Goal: Task Accomplishment & Management: Manage account settings

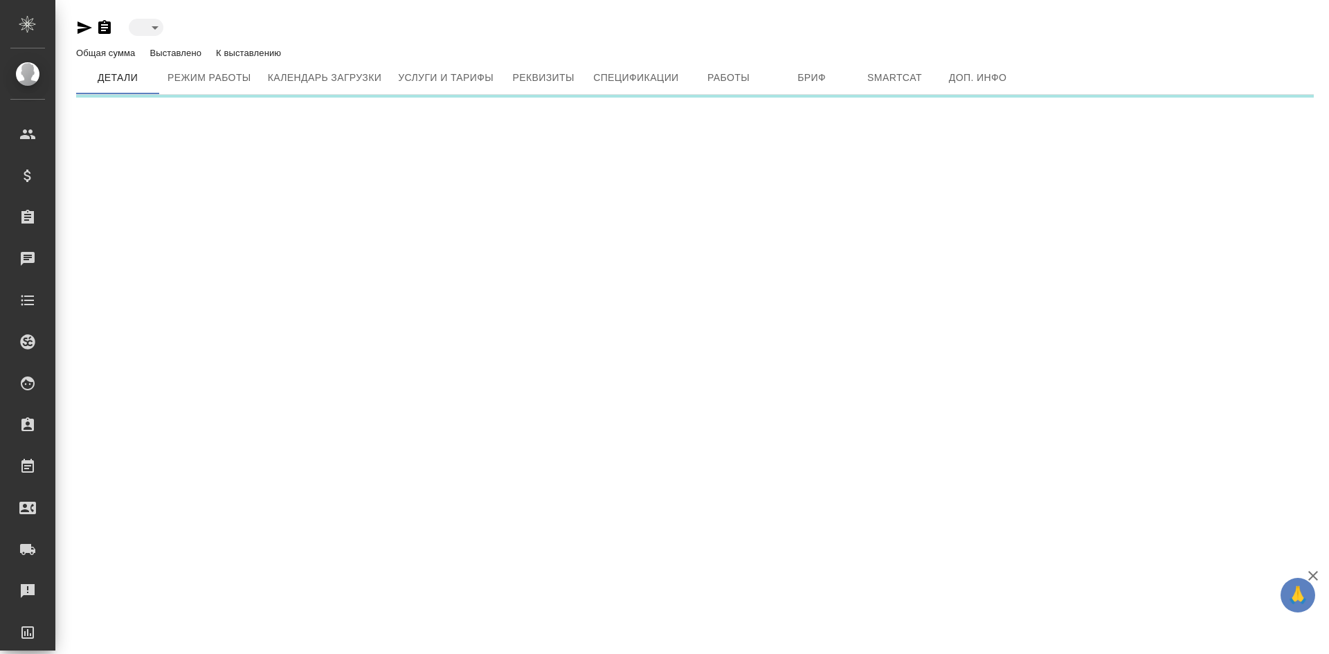
type input "created"
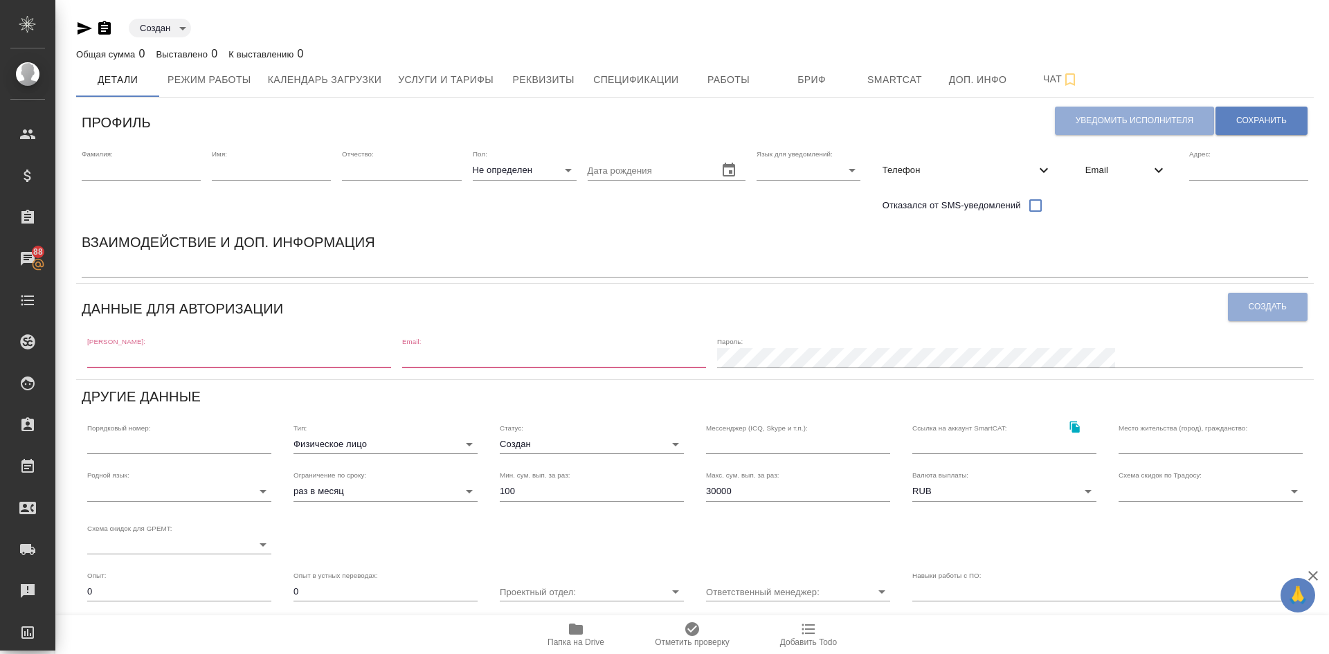
click at [134, 362] on input "text" at bounding box center [239, 357] width 304 height 19
paste input "jewcy2909@gmail.con"
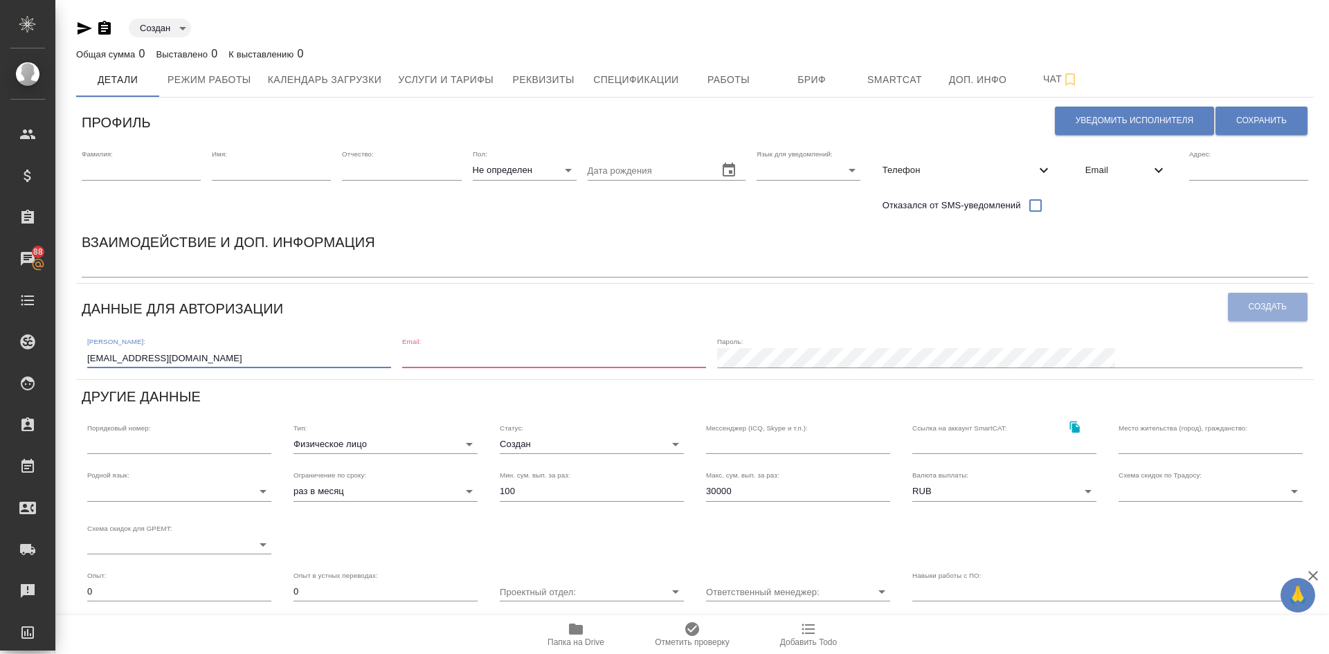
type input "[EMAIL_ADDRESS][DOMAIN_NAME]"
click at [505, 349] on input "email" at bounding box center [554, 357] width 304 height 19
paste input "jewcy2909@gmail.con"
type input "jewcy2909@gmail.com"
click at [1087, 341] on div "Пароль:" at bounding box center [1010, 352] width 586 height 30
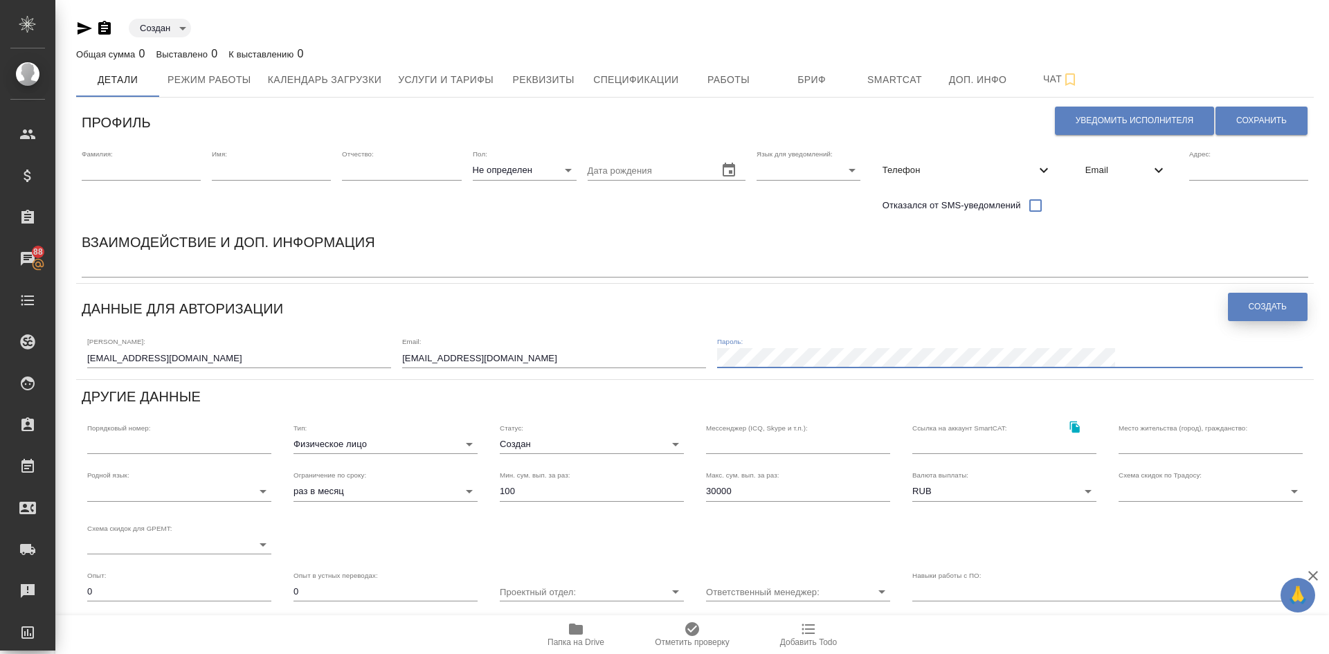
click at [1302, 304] on button "Создать" at bounding box center [1268, 307] width 80 height 28
click at [226, 168] on input "text" at bounding box center [271, 170] width 119 height 19
paste input "Mikheil"
type input "Mikheil"
click at [118, 170] on input "text" at bounding box center [141, 170] width 119 height 19
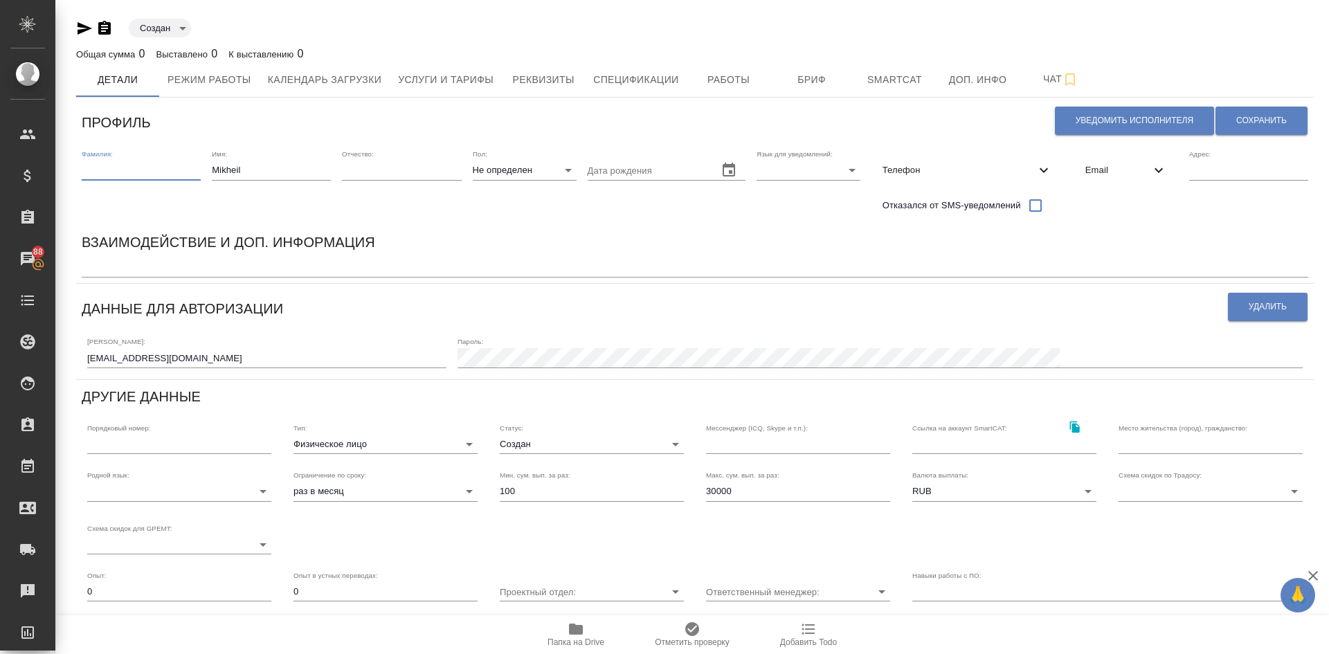
paste input "Iusubovi"
type input "Iusubovi"
click at [1244, 118] on span "Сохранить" at bounding box center [1262, 121] width 51 height 12
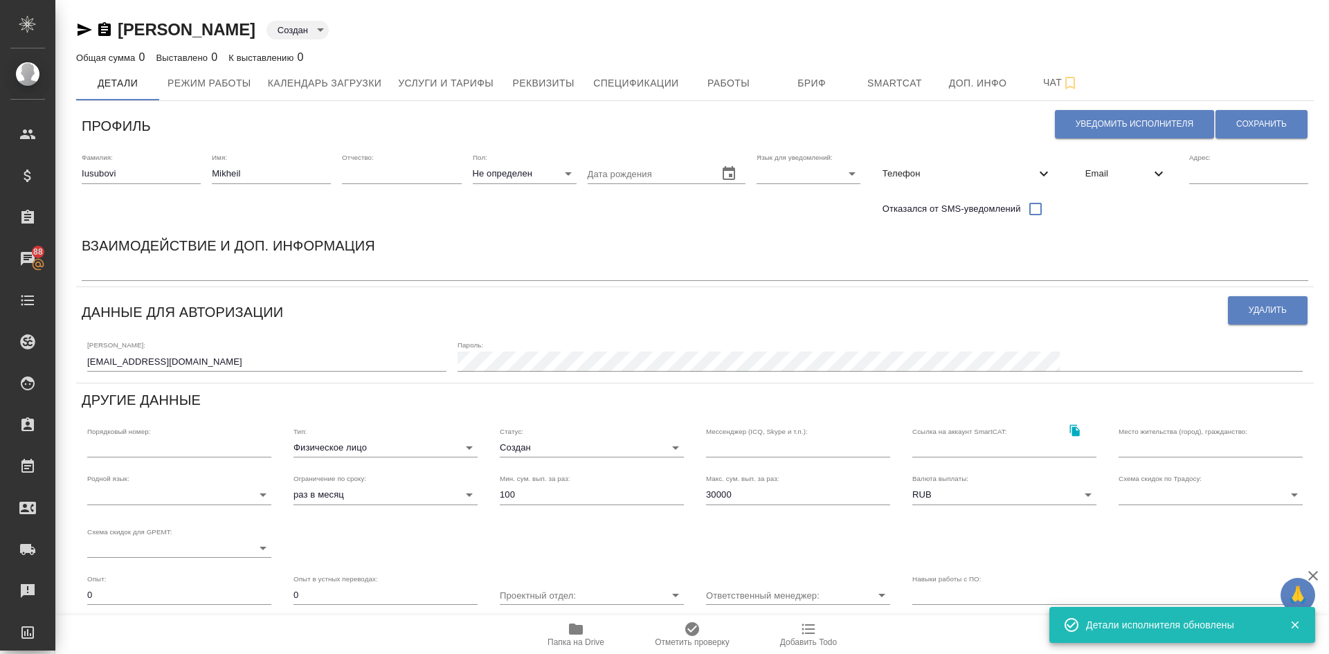
click at [1104, 174] on span "Email" at bounding box center [1118, 174] width 65 height 14
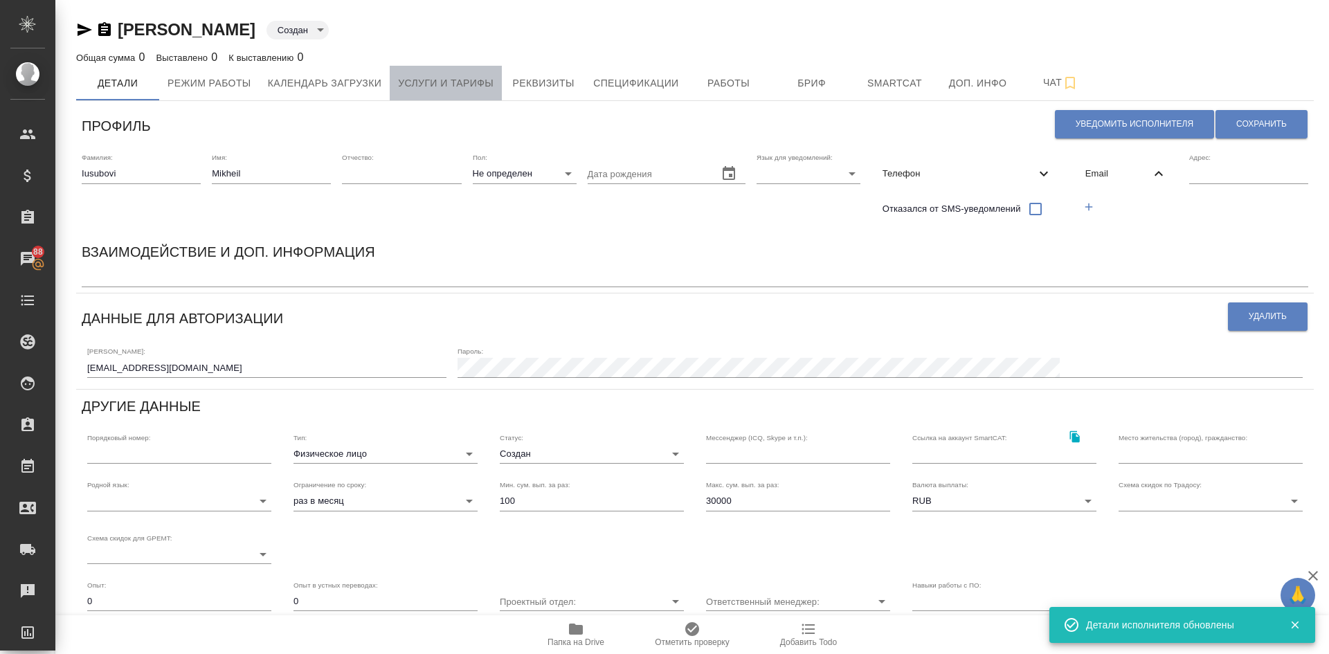
click at [451, 73] on button "Услуги и тарифы" at bounding box center [446, 83] width 112 height 35
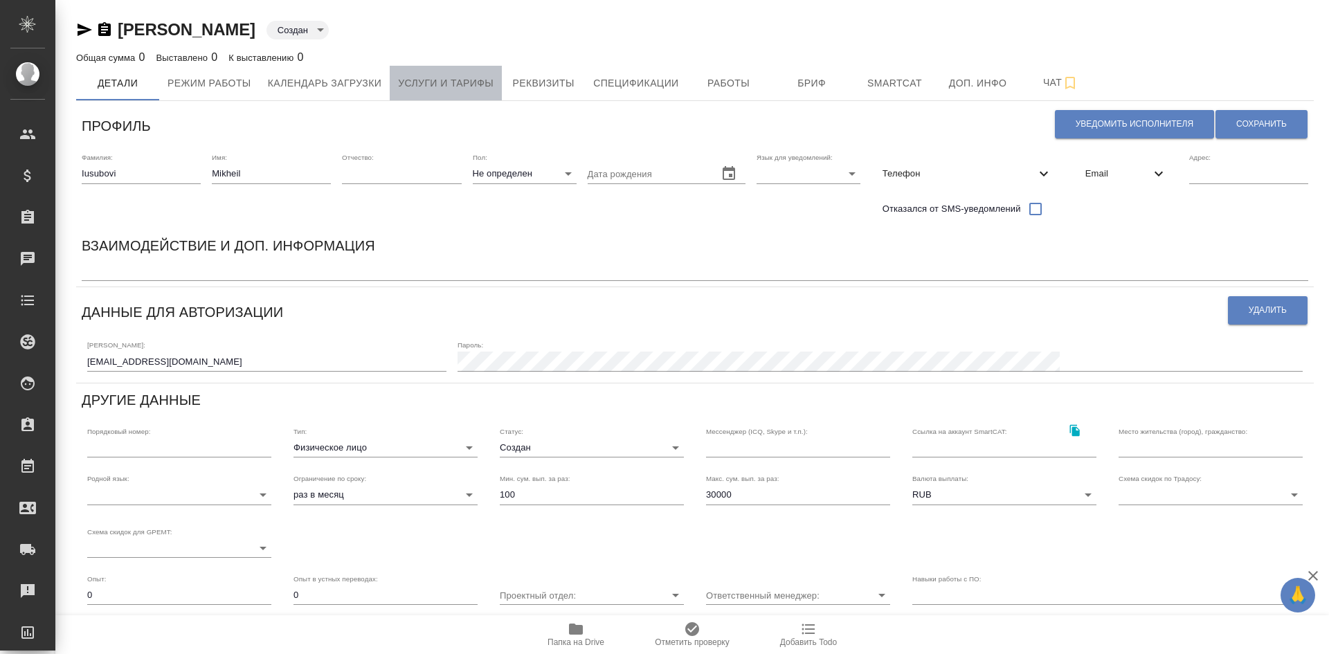
click at [417, 89] on span "Услуги и тарифы" at bounding box center [446, 83] width 96 height 17
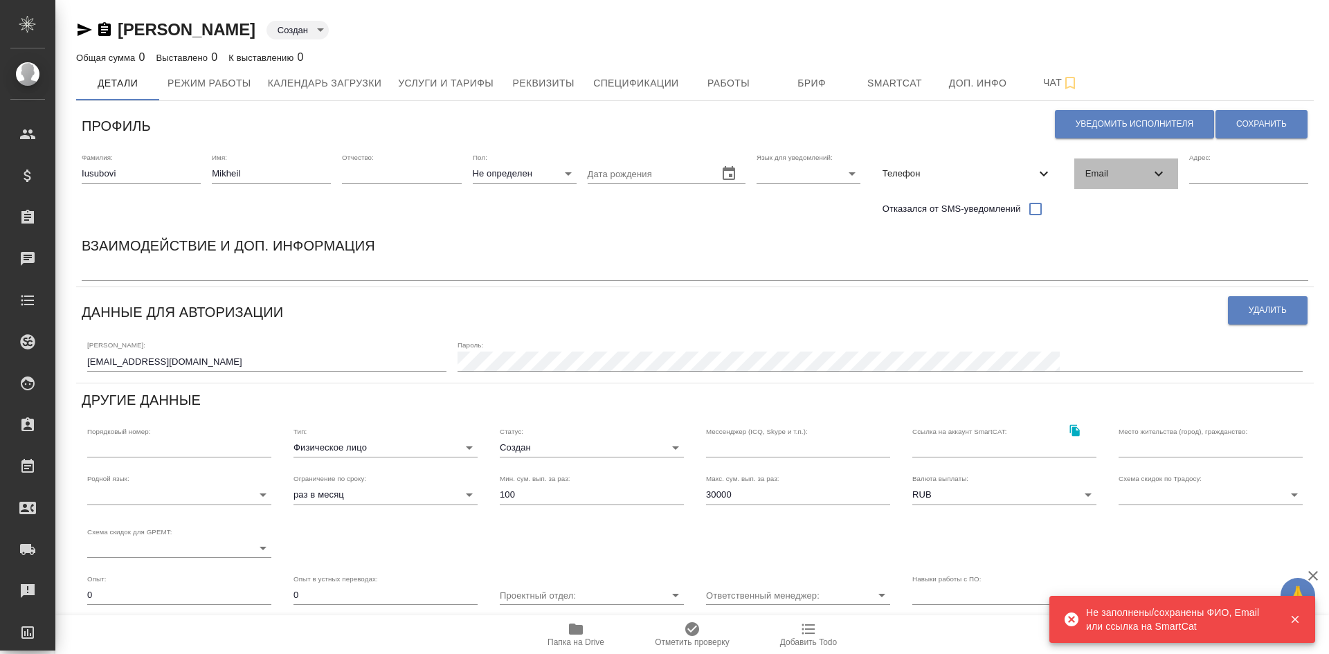
click at [1097, 173] on span "Email" at bounding box center [1118, 174] width 65 height 14
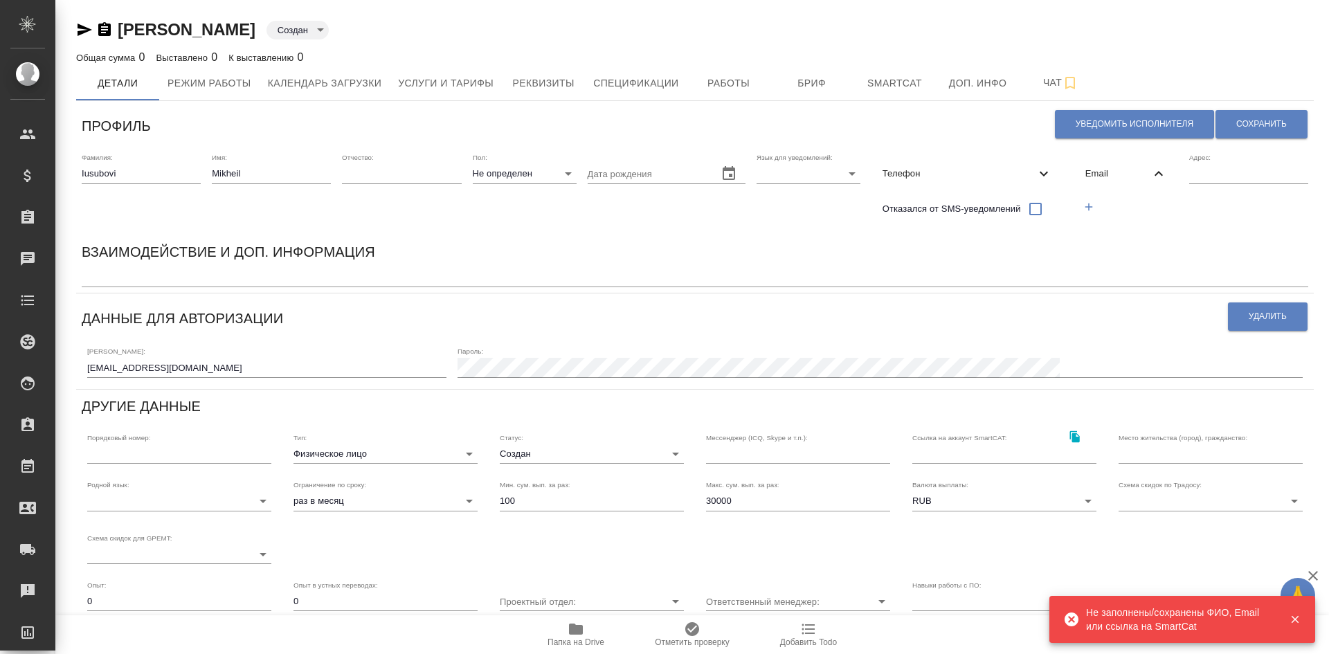
click at [1090, 208] on icon "button" at bounding box center [1090, 207] width 8 height 8
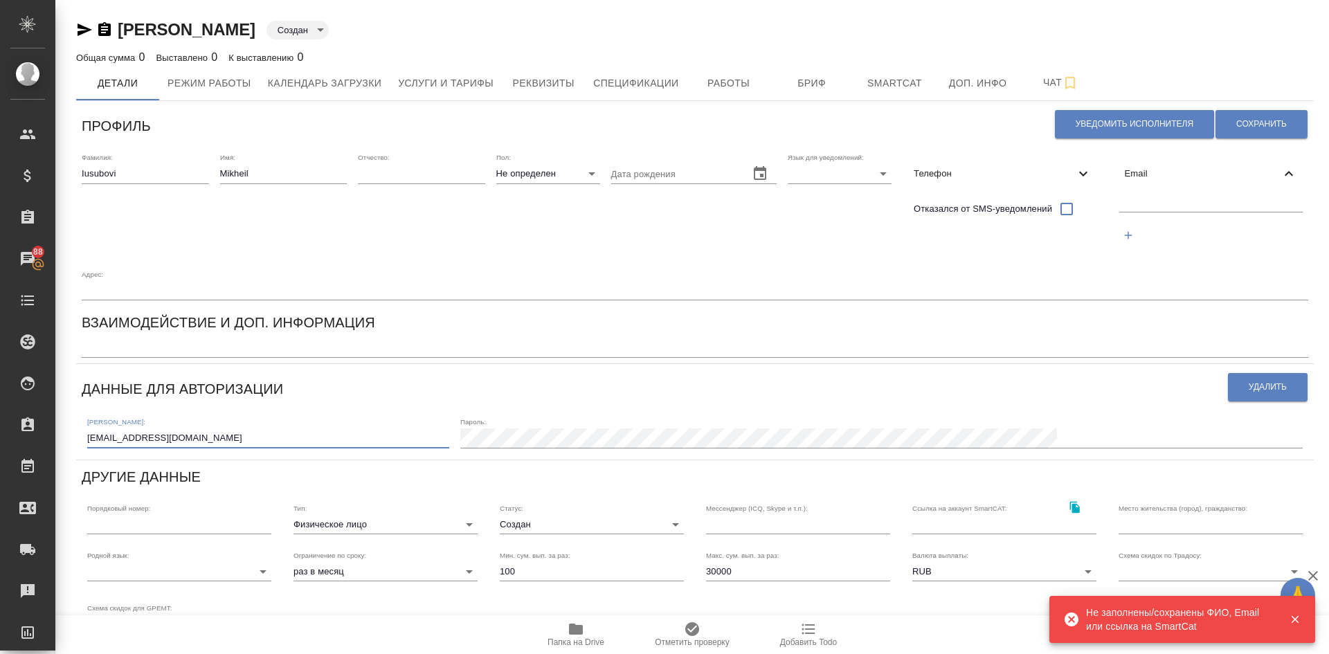
drag, startPoint x: 218, startPoint y: 437, endPoint x: 0, endPoint y: 416, distance: 219.1
click at [0, 430] on div ".cls-1 fill:#fff; AWATERA Demidova Tatyana Клиенты Спецификации Заказы 88 Чаты …" at bounding box center [664, 327] width 1329 height 654
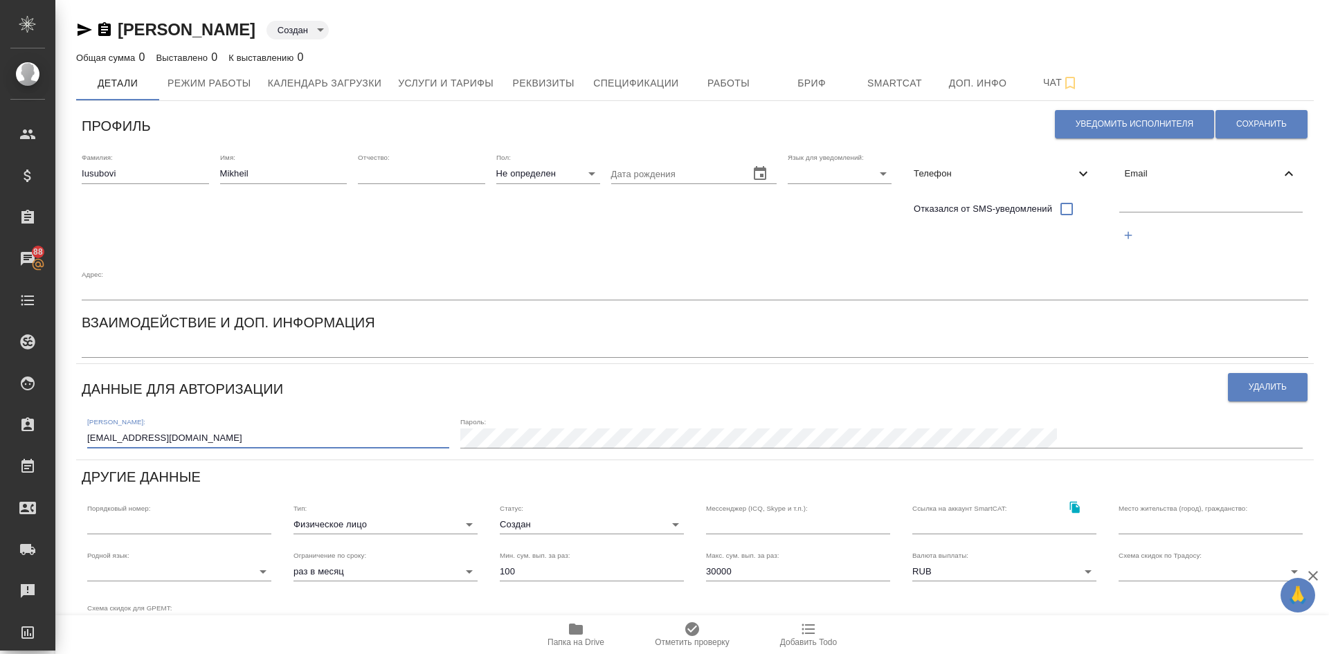
click at [1144, 199] on input "text" at bounding box center [1212, 203] width 184 height 17
paste input "jewcy2909@gmail.com"
type input "jewcy2909@gmail.com"
click at [1255, 114] on button "Сохранить" at bounding box center [1262, 124] width 92 height 28
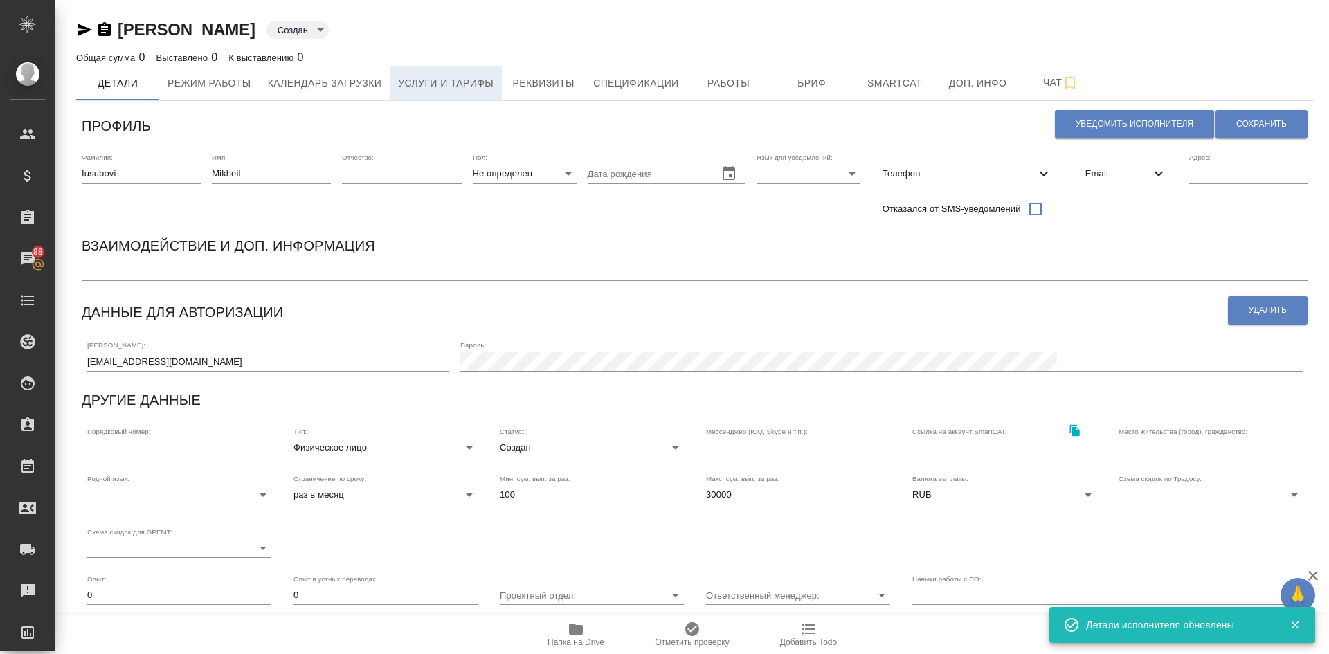
click at [465, 84] on span "Услуги и тарифы" at bounding box center [446, 83] width 96 height 17
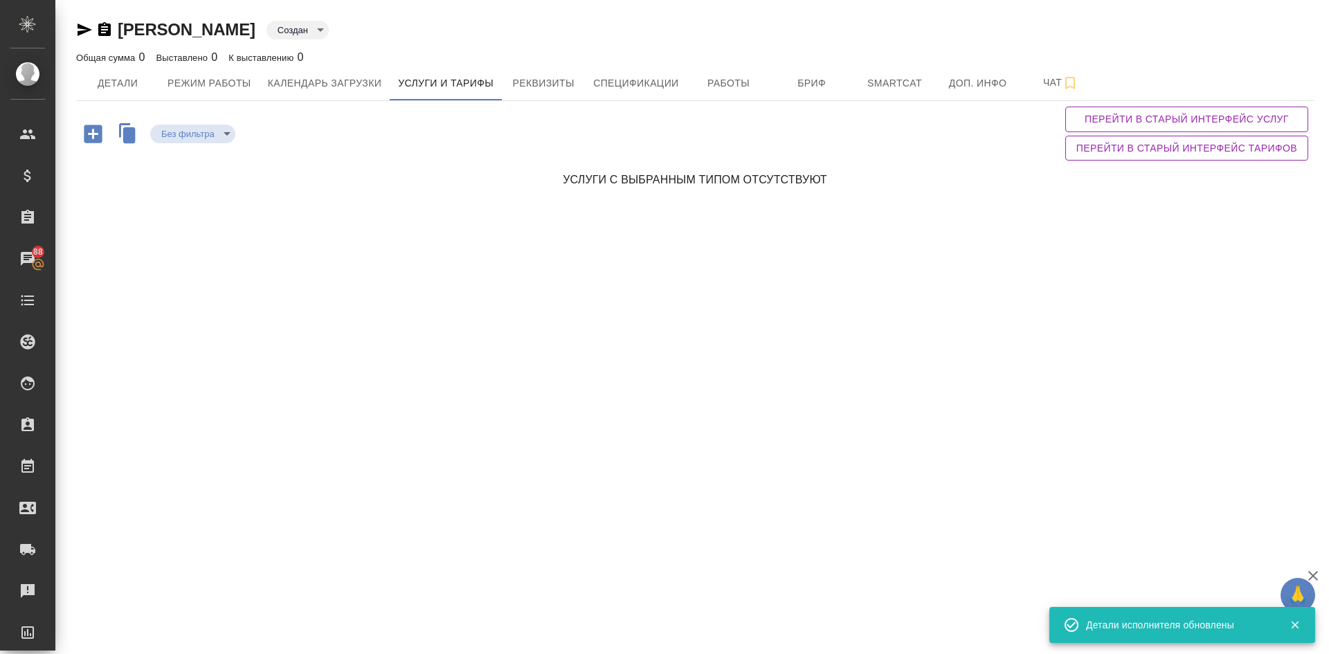
click at [95, 132] on icon "button" at bounding box center [93, 134] width 18 height 18
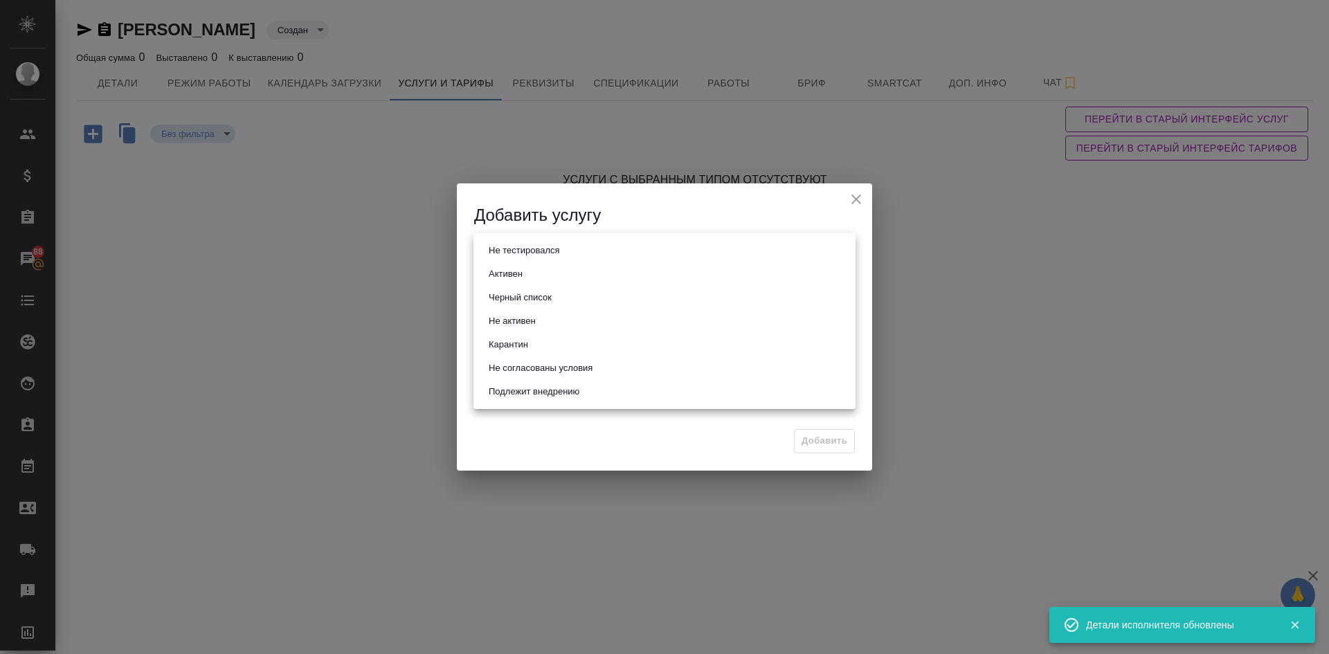
click at [504, 249] on body "🙏 .cls-1 fill:#fff; AWATERA Demidova Tatyana Клиенты Спецификации Заказы 88 Чат…" at bounding box center [664, 327] width 1329 height 654
click at [514, 275] on button "Активен" at bounding box center [506, 274] width 42 height 15
type input "active"
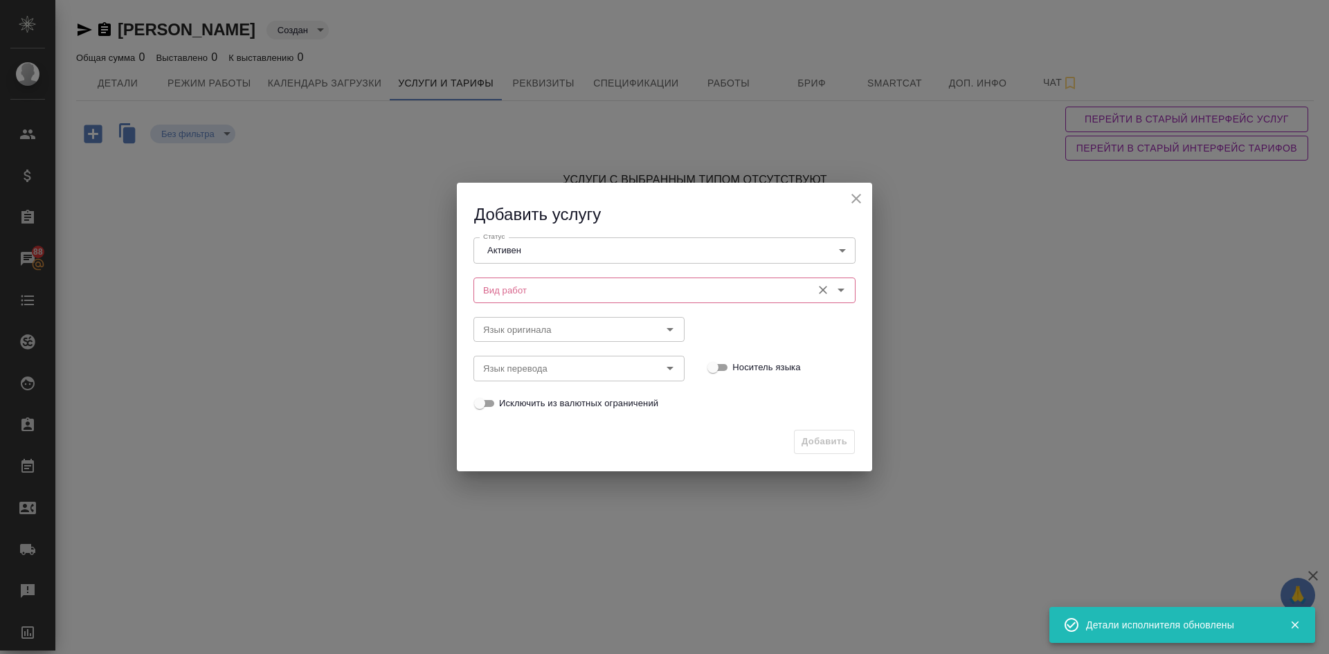
click at [524, 282] on input "Вид работ" at bounding box center [641, 290] width 327 height 17
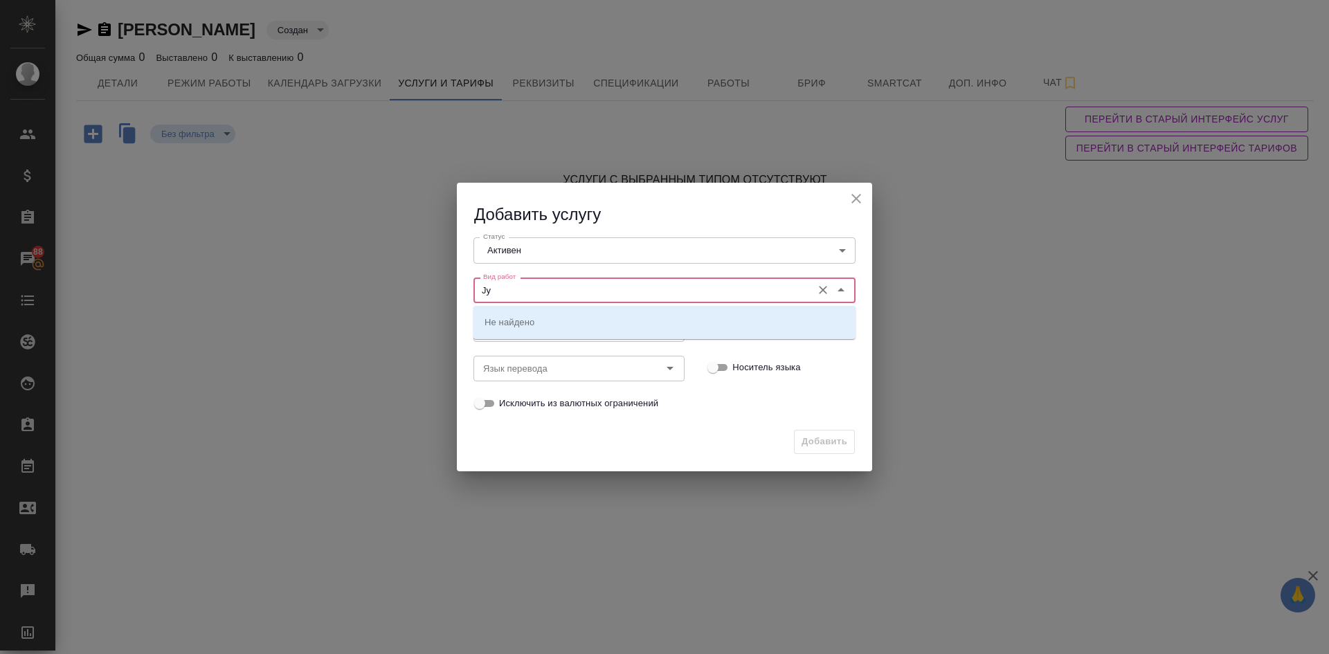
type input "J"
click at [528, 324] on p "Онлайн консультации" at bounding box center [531, 322] width 93 height 14
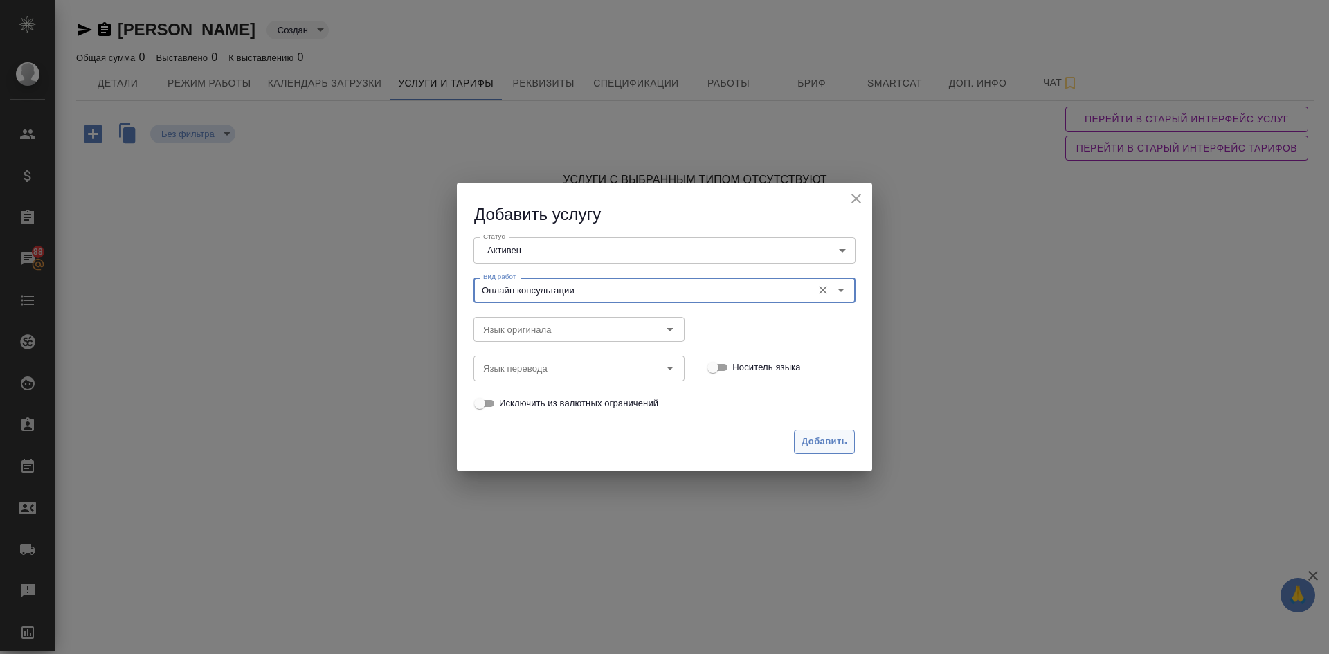
type input "Онлайн консультации"
click at [813, 442] on span "Добавить" at bounding box center [825, 442] width 46 height 16
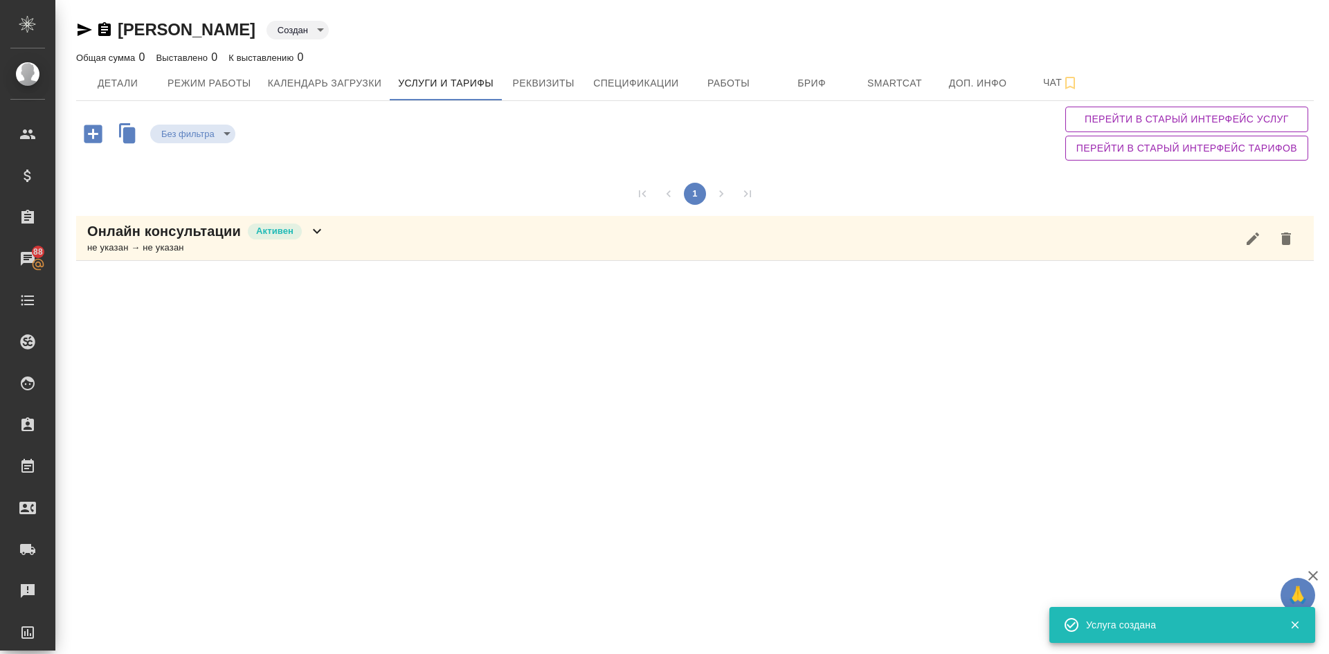
click at [168, 239] on p "Онлайн консультации" at bounding box center [164, 231] width 154 height 19
click at [272, 328] on icon "button" at bounding box center [280, 327] width 17 height 17
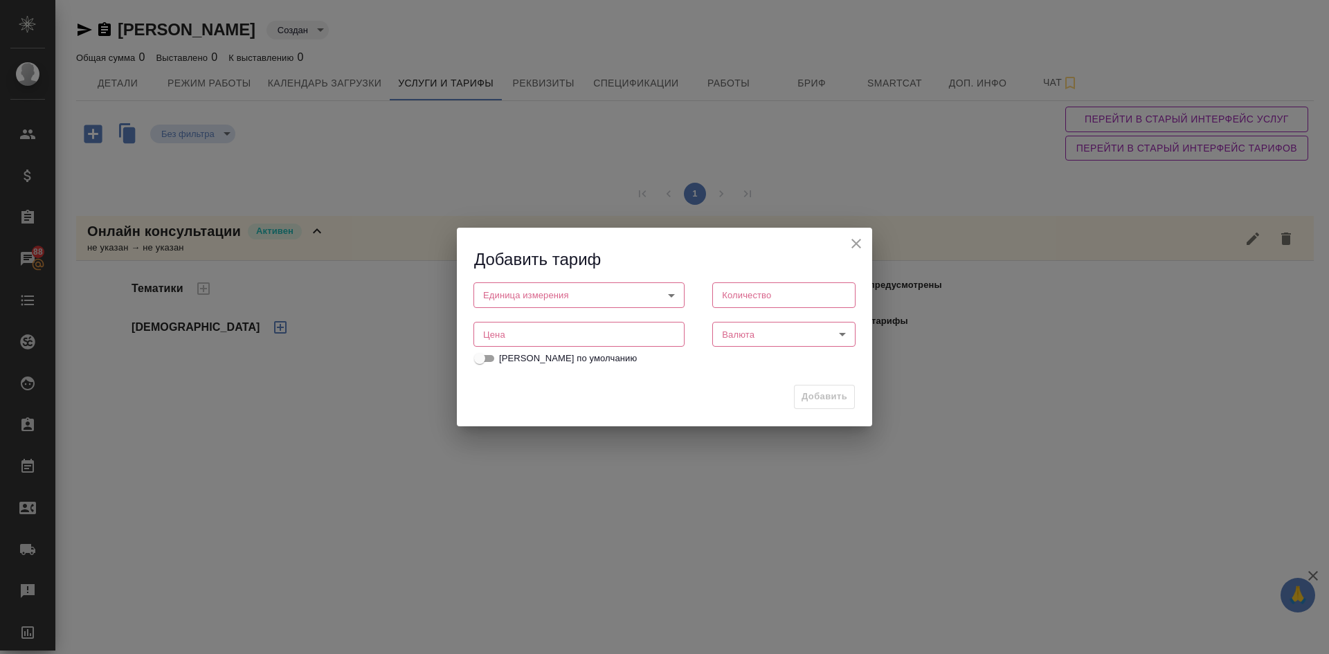
click at [529, 286] on body "🙏 .cls-1 fill:#fff; AWATERA Demidova Tatyana Клиенты Спецификации Заказы 88 Чат…" at bounding box center [664, 327] width 1329 height 654
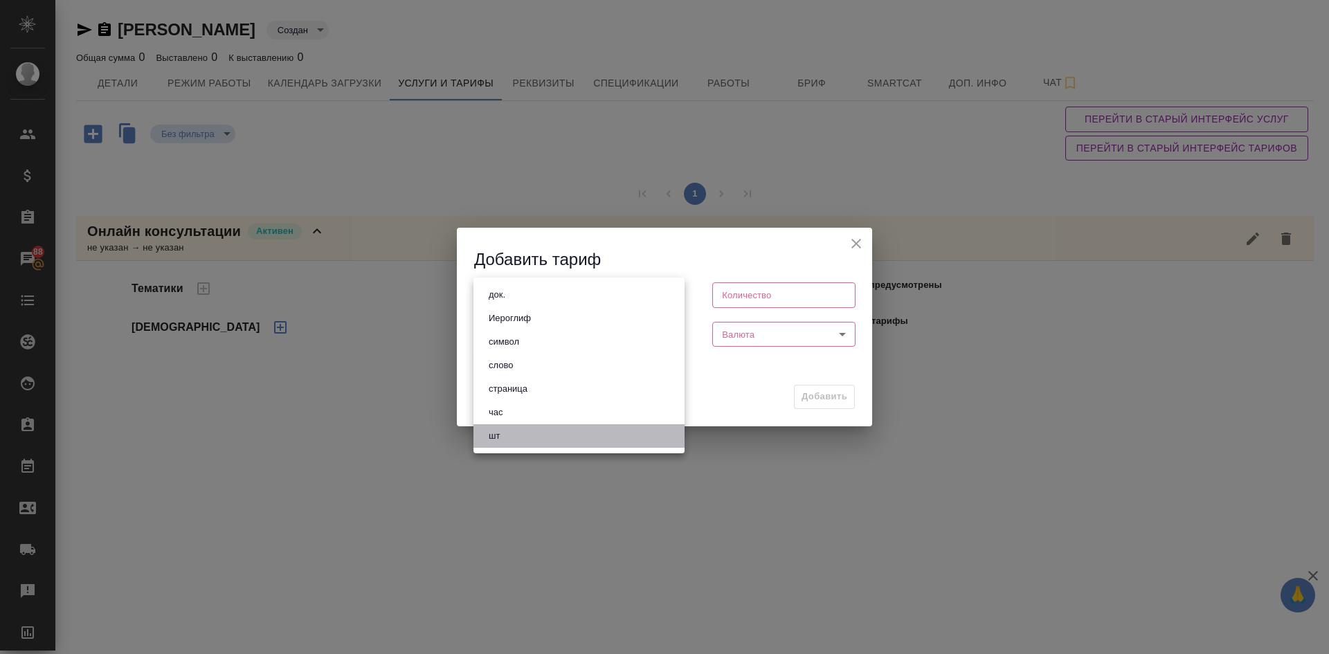
click at [500, 436] on button "шт" at bounding box center [494, 436] width 19 height 15
type input "5a8b1489cc6b4906c91bfdc1"
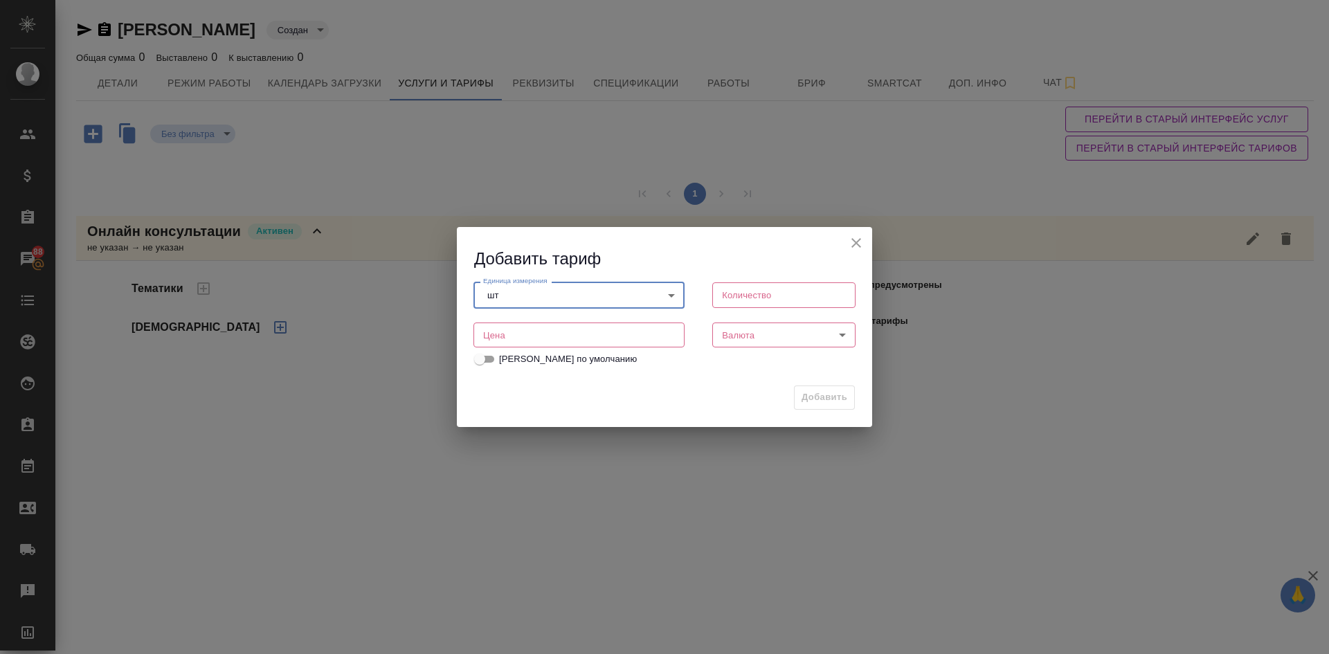
click at [509, 340] on input "number" at bounding box center [579, 335] width 211 height 25
type input "100"
click at [749, 291] on input "number" at bounding box center [783, 294] width 143 height 25
type input "1"
click at [740, 334] on body "🙏 .cls-1 fill:#fff; AWATERA Demidova Tatyana Клиенты Спецификации Заказы 88 Чат…" at bounding box center [664, 327] width 1329 height 654
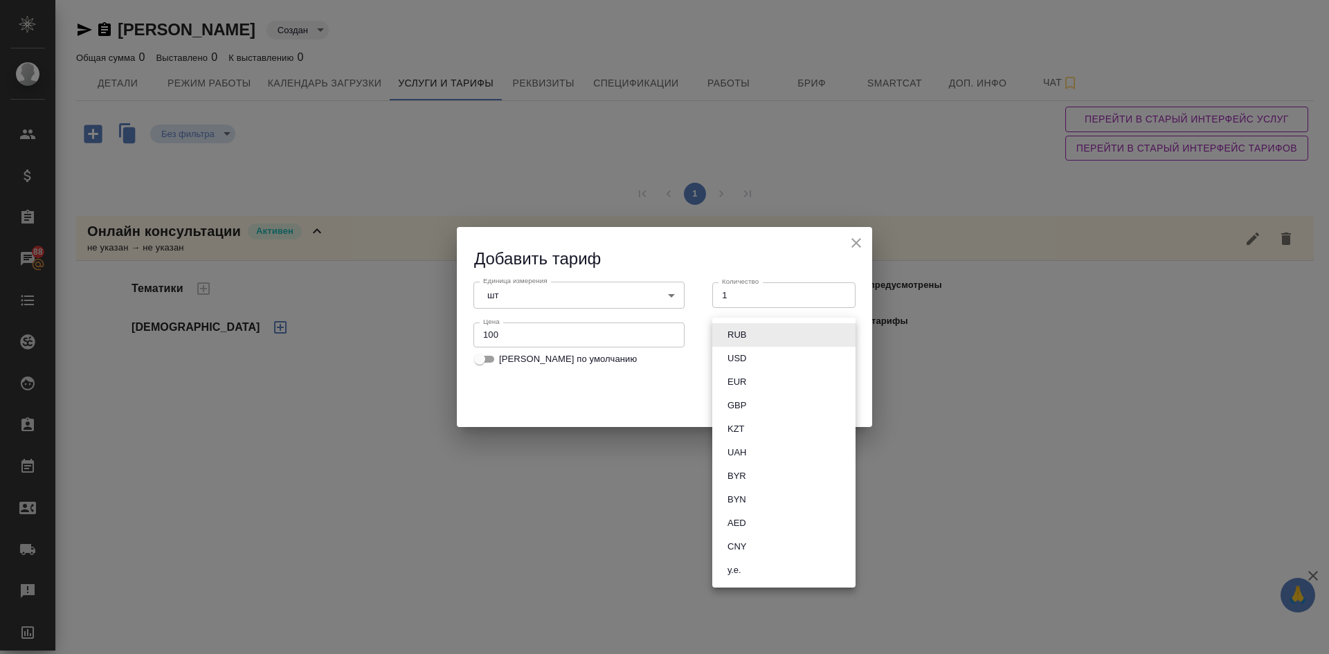
click at [748, 359] on button "USD" at bounding box center [737, 358] width 27 height 15
type input "USD"
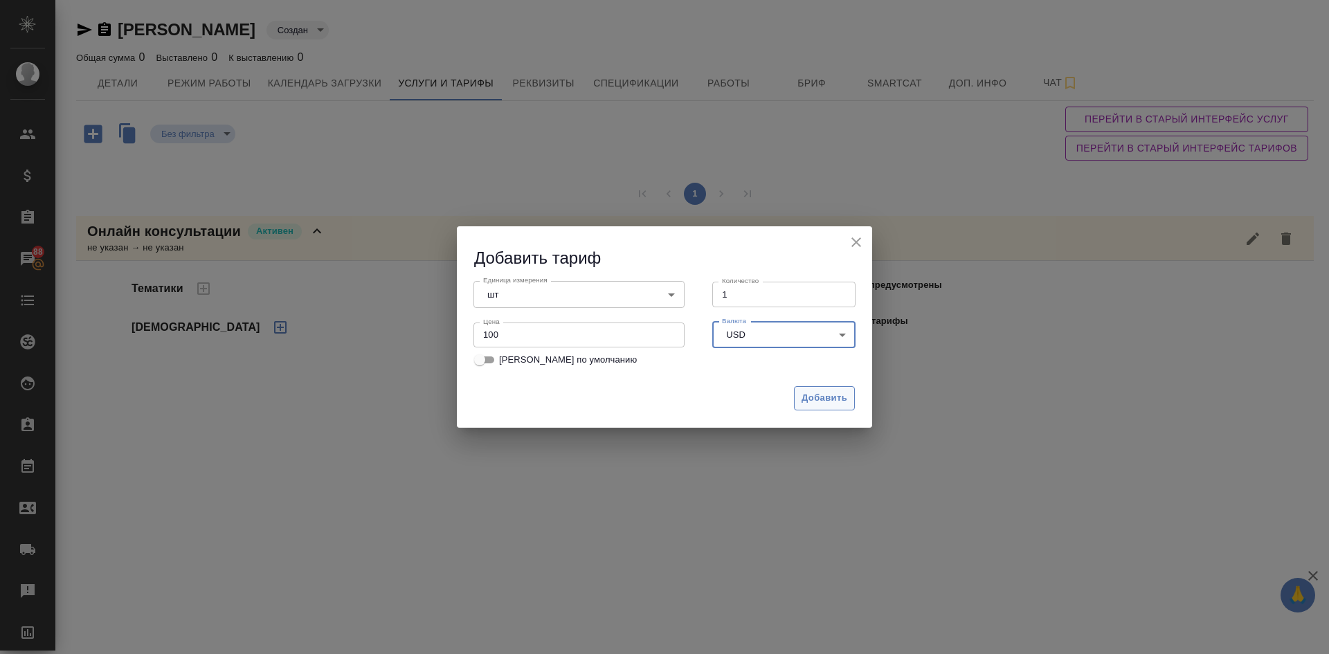
click at [840, 399] on span "Добавить" at bounding box center [825, 398] width 46 height 16
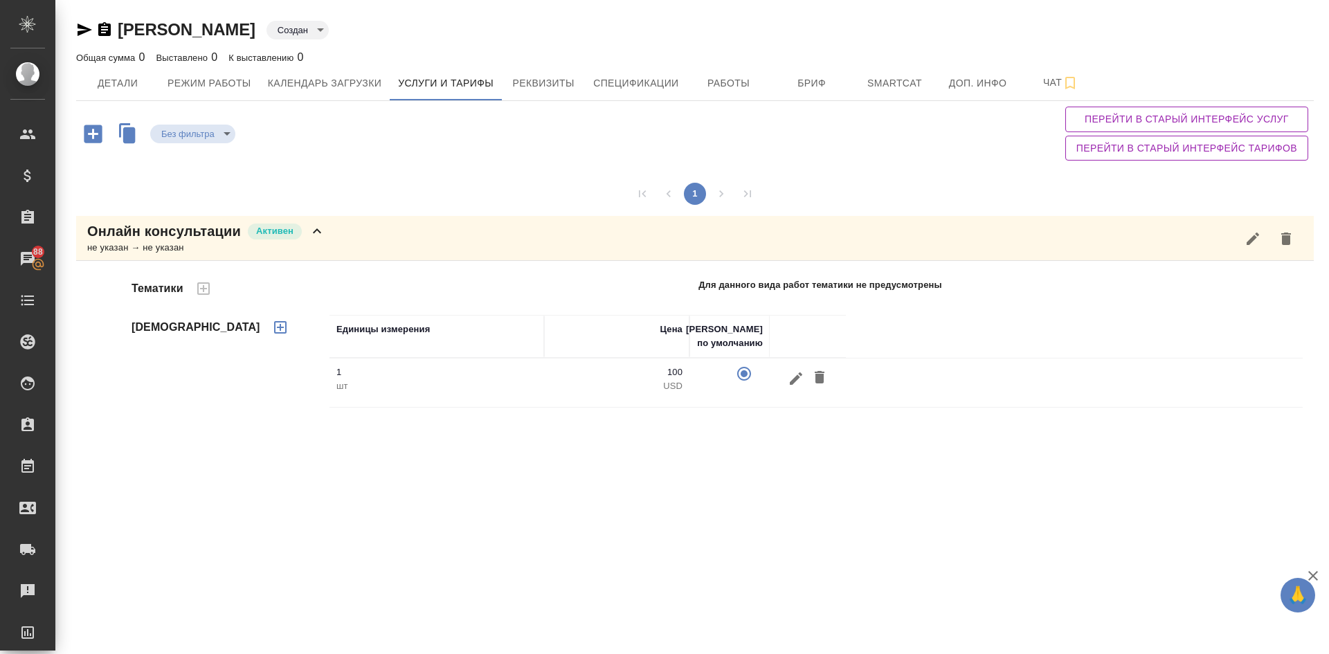
drag, startPoint x: 127, startPoint y: 80, endPoint x: 133, endPoint y: 105, distance: 25.5
click at [128, 81] on span "Детали" at bounding box center [117, 83] width 66 height 17
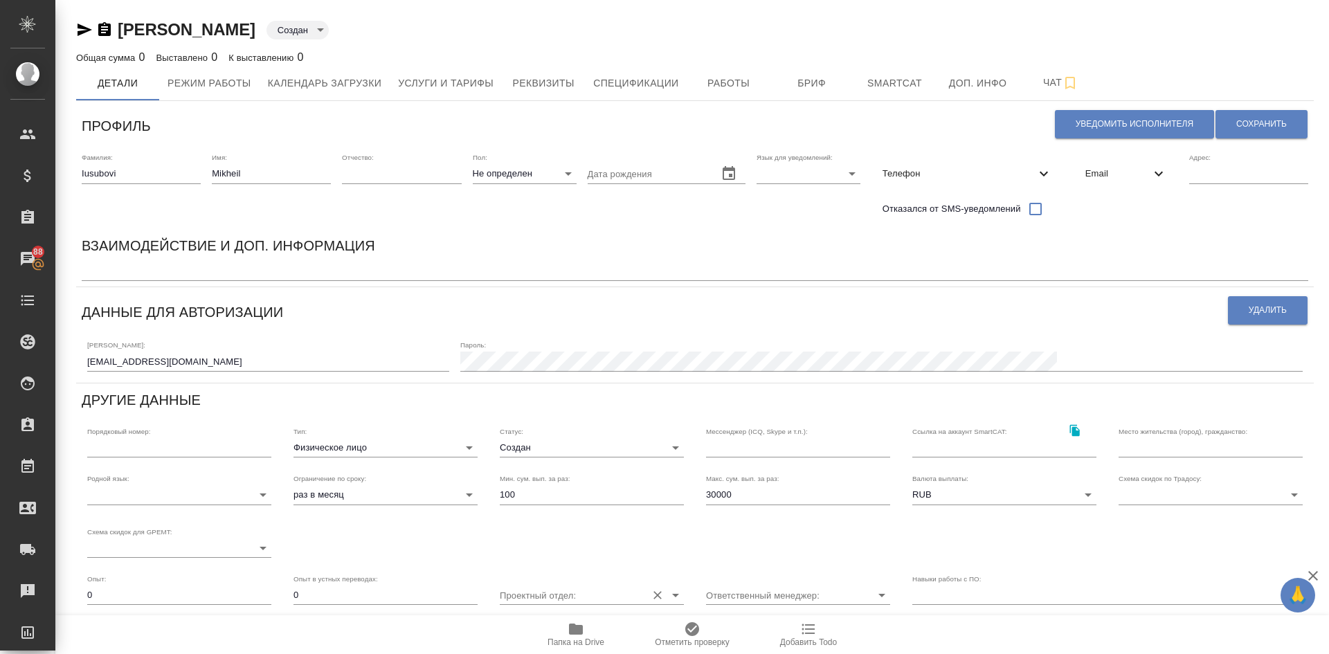
click at [533, 593] on input "Проектный отдел:" at bounding box center [570, 595] width 140 height 19
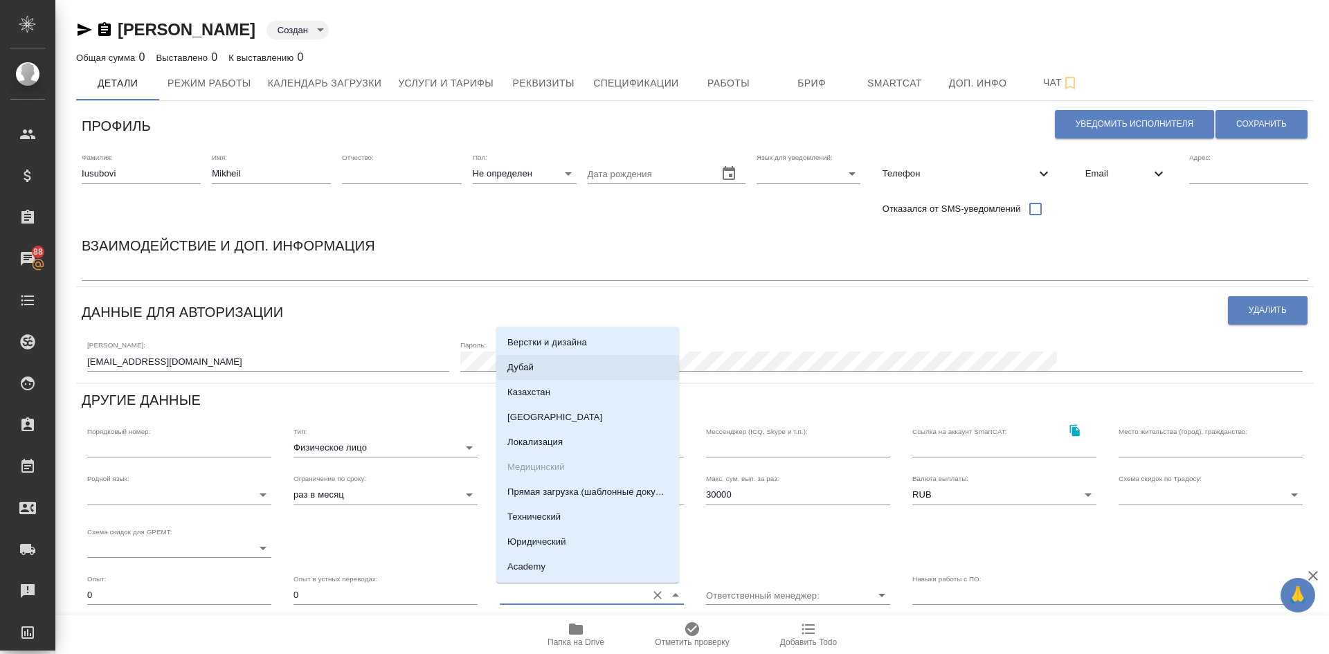
click at [534, 372] on li "Дубай" at bounding box center [587, 367] width 183 height 25
type input "Дубай"
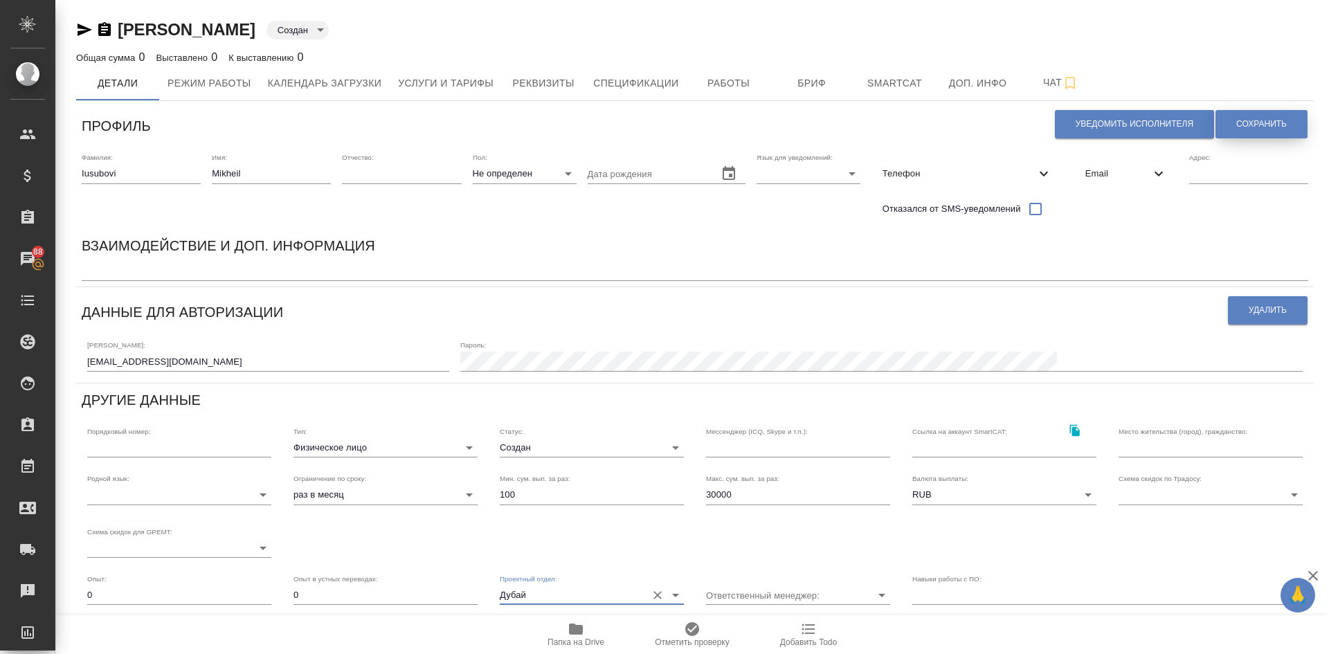
click at [1237, 124] on span "Сохранить" at bounding box center [1262, 124] width 51 height 12
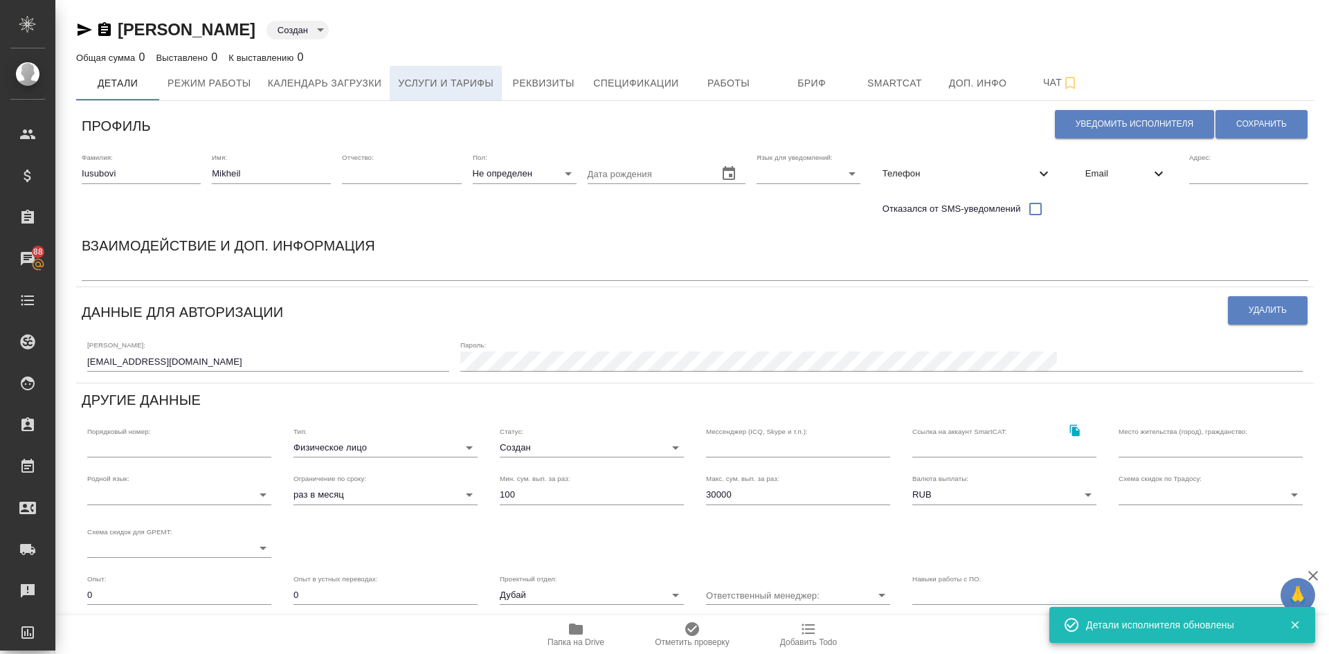
click at [418, 87] on span "Услуги и тарифы" at bounding box center [446, 83] width 96 height 17
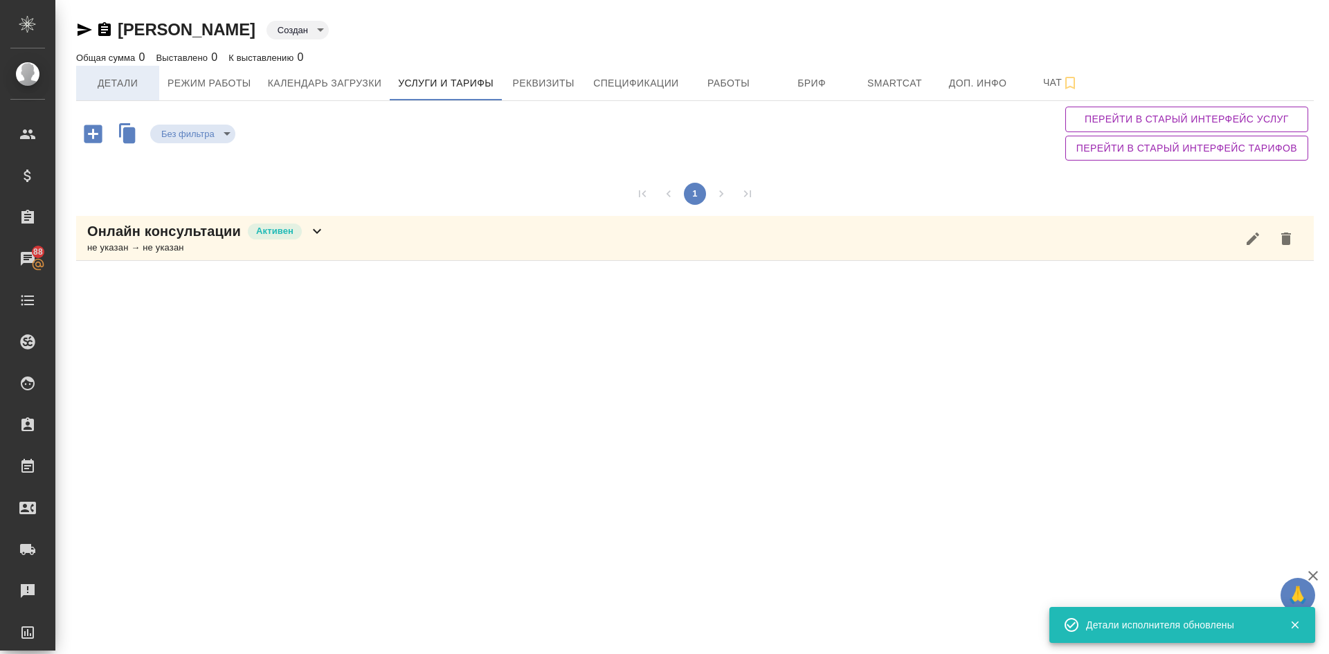
click at [118, 80] on span "Детали" at bounding box center [117, 83] width 66 height 17
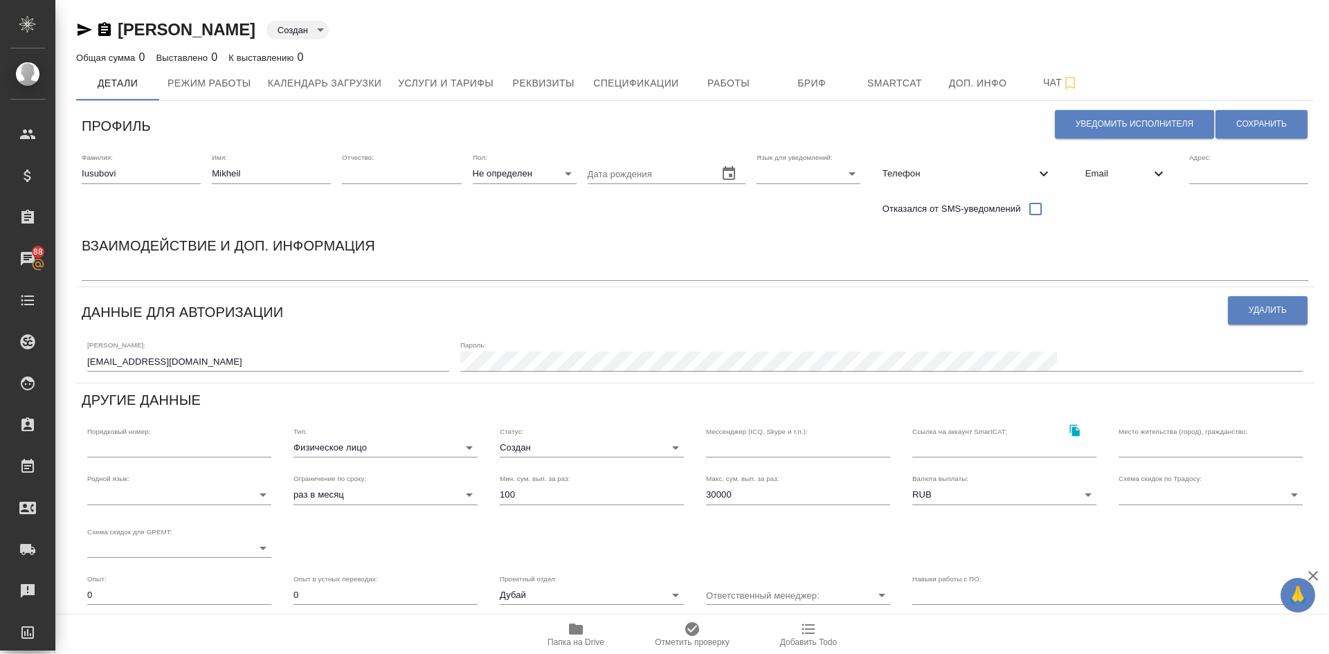
click at [83, 30] on icon "button" at bounding box center [84, 29] width 17 height 17
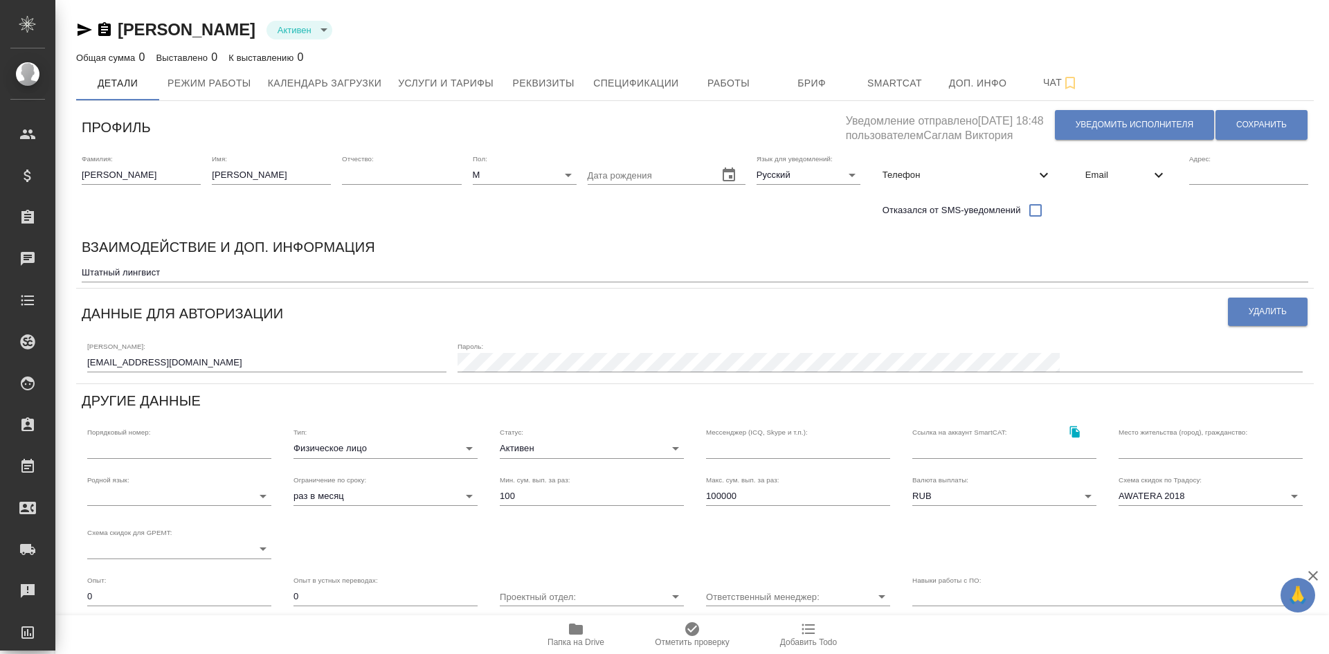
click at [519, 456] on body "🙏 .cls-1 fill:#fff; AWATERA Demidova Tatyana Клиенты Спецификации Заказы Чаты T…" at bounding box center [664, 327] width 1329 height 654
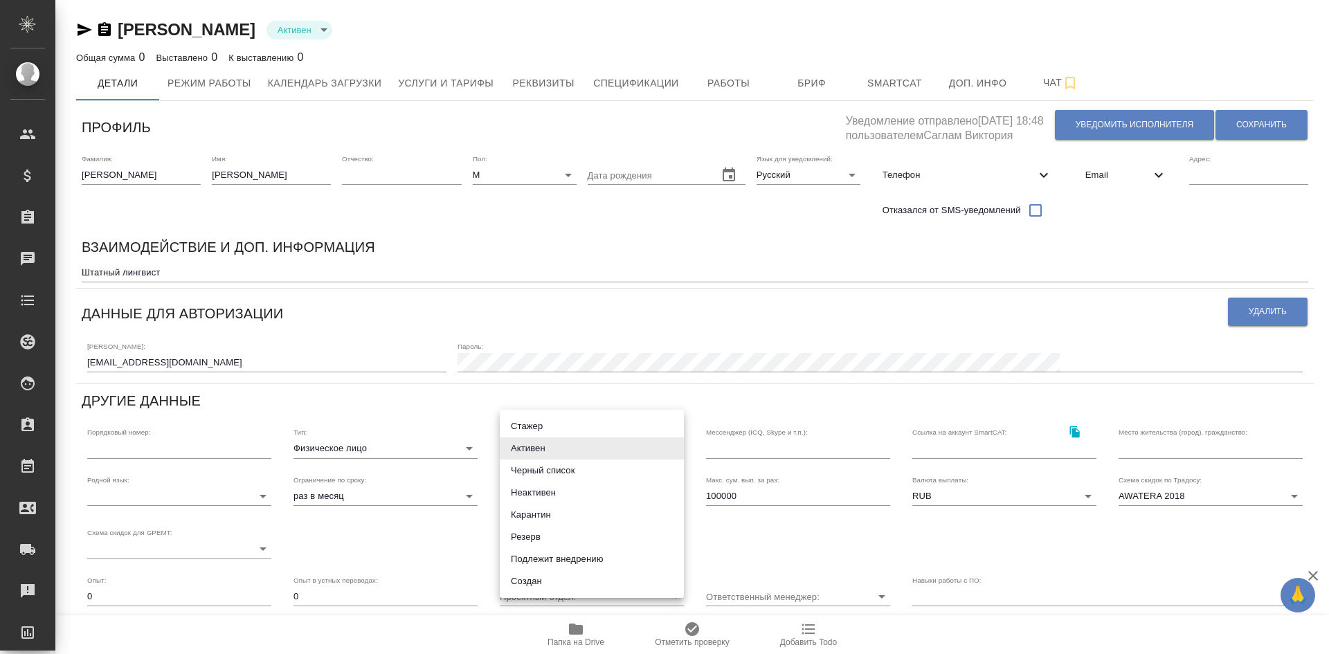
click at [532, 472] on li "Черный список" at bounding box center [592, 471] width 184 height 22
type input "blackList"
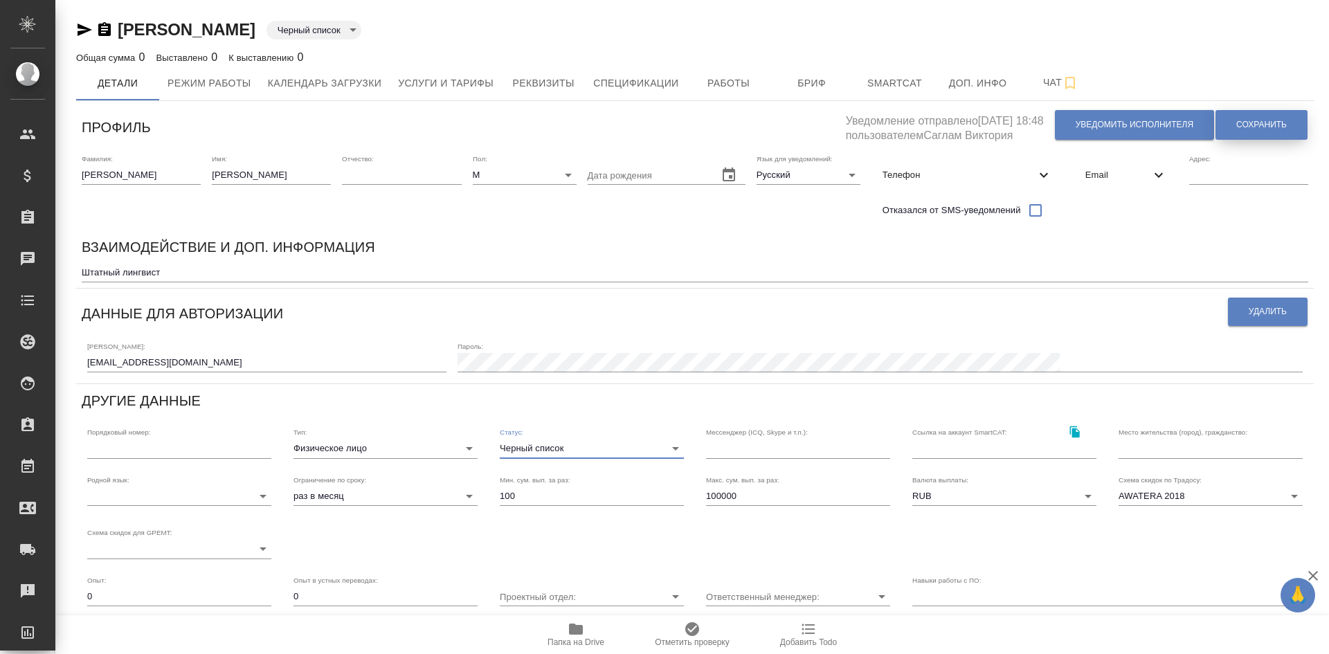
click at [1247, 124] on span "Сохранить" at bounding box center [1262, 125] width 51 height 12
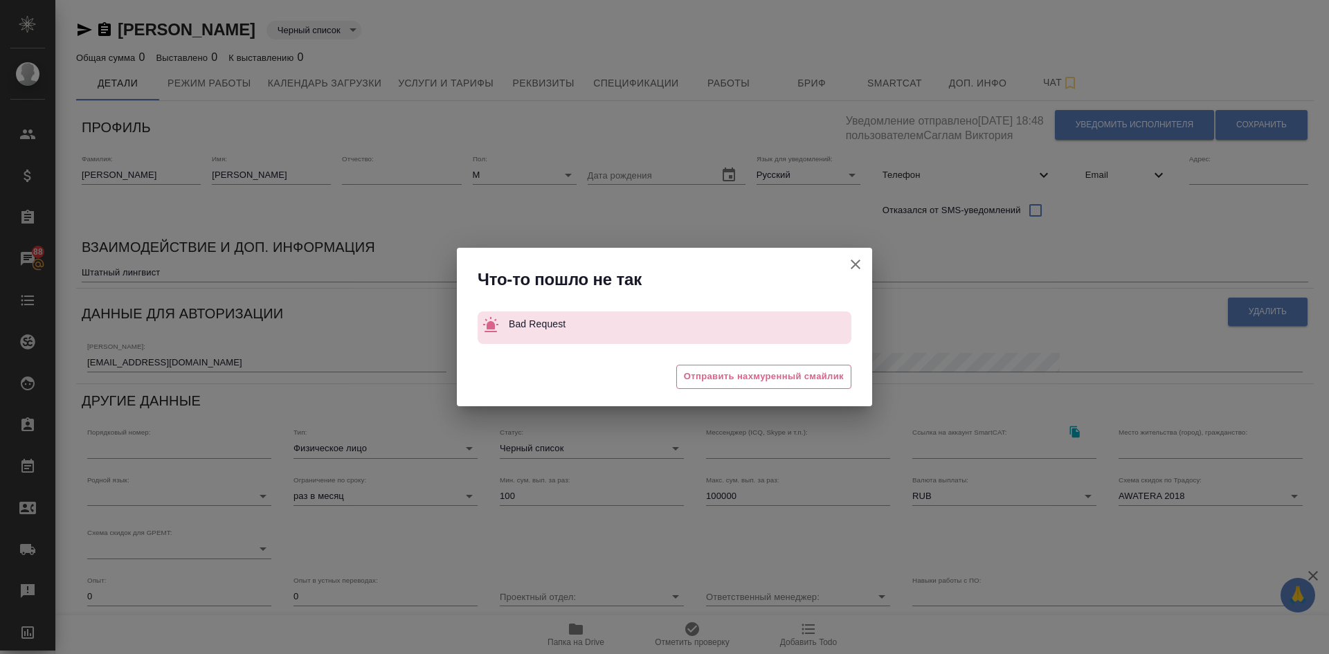
click at [855, 262] on icon "button" at bounding box center [855, 264] width 17 height 17
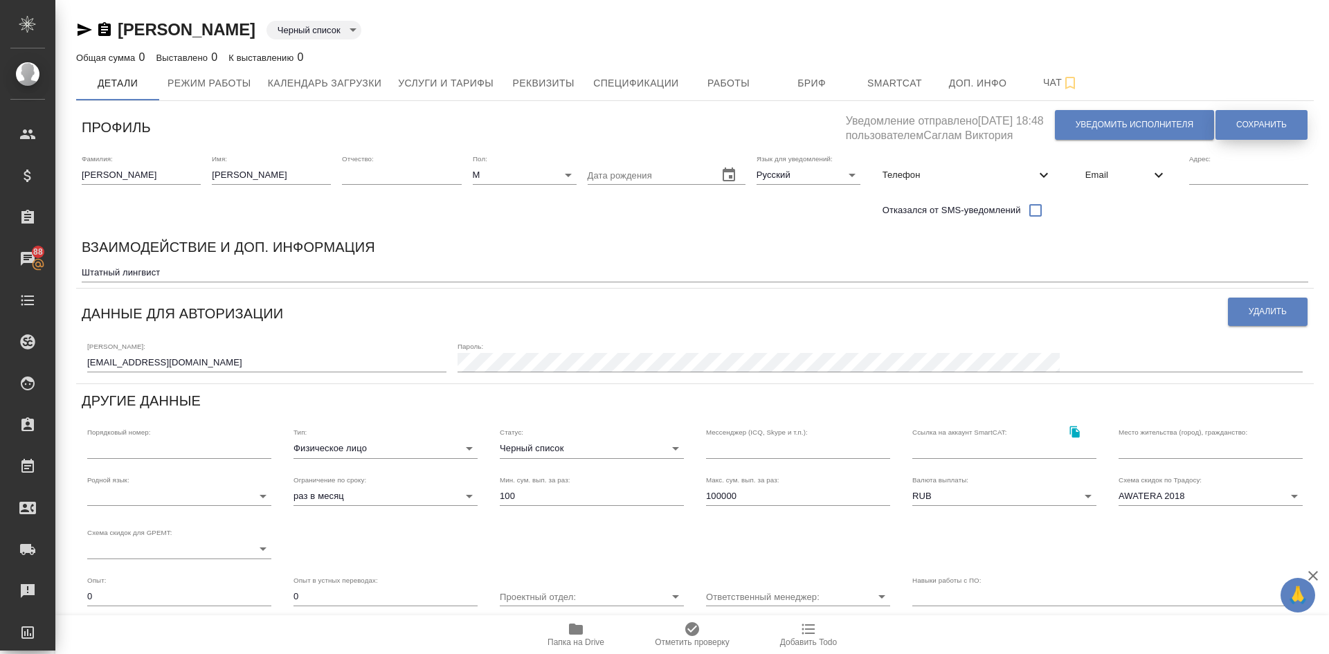
click at [1252, 127] on span "Сохранить" at bounding box center [1262, 125] width 51 height 12
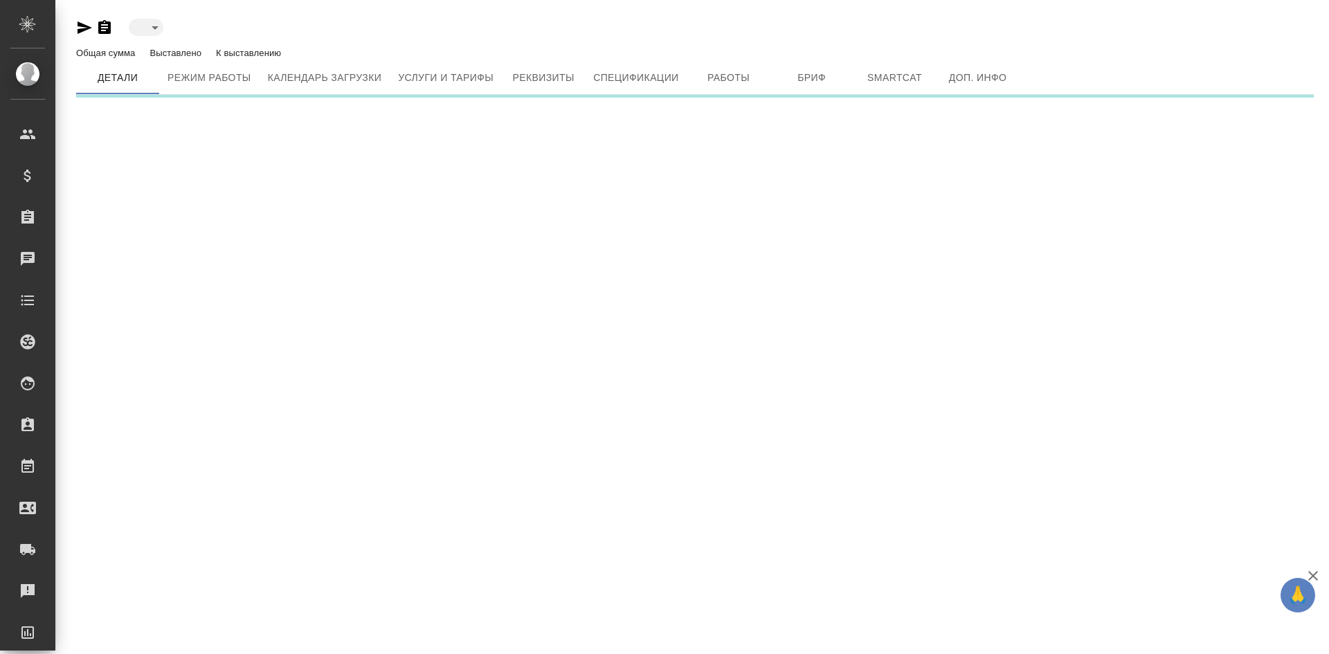
type input "blackList"
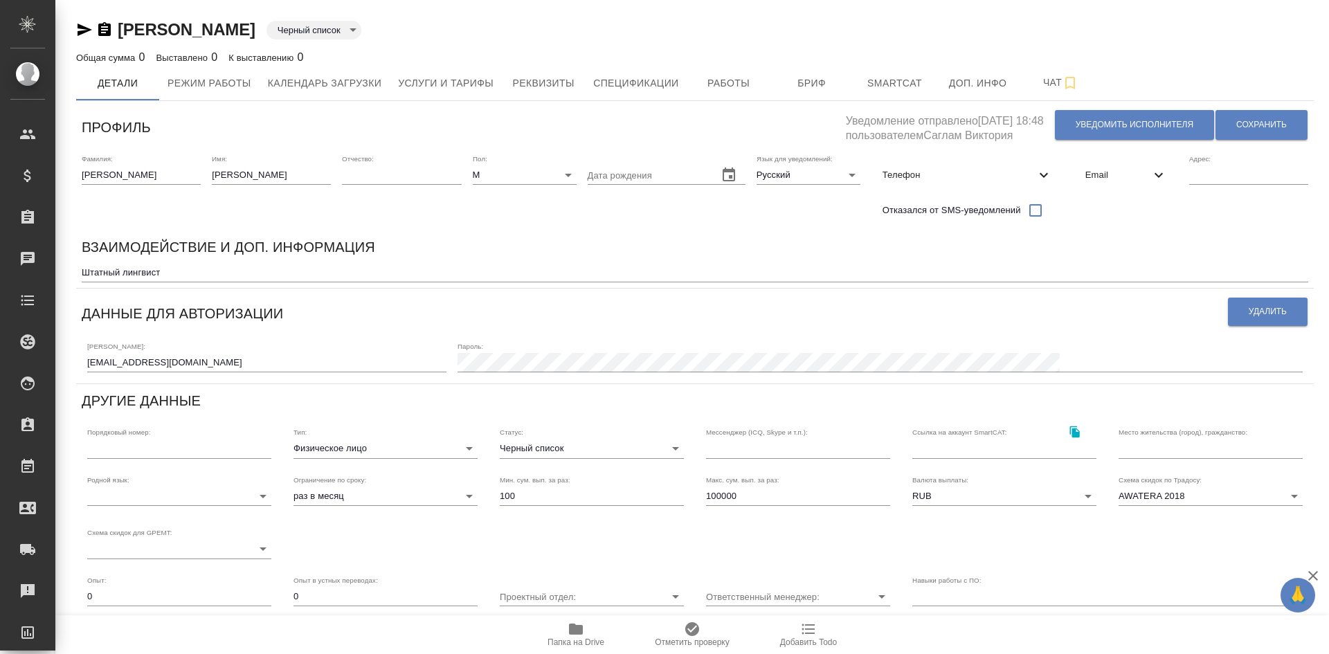
click at [203, 267] on textarea "Штатный лингвист" at bounding box center [695, 272] width 1227 height 10
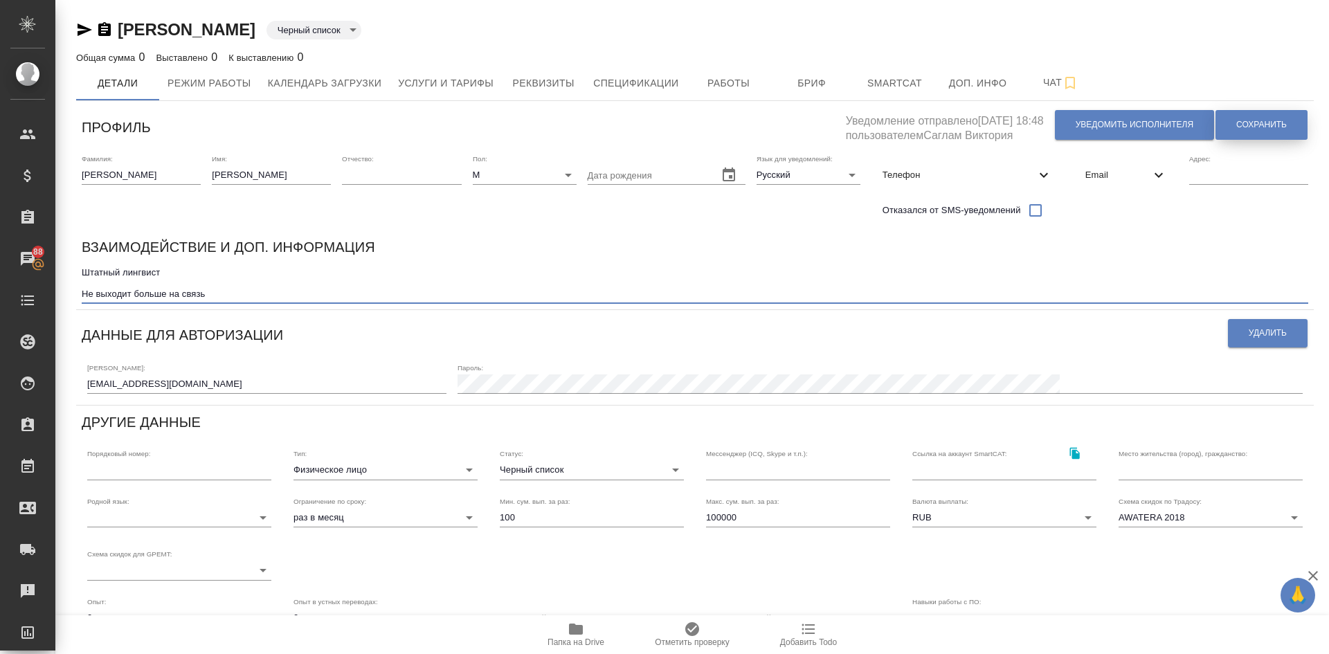
type textarea "Штатный лингвист Не выходит больше на связь"
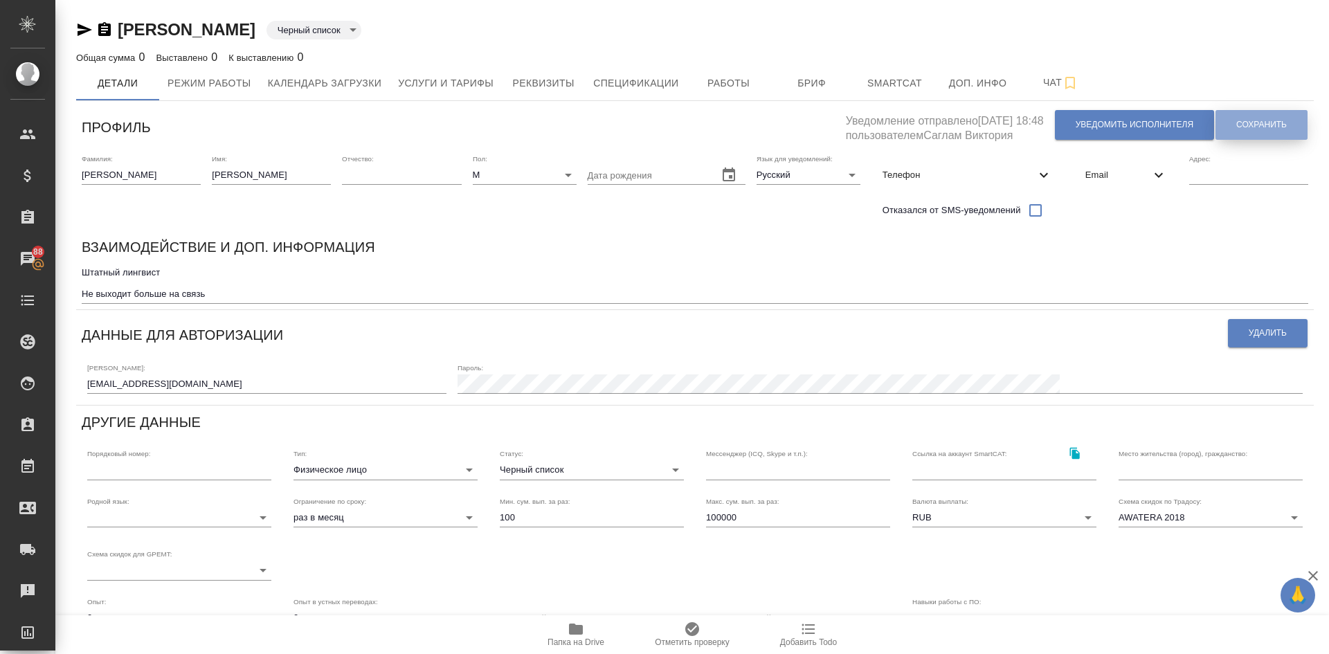
click at [1234, 119] on button "Сохранить" at bounding box center [1262, 125] width 92 height 30
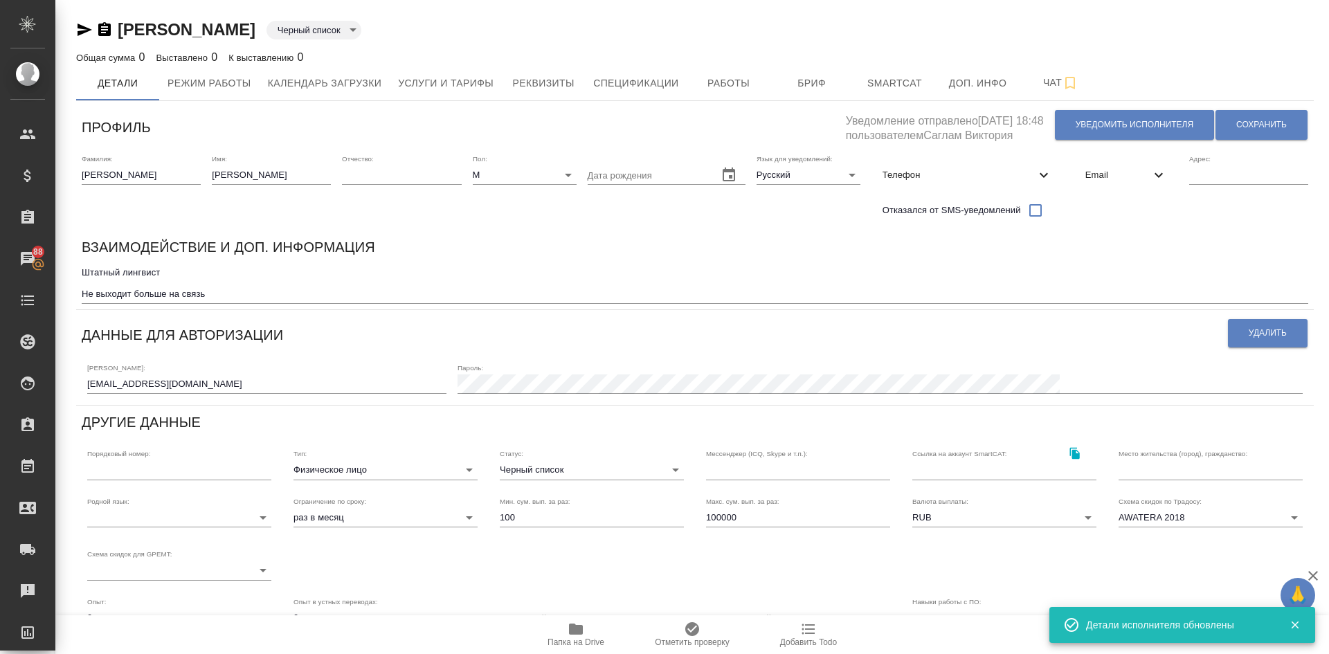
click at [256, 296] on textarea "Штатный лингвист Не выходит больше на связь" at bounding box center [695, 283] width 1227 height 32
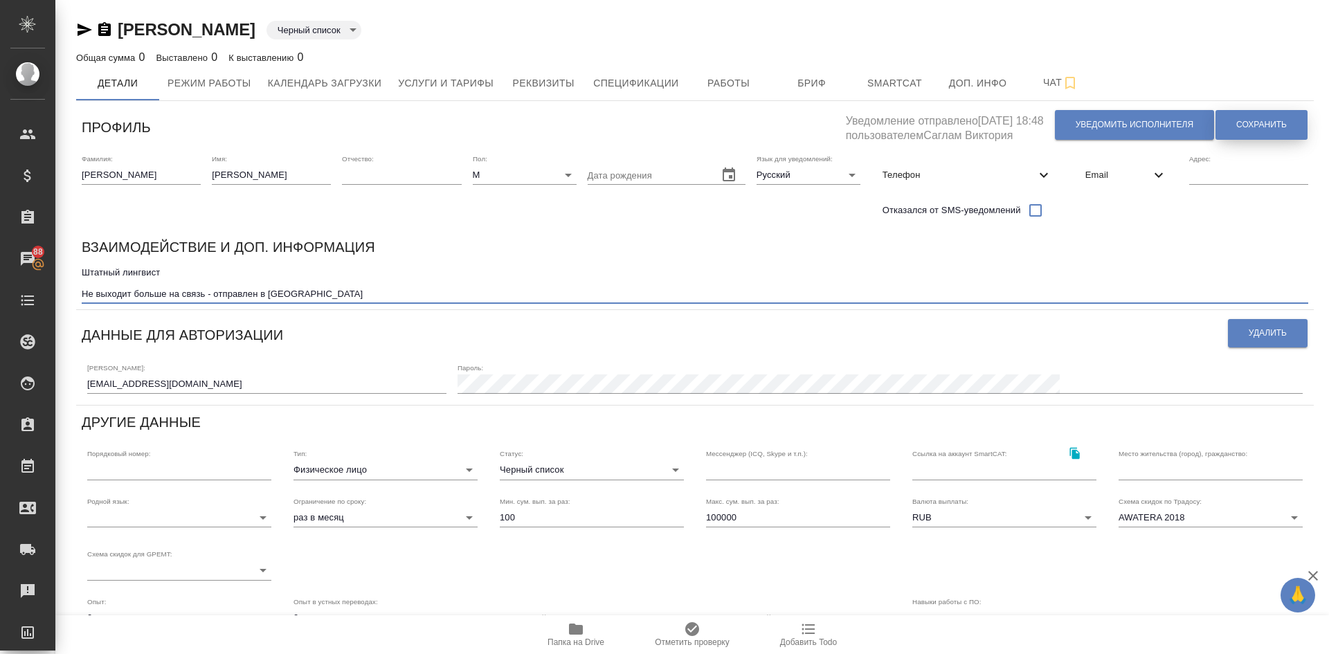
type textarea "Штатный лингвист Не выходит больше на связь - отправлен в ЧС"
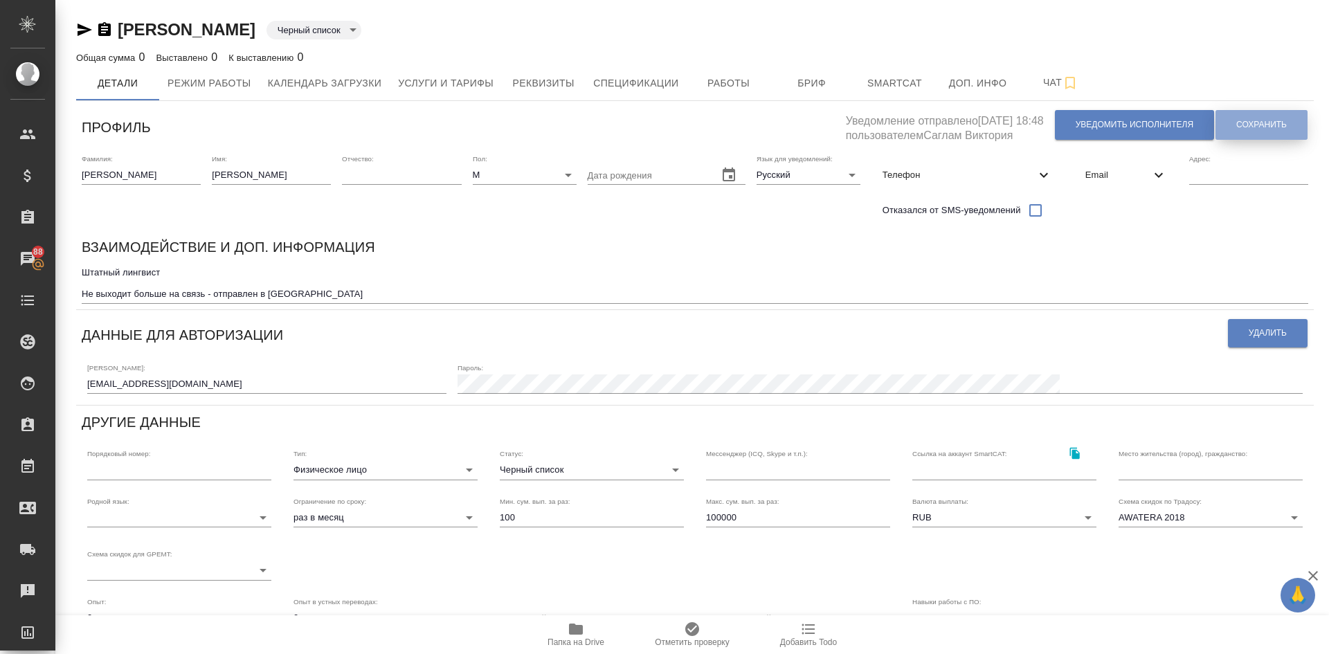
click at [1266, 120] on span "Сохранить" at bounding box center [1262, 125] width 51 height 12
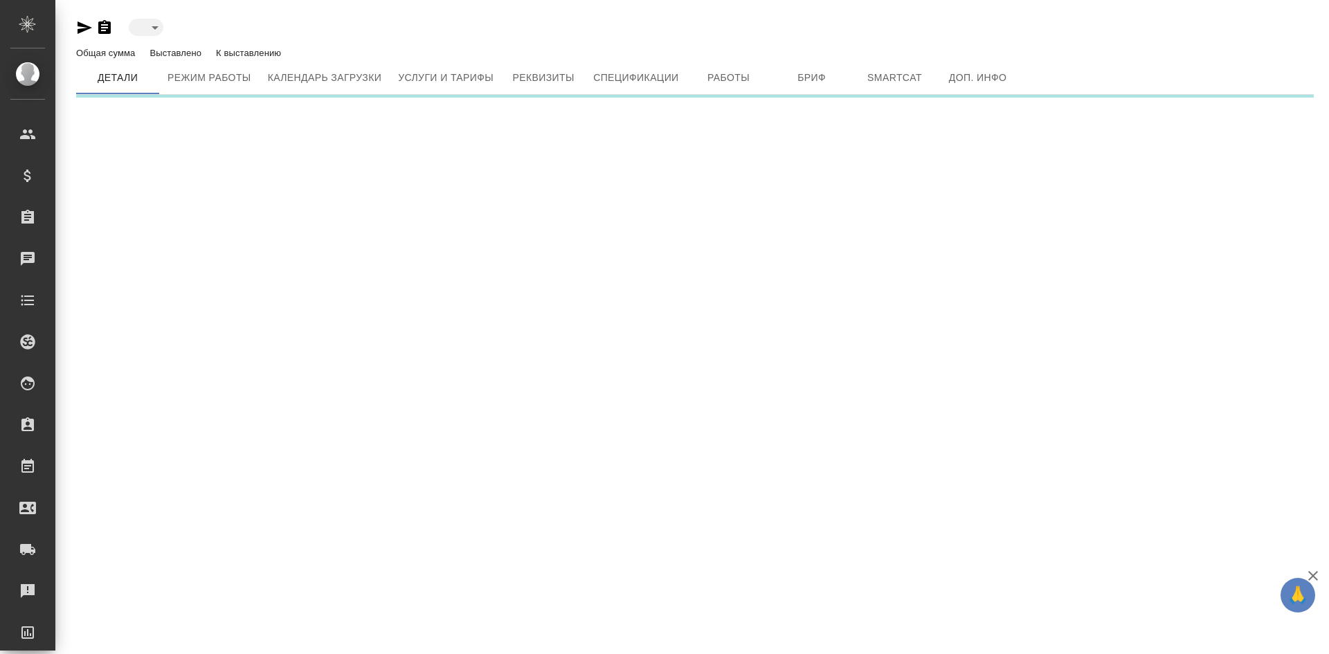
type input "active"
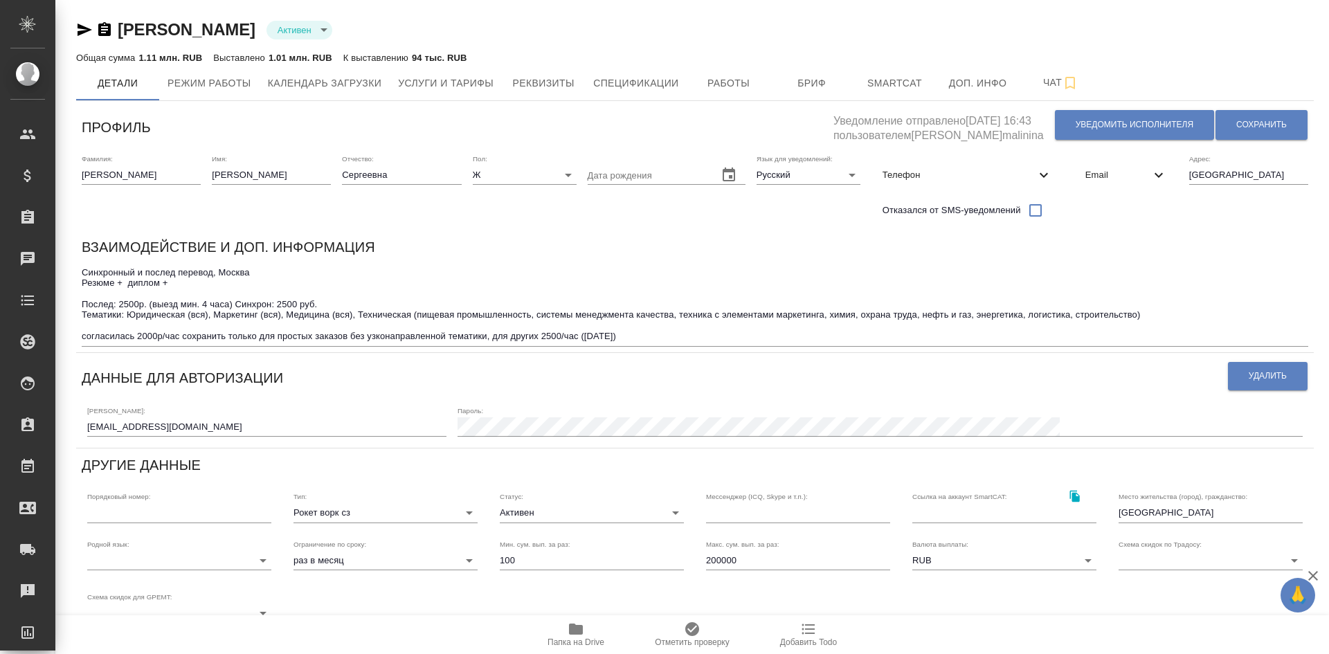
click at [575, 246] on div "Взаимодействие и доп. информация" at bounding box center [695, 249] width 1227 height 27
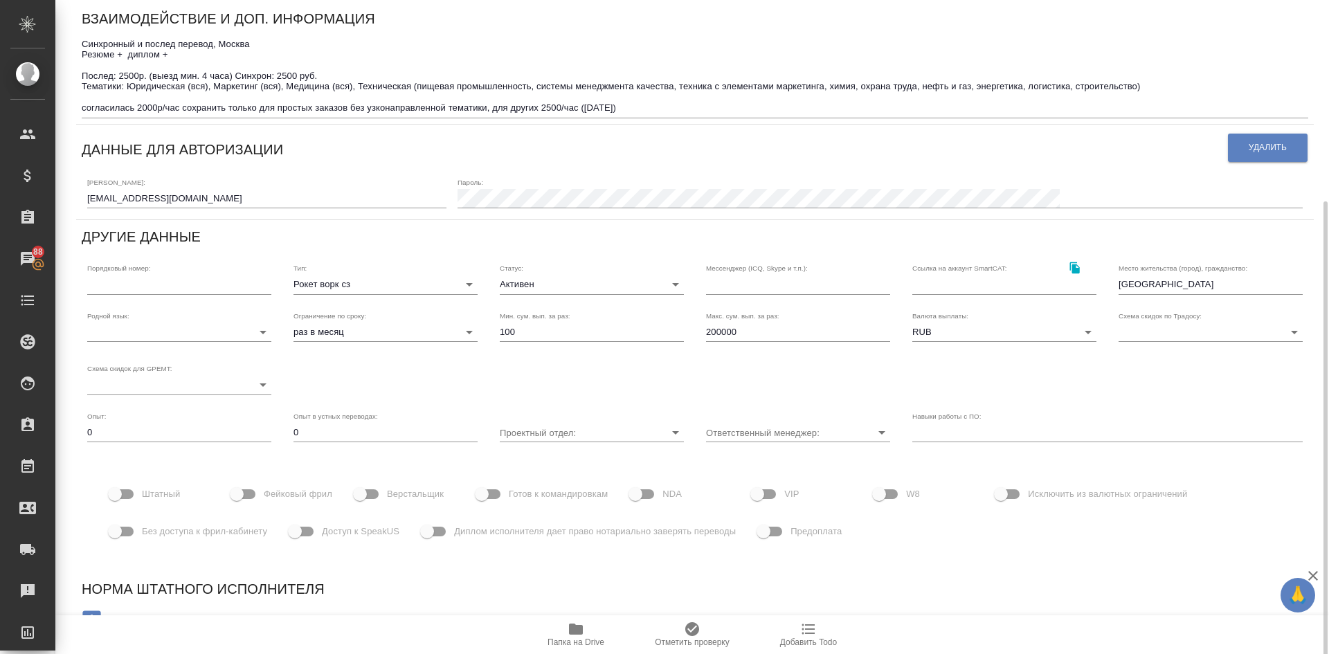
scroll to position [249, 0]
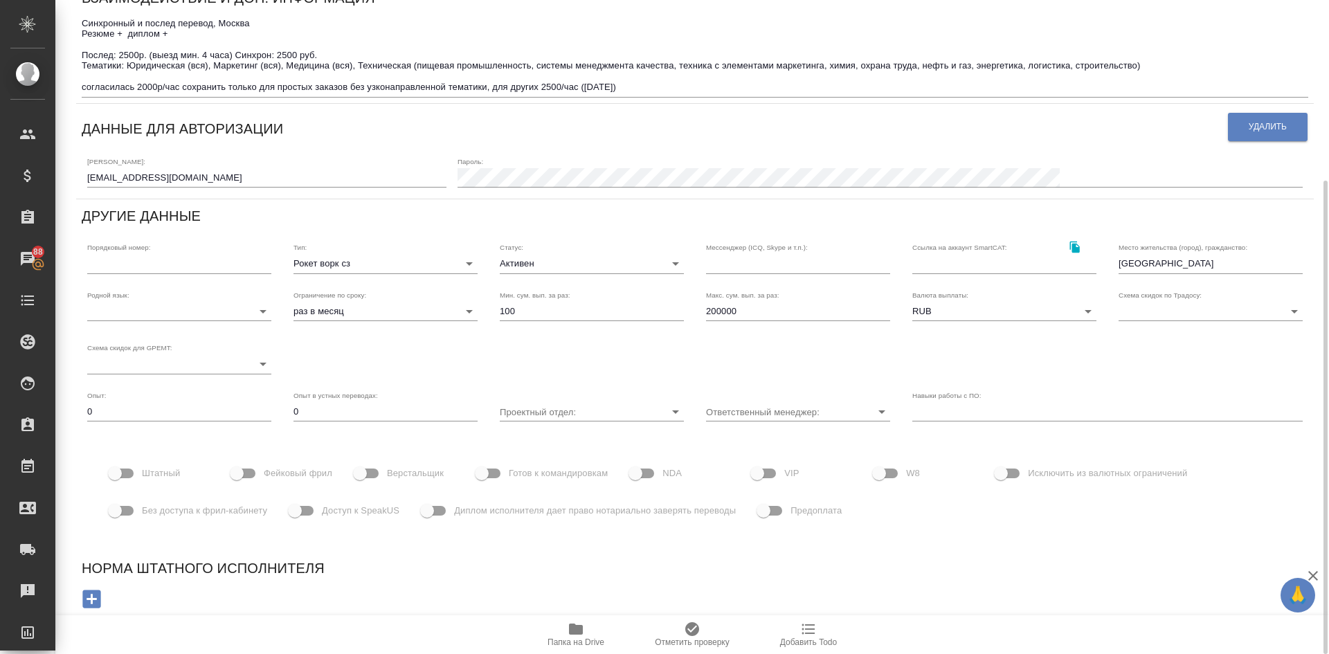
click at [309, 508] on input "Доступ к SpeakUS" at bounding box center [294, 511] width 79 height 26
checkbox input "true"
drag, startPoint x: 1329, startPoint y: 217, endPoint x: 1329, endPoint y: 62, distance: 155.1
click at [1329, 62] on div at bounding box center [1324, 327] width 10 height 654
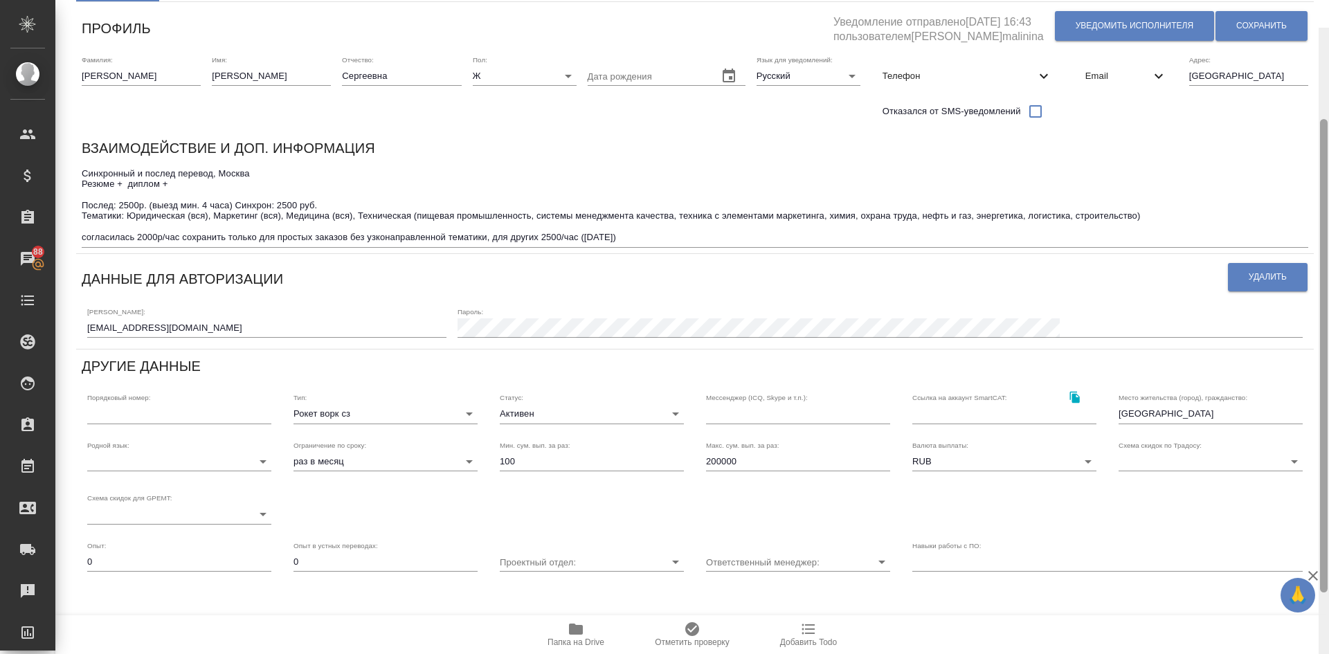
scroll to position [96, 0]
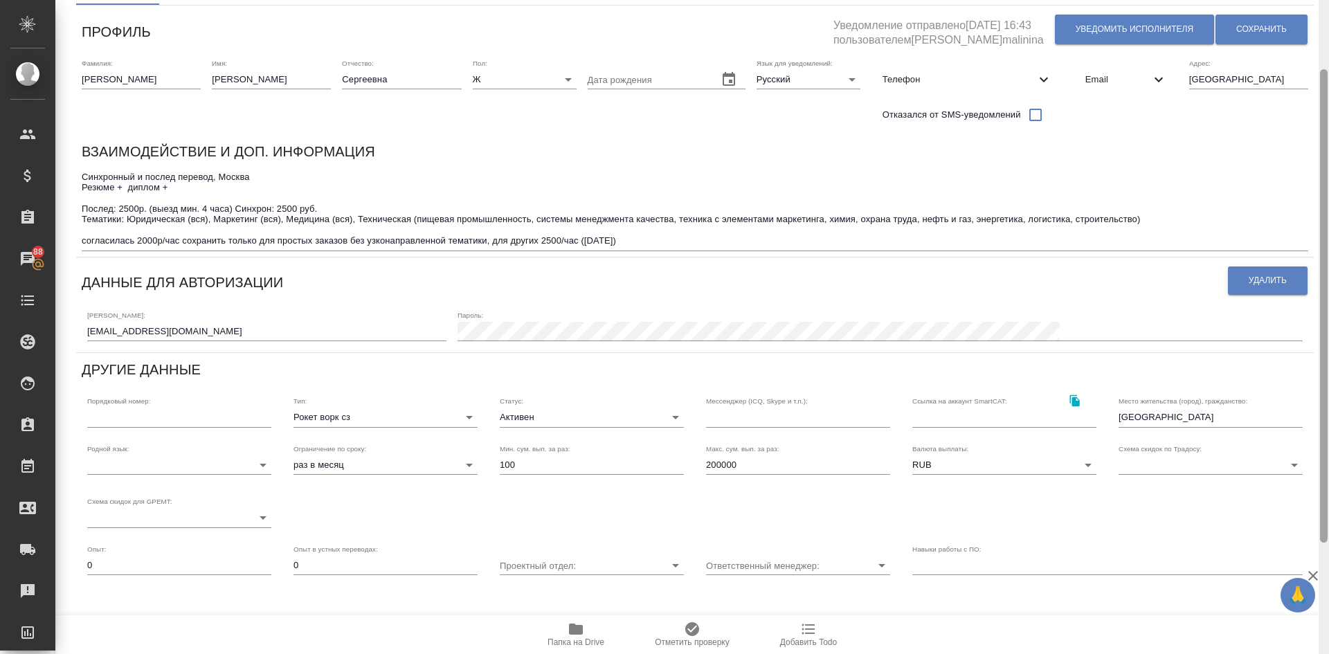
drag, startPoint x: 1324, startPoint y: 192, endPoint x: 1320, endPoint y: 81, distance: 111.5
click at [1320, 81] on div at bounding box center [1324, 306] width 8 height 474
click at [1253, 28] on span "Сохранить" at bounding box center [1262, 30] width 51 height 12
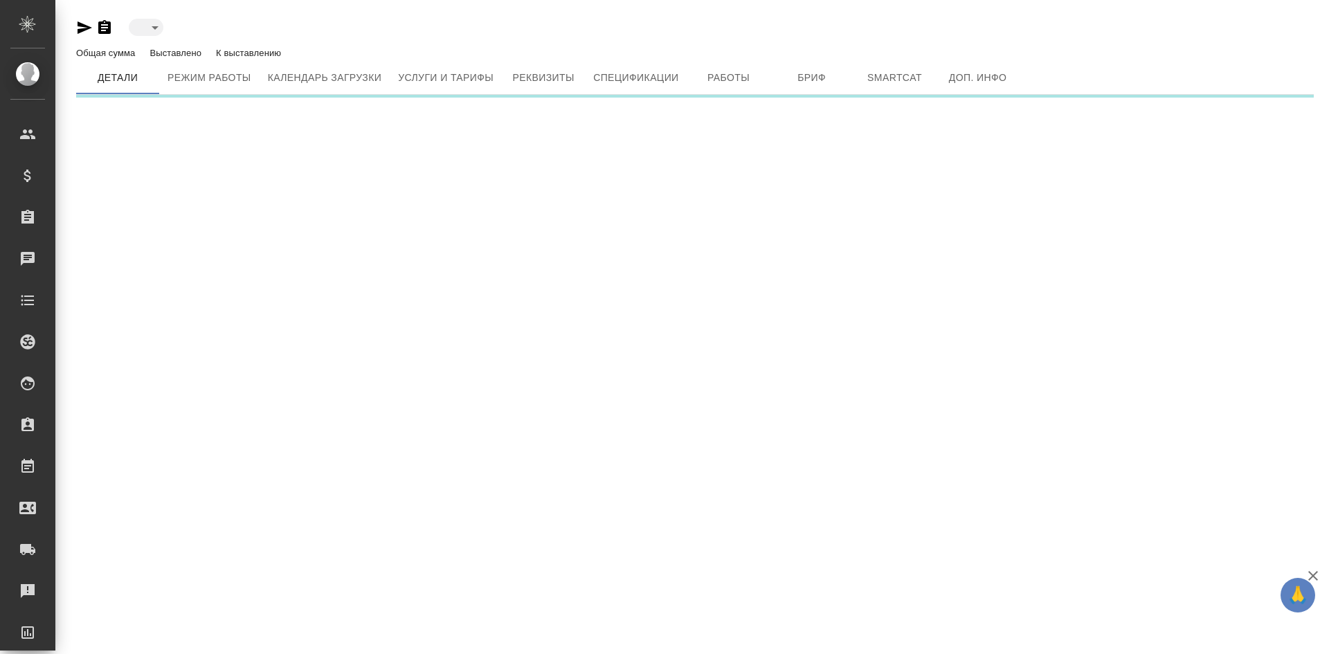
type input "active"
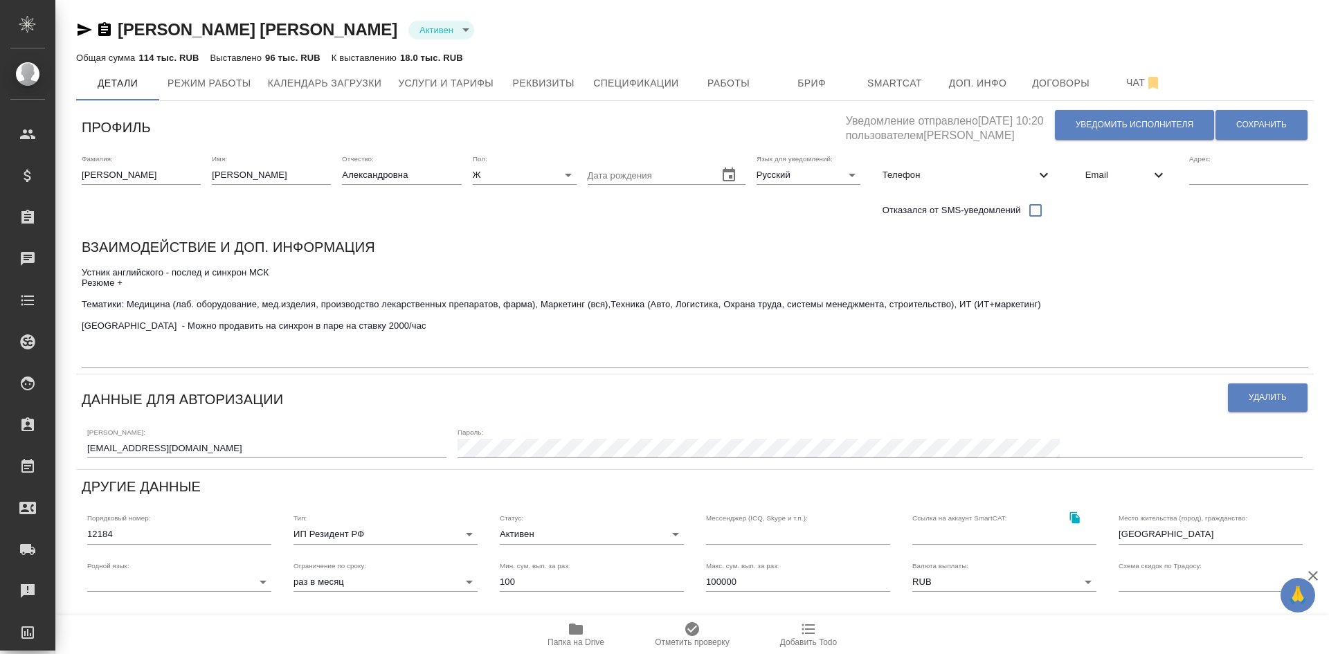
click at [1310, 39] on div "[PERSON_NAME] [PERSON_NAME] active" at bounding box center [695, 30] width 1238 height 22
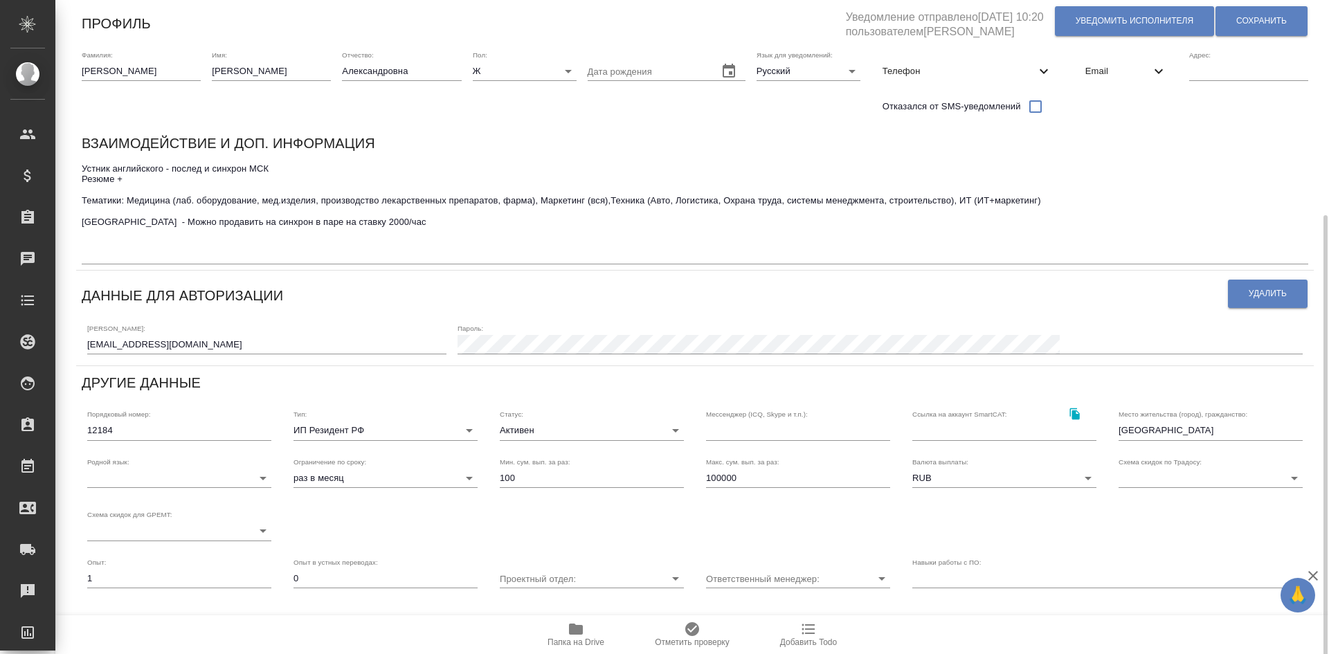
scroll to position [271, 0]
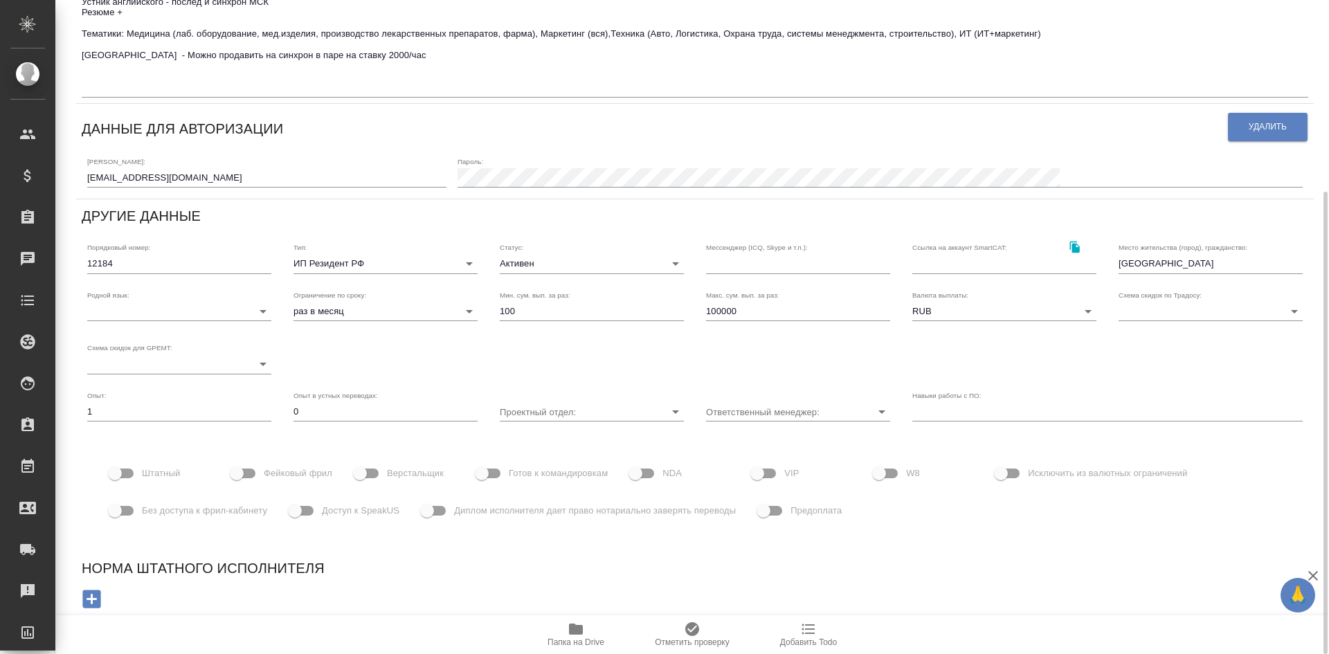
click at [309, 512] on input "Доступ к SpeakUS" at bounding box center [294, 511] width 79 height 26
checkbox input "true"
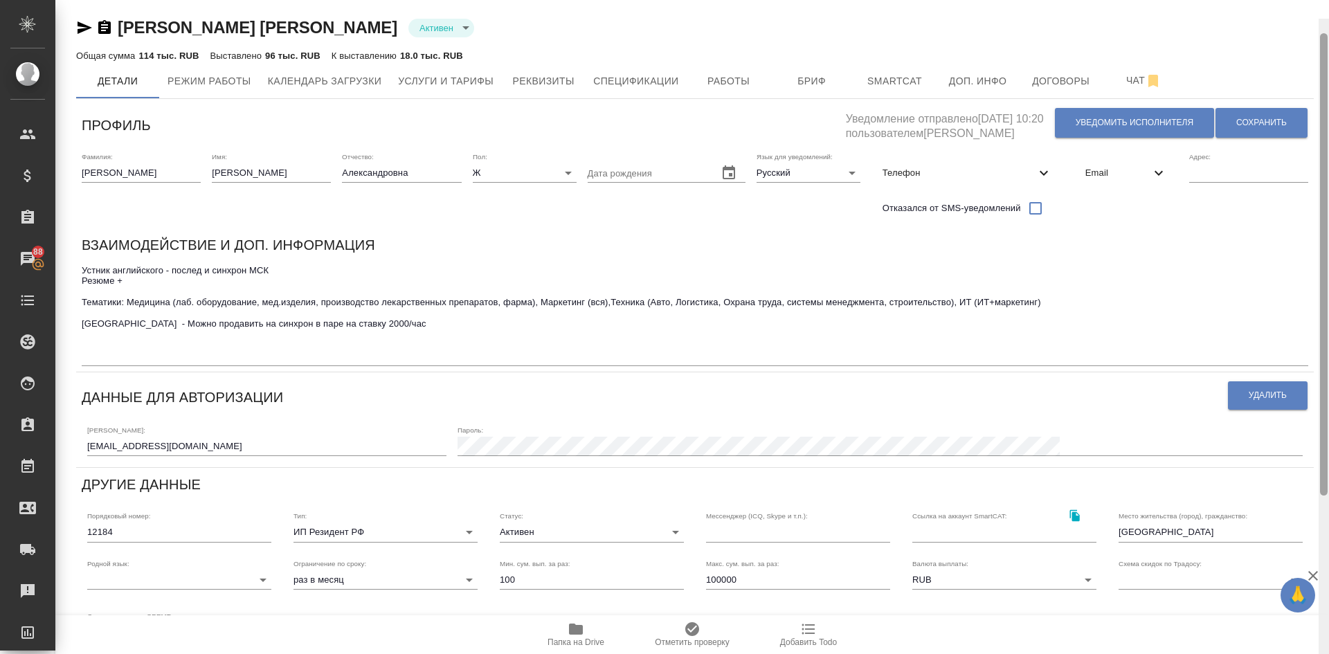
drag, startPoint x: 1321, startPoint y: 204, endPoint x: 1329, endPoint y: 12, distance: 191.2
click at [1329, 19] on div at bounding box center [1324, 346] width 10 height 654
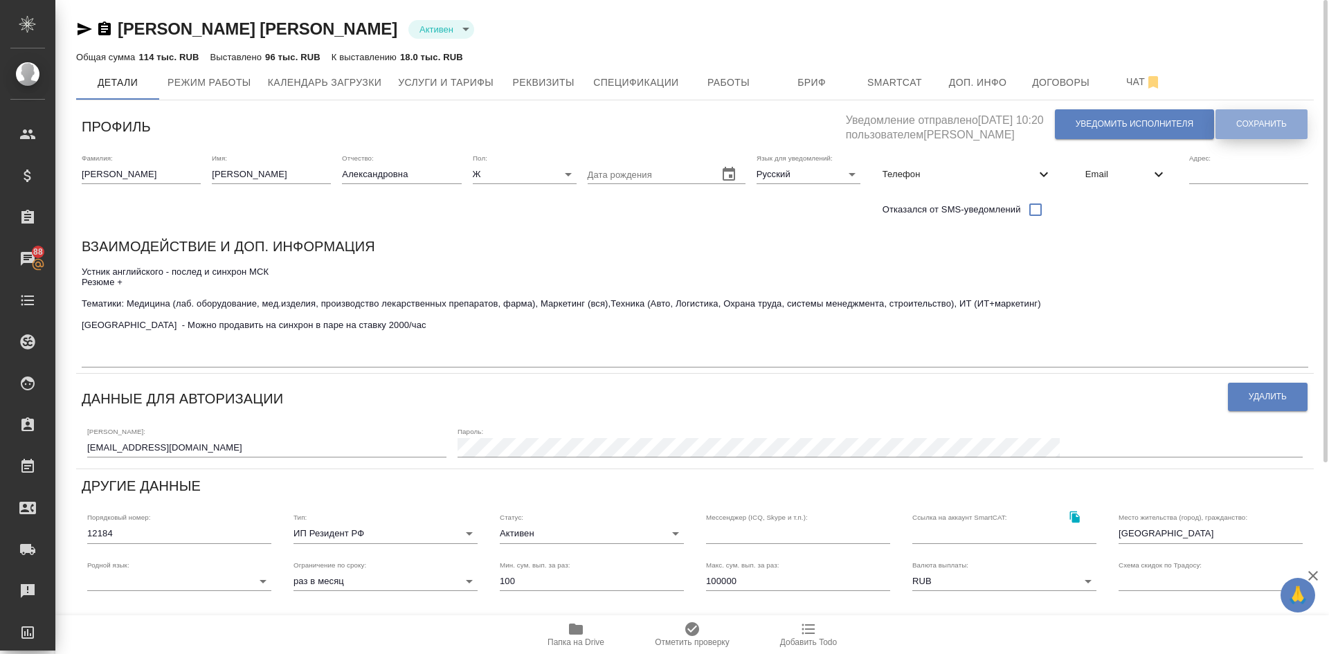
click at [1271, 119] on span "Сохранить" at bounding box center [1262, 124] width 51 height 12
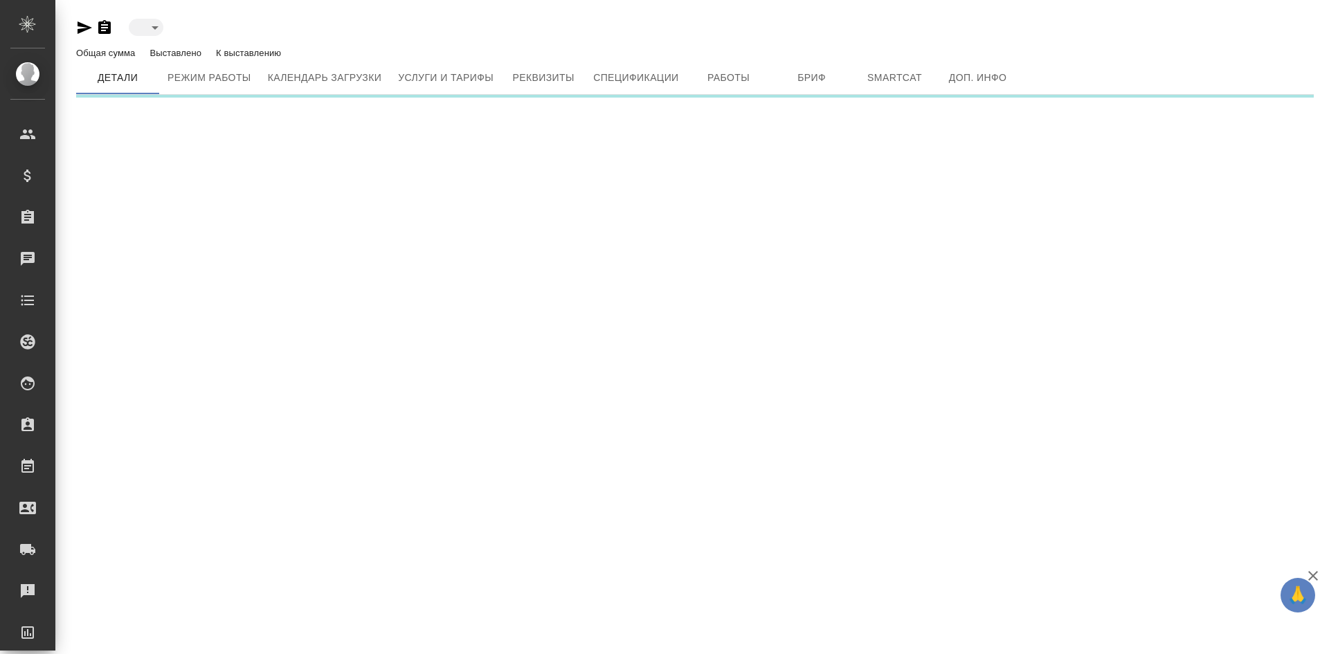
type input "active"
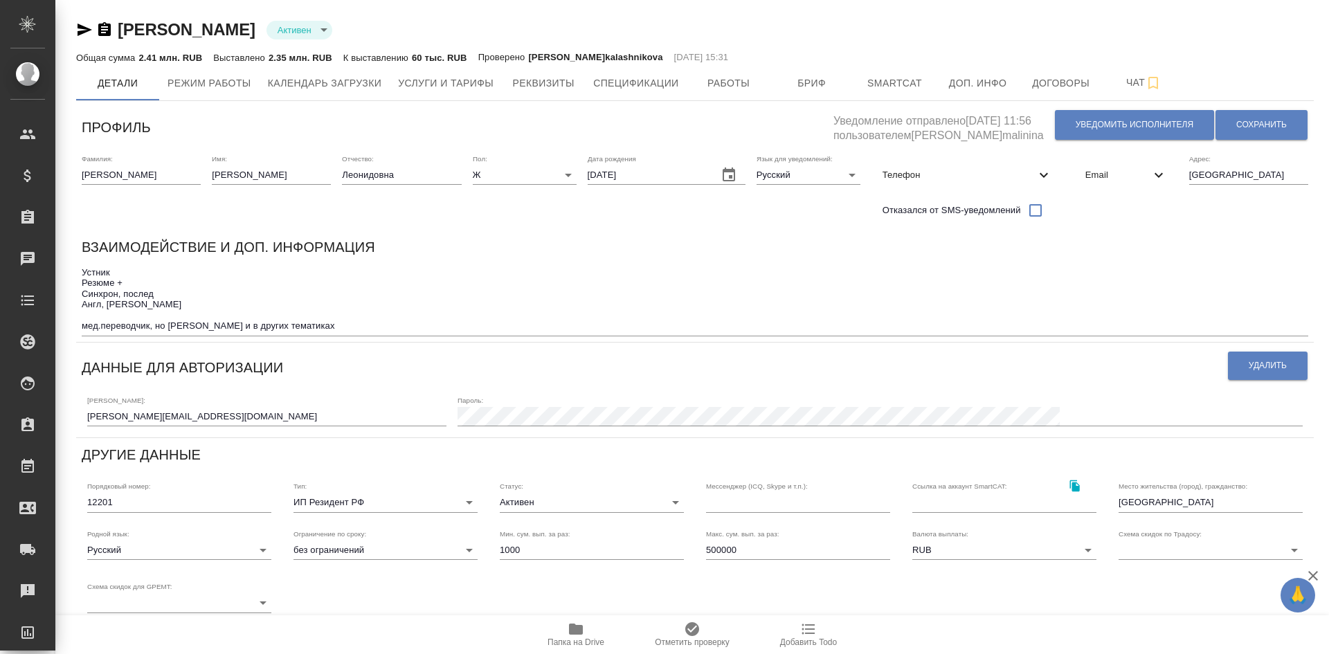
click at [1268, 31] on div "Алексеева Наталья Леонидовна Активен active" at bounding box center [695, 30] width 1238 height 22
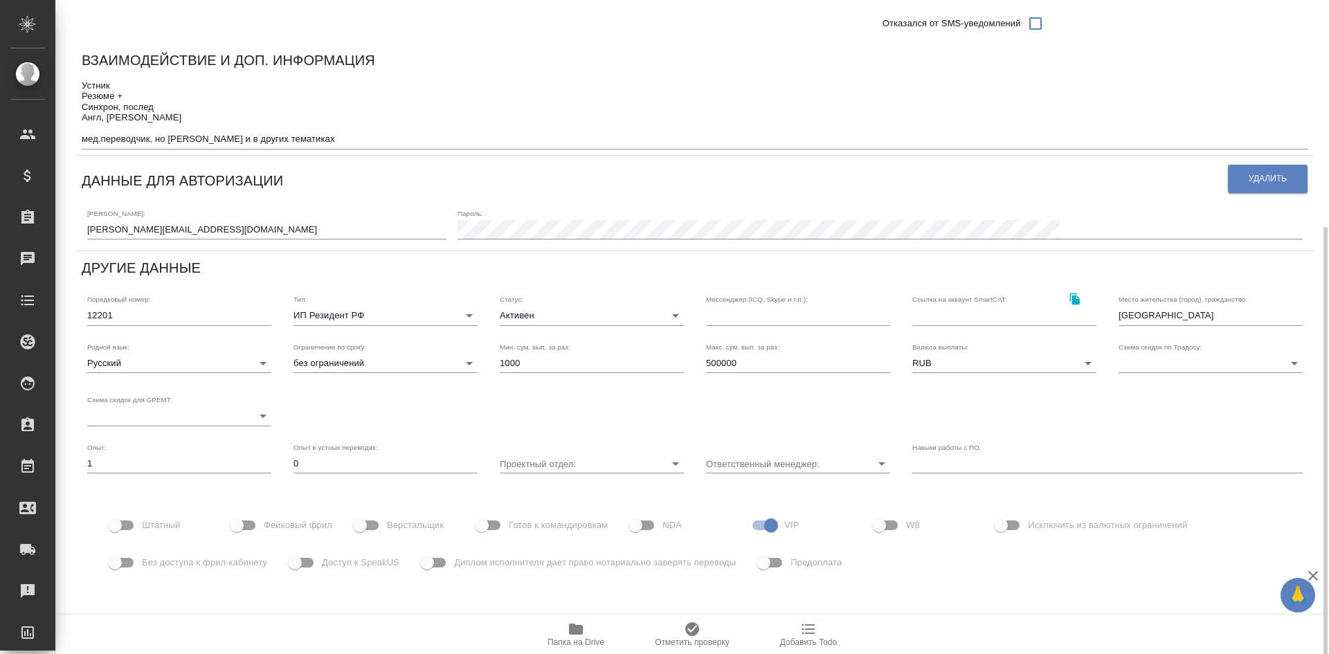
scroll to position [239, 0]
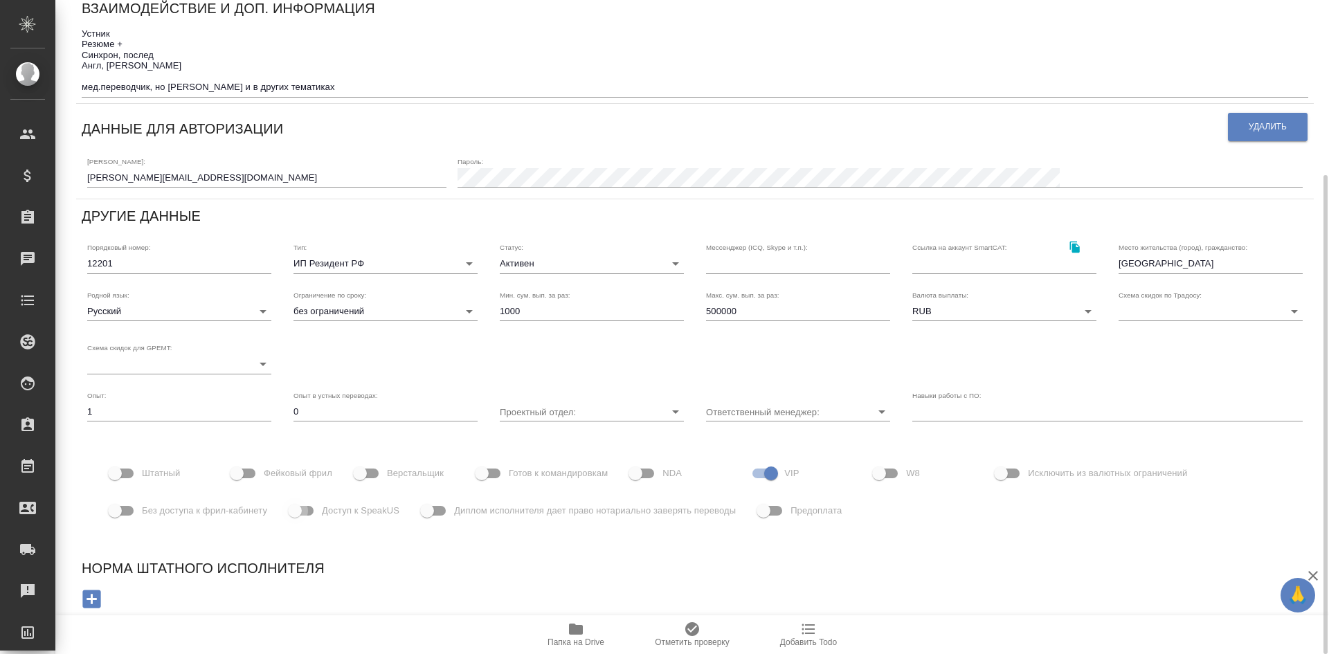
click at [309, 510] on input "Доступ к SpeakUS" at bounding box center [294, 511] width 79 height 26
checkbox input "true"
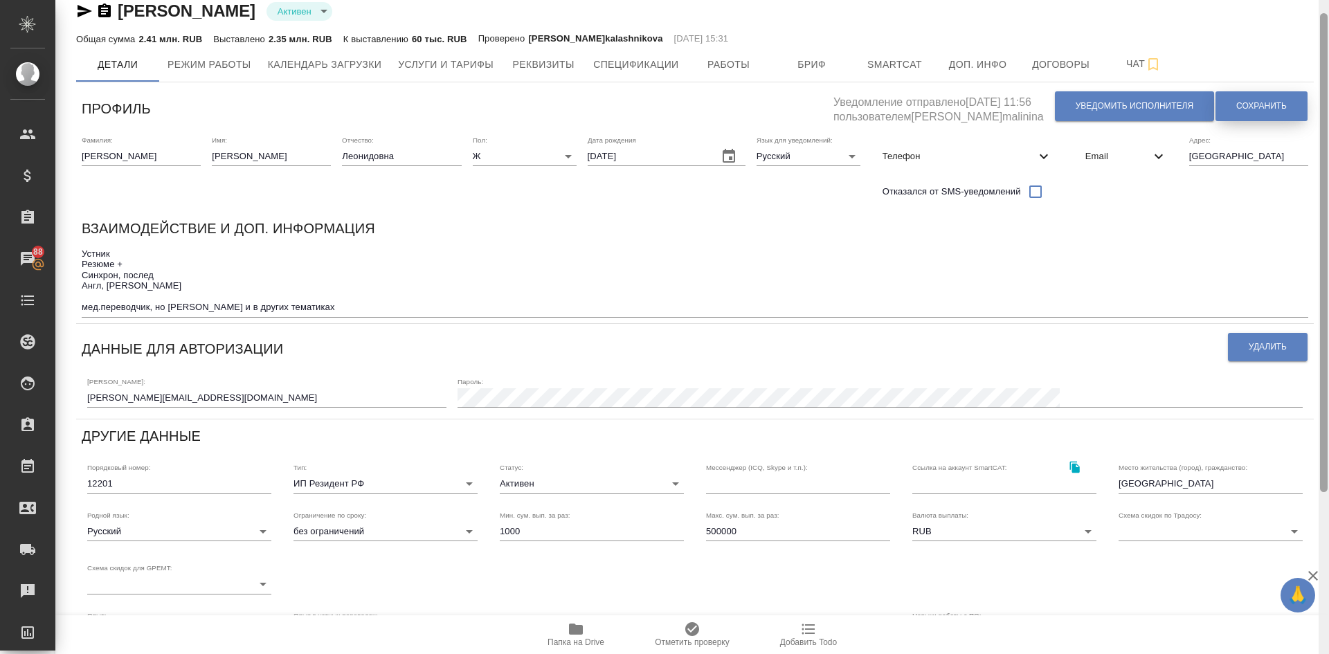
scroll to position [0, 0]
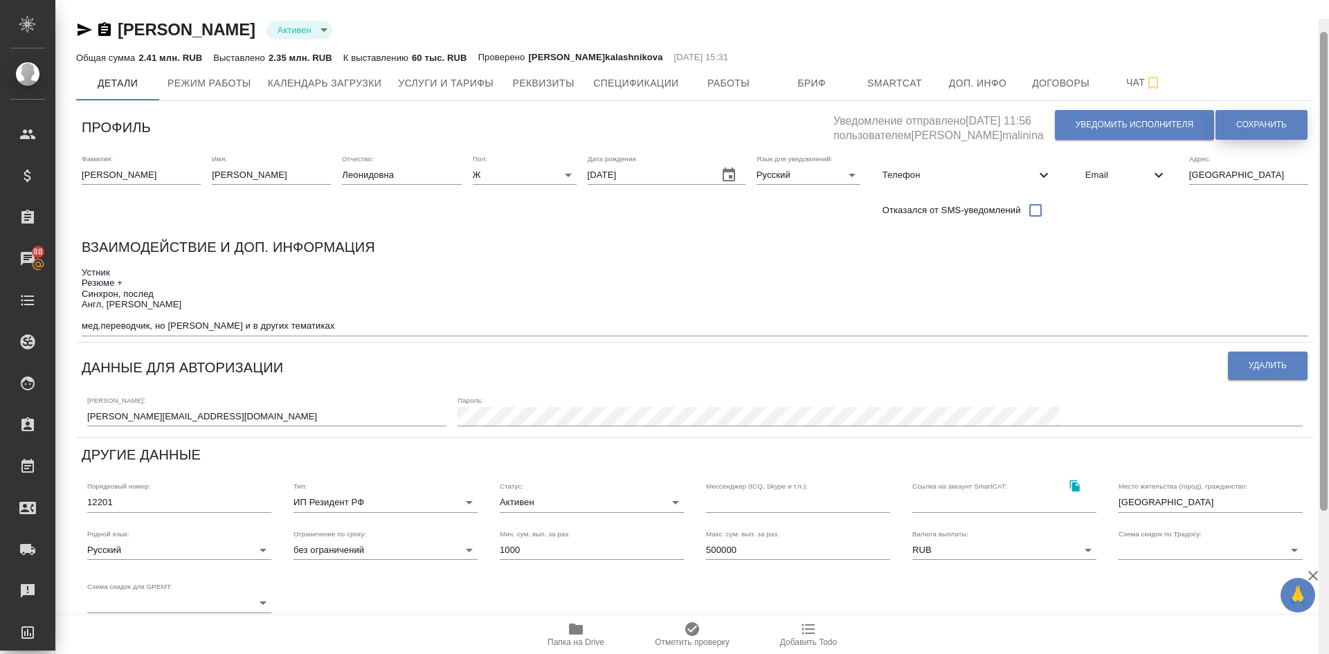
drag, startPoint x: 1327, startPoint y: 266, endPoint x: 1298, endPoint y: 128, distance: 140.8
click at [1329, 82] on div at bounding box center [1324, 346] width 10 height 654
click at [1267, 127] on span "Сохранить" at bounding box center [1262, 125] width 51 height 12
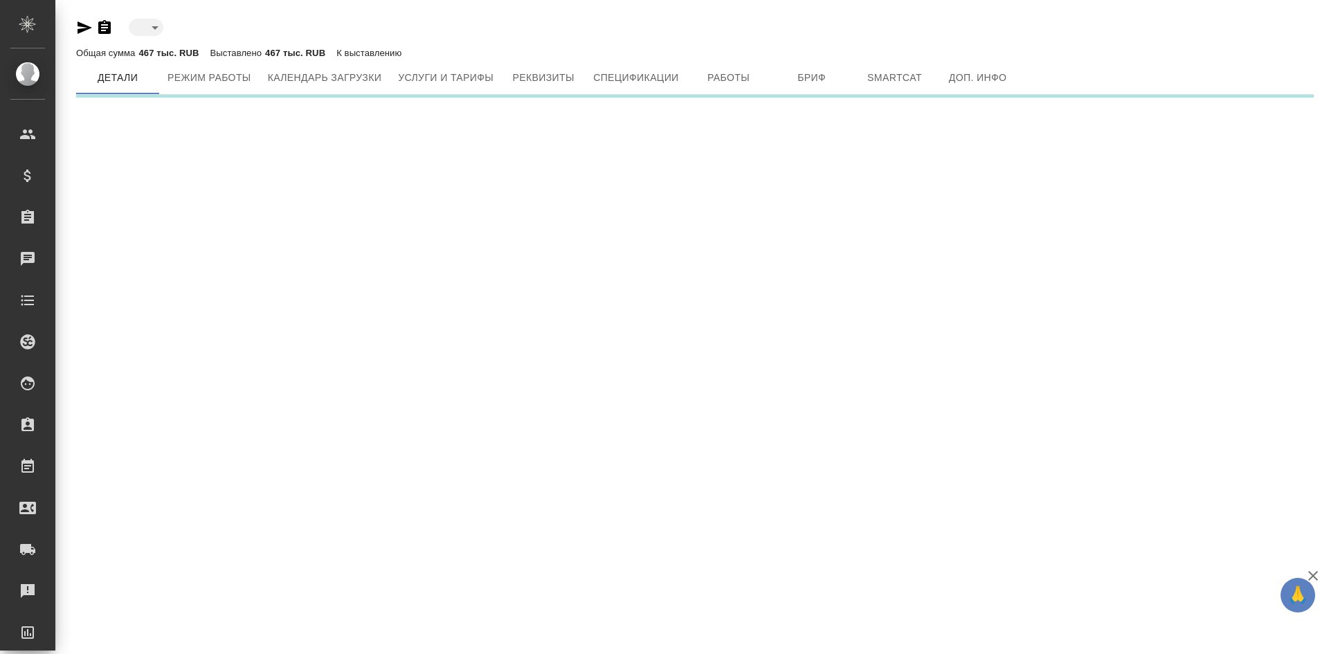
type input "active"
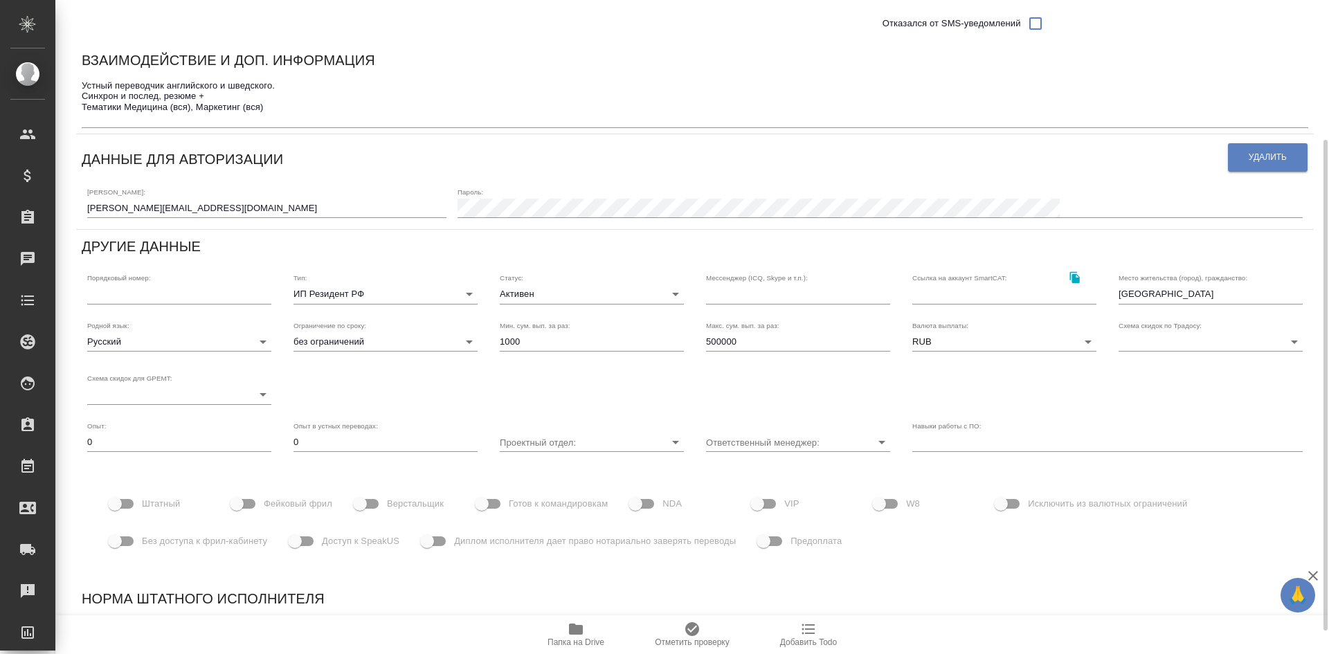
scroll to position [208, 0]
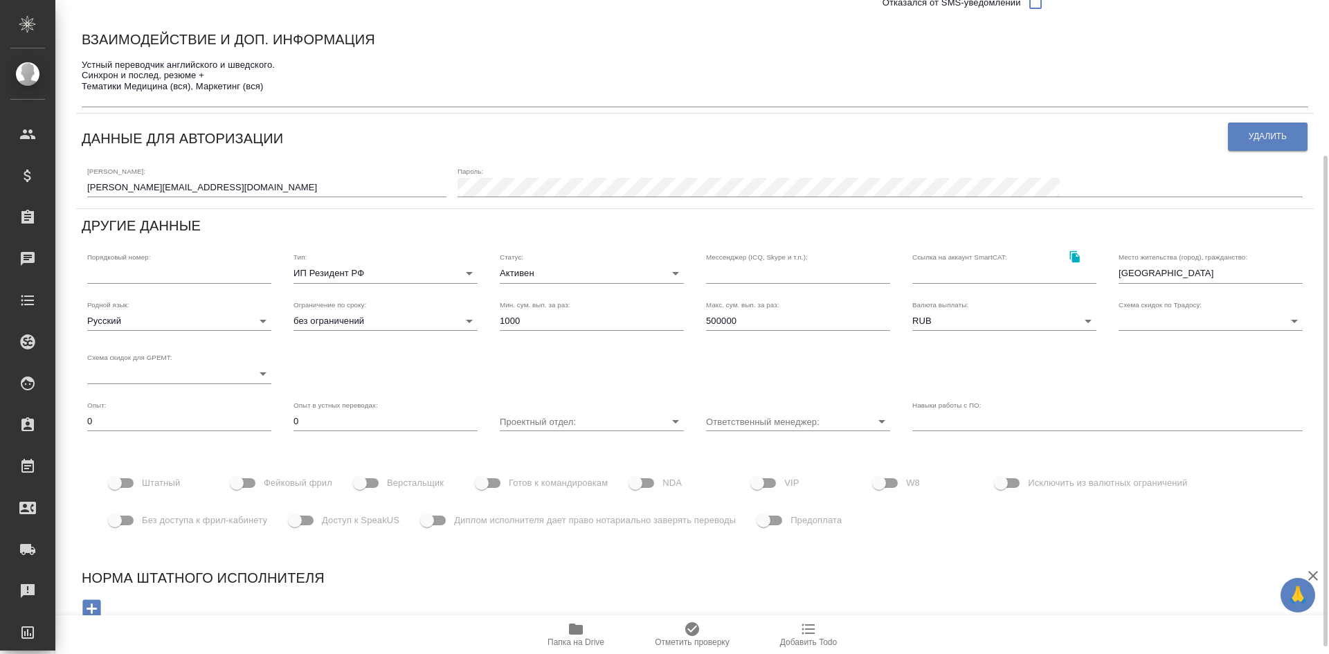
click at [314, 522] on input "Доступ к SpeakUS" at bounding box center [294, 521] width 79 height 26
checkbox input "true"
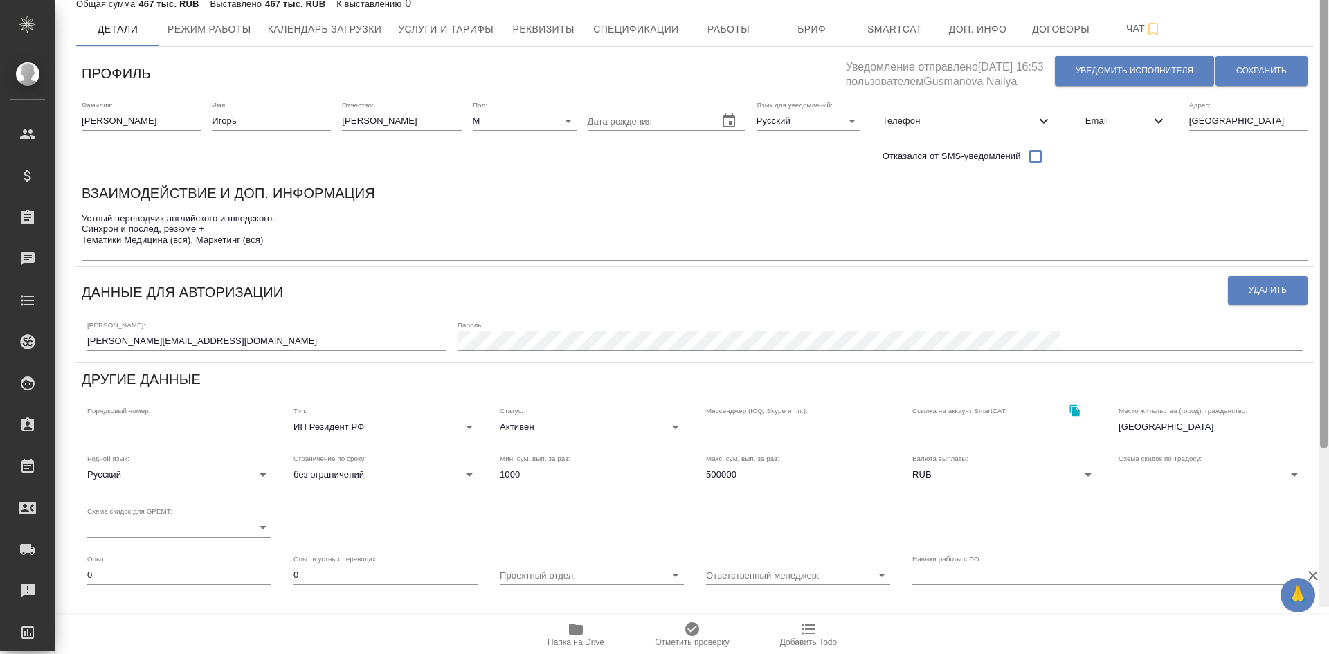
scroll to position [0, 0]
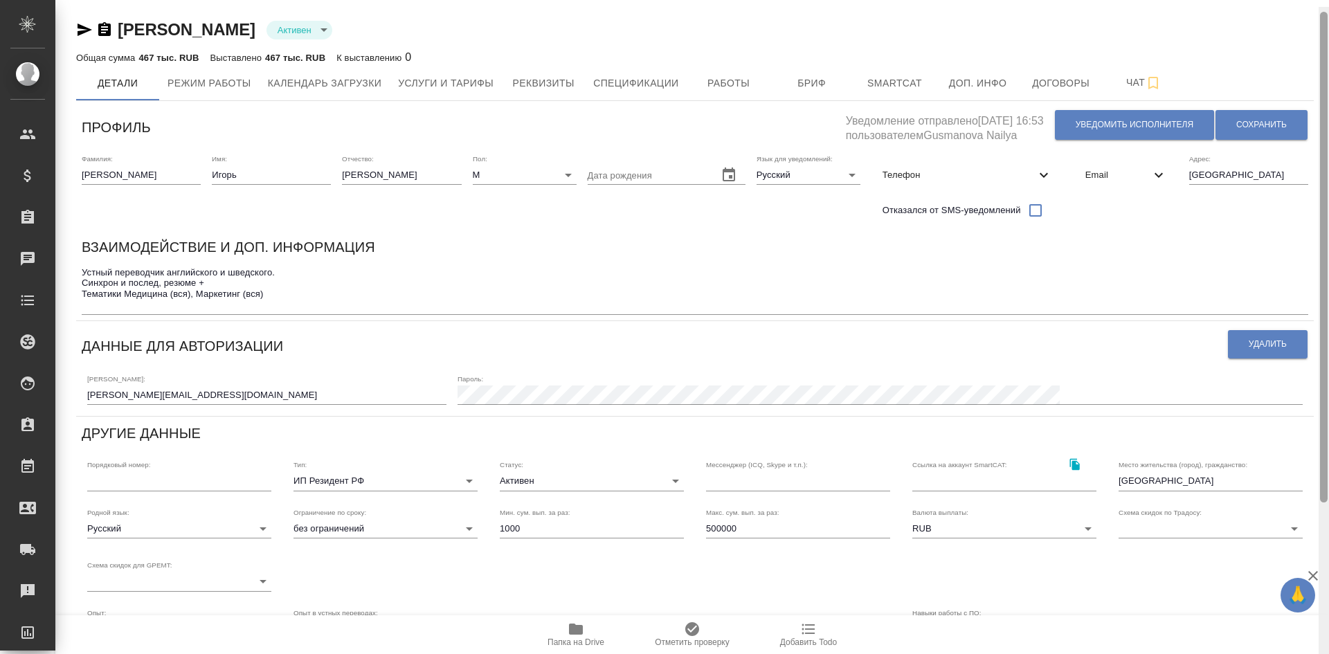
drag, startPoint x: 1322, startPoint y: 284, endPoint x: 1326, endPoint y: 102, distance: 182.1
click at [1329, 98] on div at bounding box center [1324, 334] width 10 height 654
click at [1253, 118] on button "Сохранить" at bounding box center [1262, 125] width 92 height 30
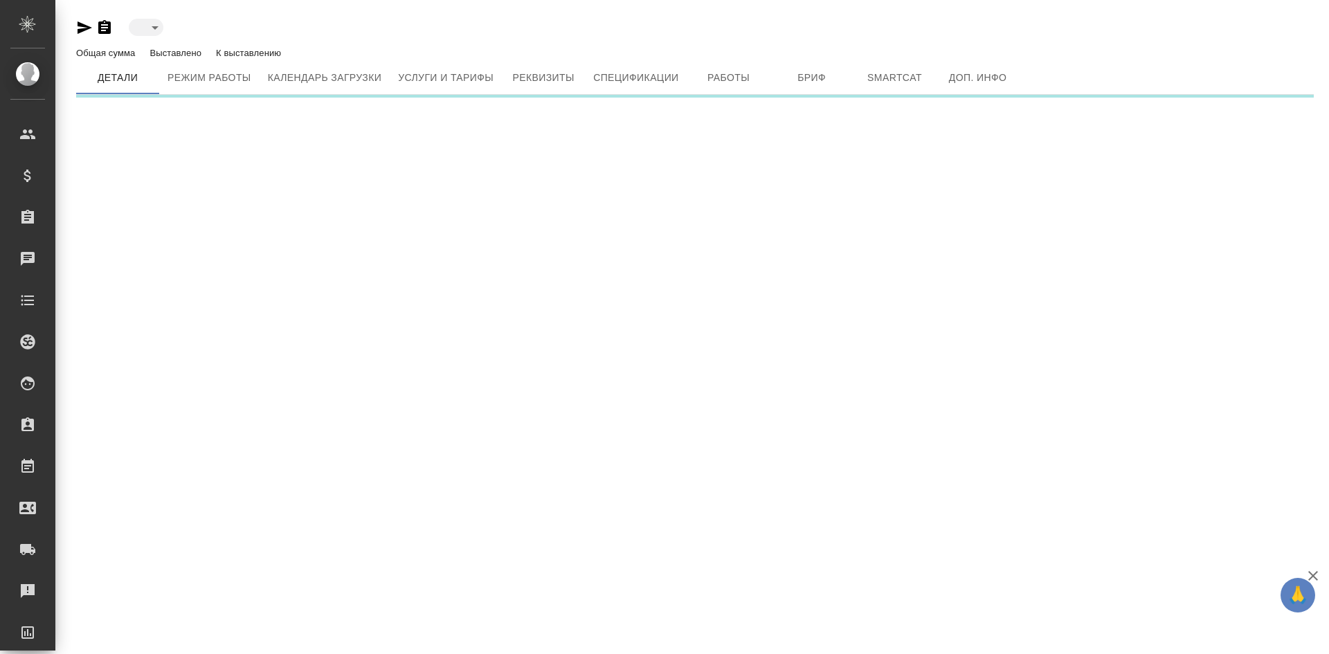
type input "active"
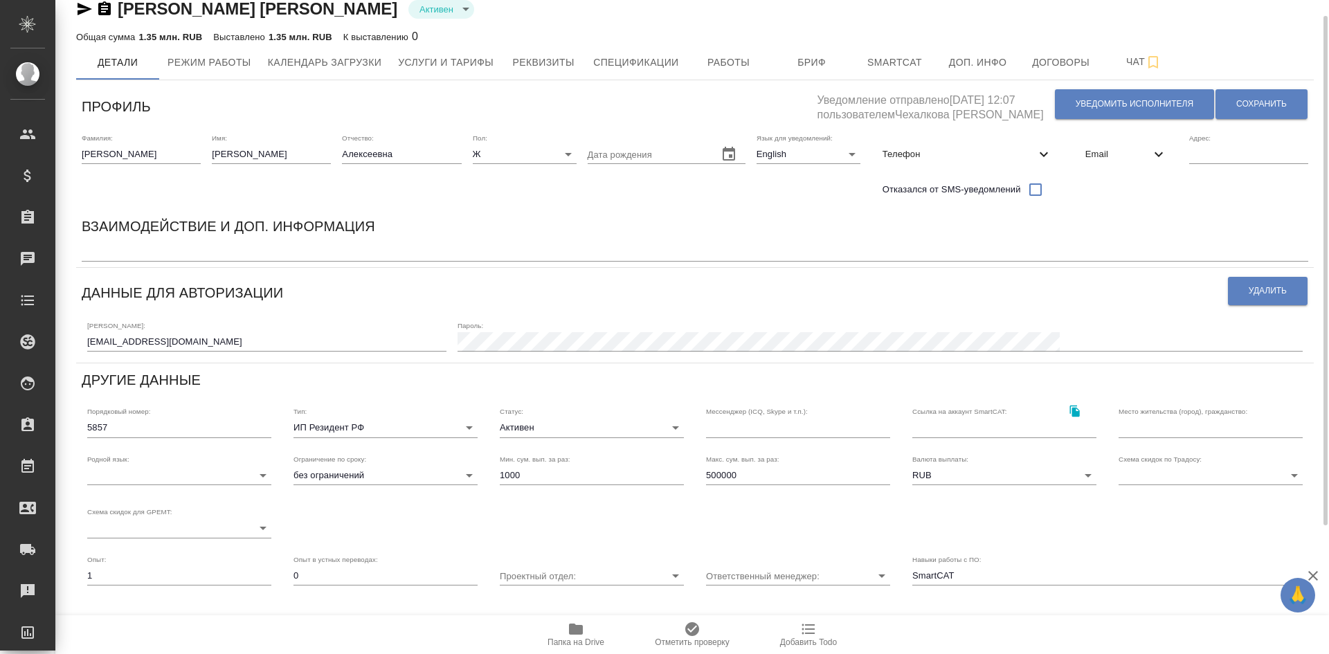
scroll to position [185, 0]
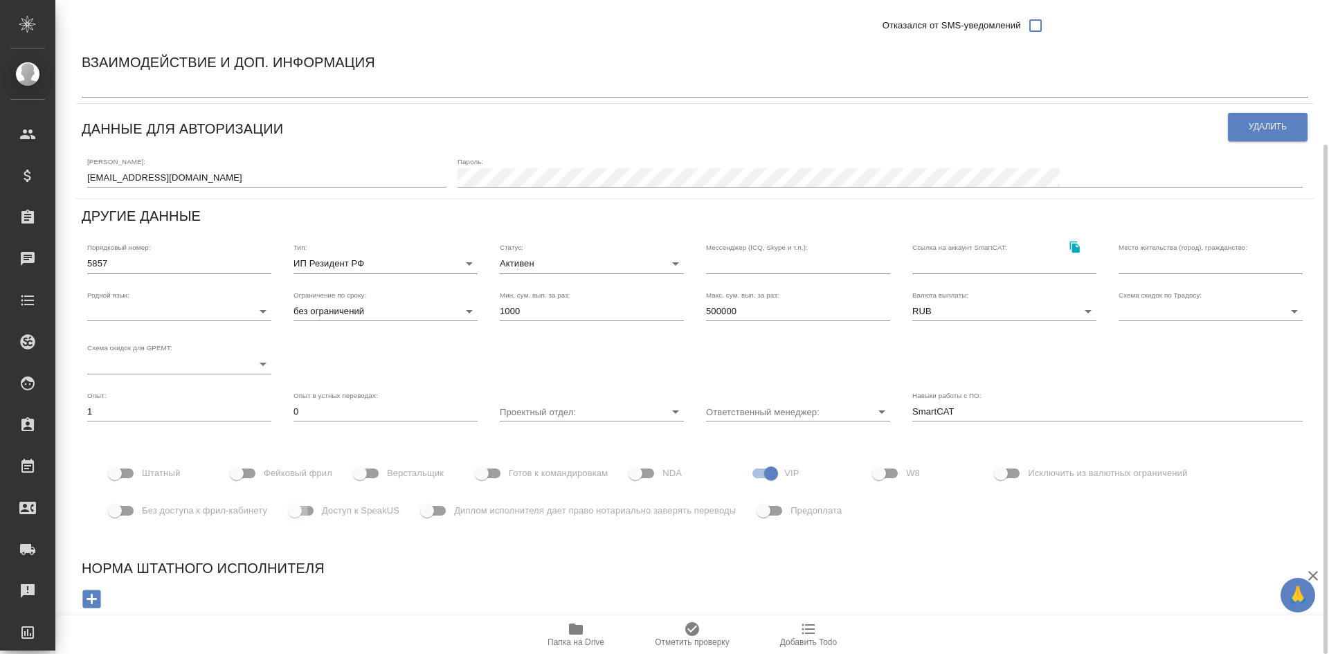
click at [308, 512] on input "Доступ к SpeakUS" at bounding box center [294, 511] width 79 height 26
checkbox input "true"
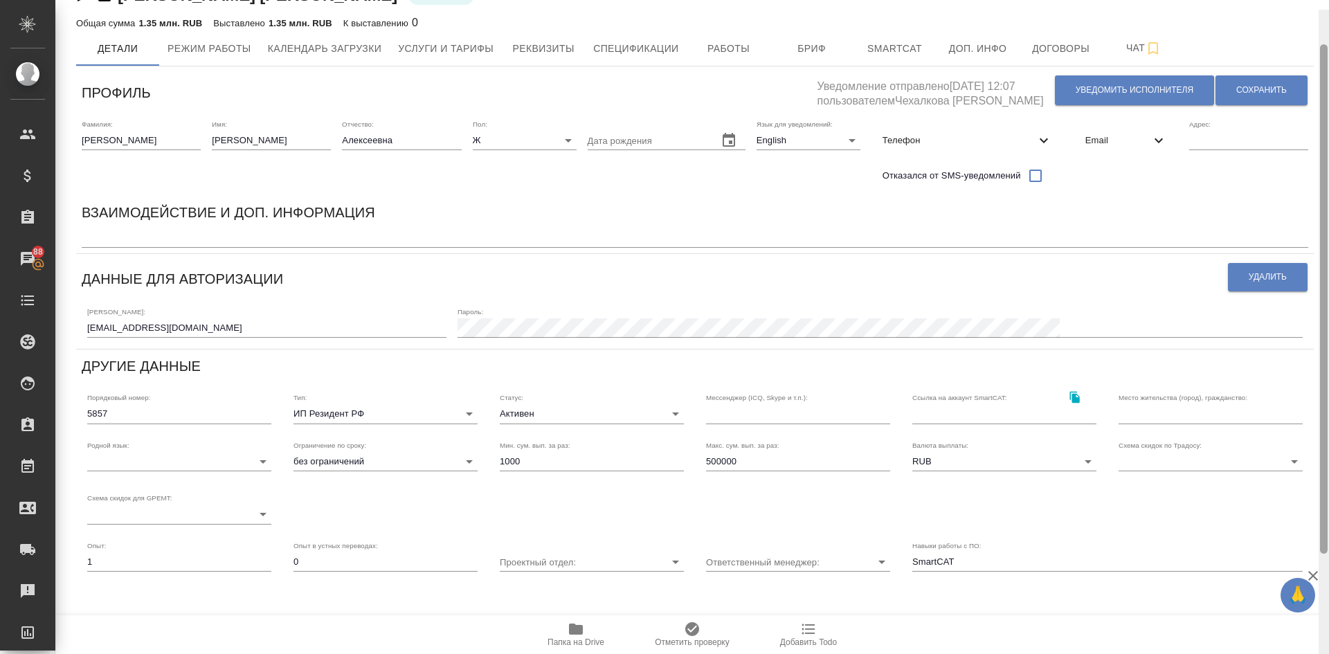
drag, startPoint x: 1326, startPoint y: 174, endPoint x: 1329, endPoint y: 42, distance: 132.3
click at [1329, 42] on div at bounding box center [1324, 337] width 10 height 654
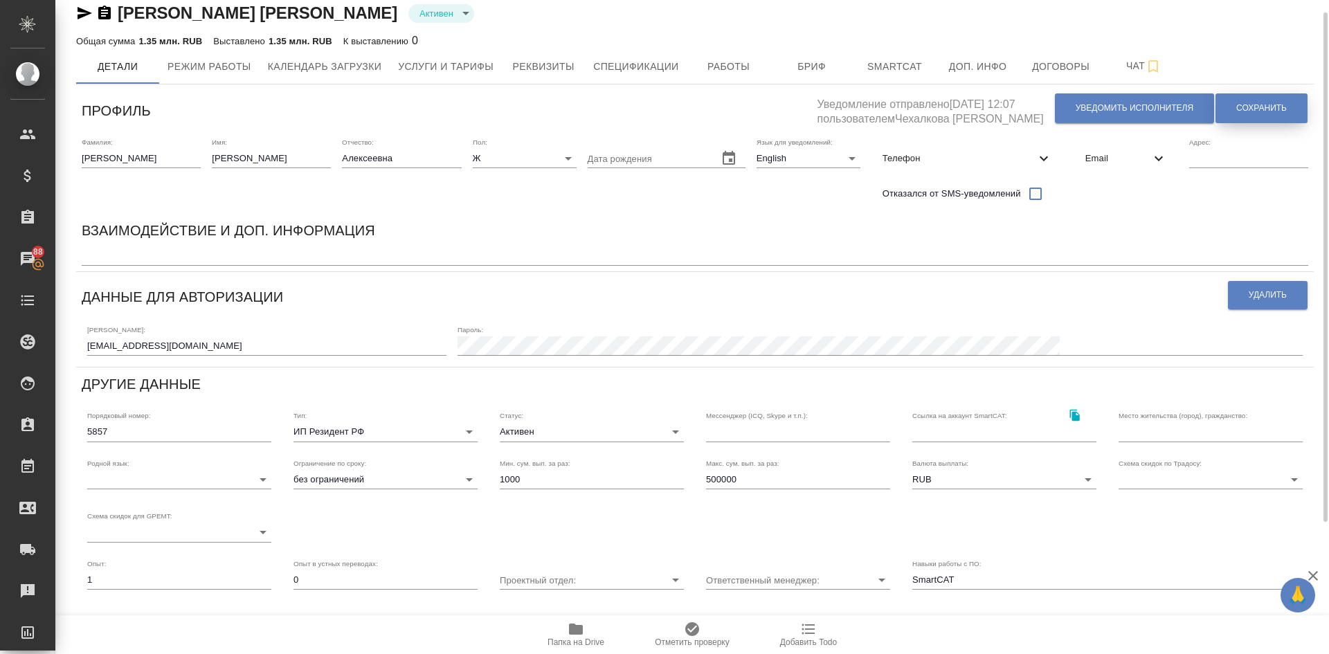
click at [1243, 107] on span "Сохранить" at bounding box center [1262, 108] width 51 height 12
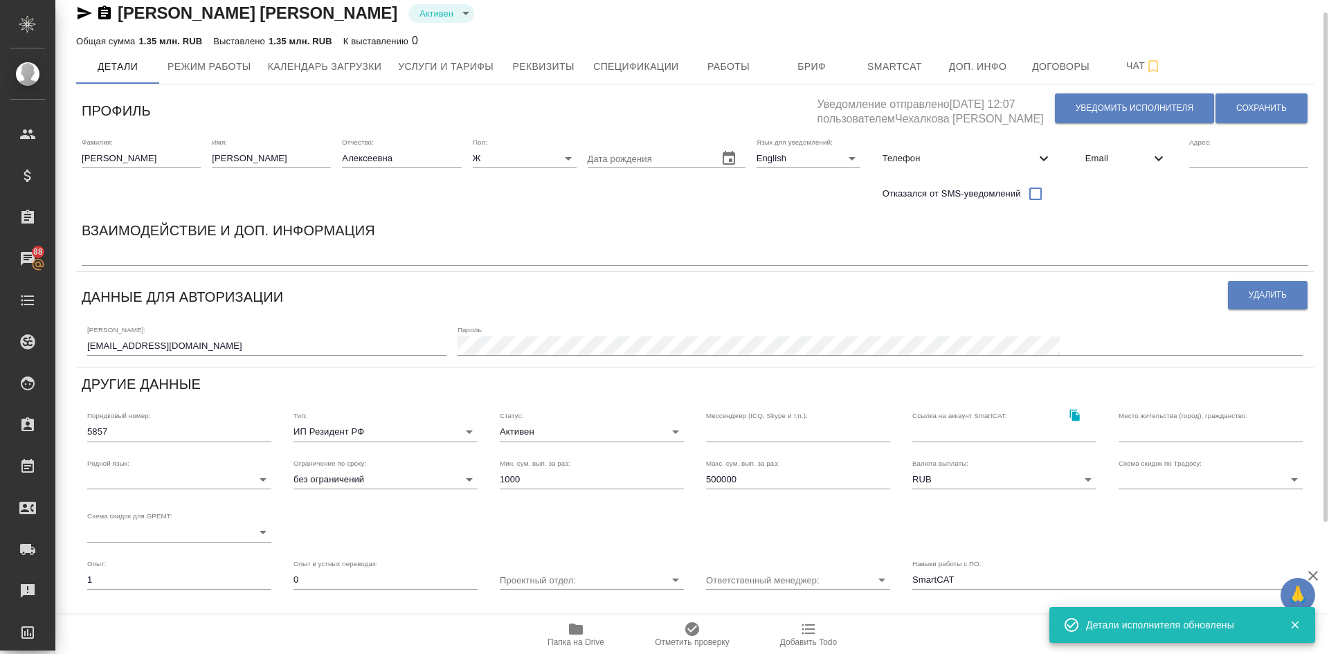
click at [620, 239] on div "Взаимодействие и доп. информация" at bounding box center [695, 232] width 1227 height 27
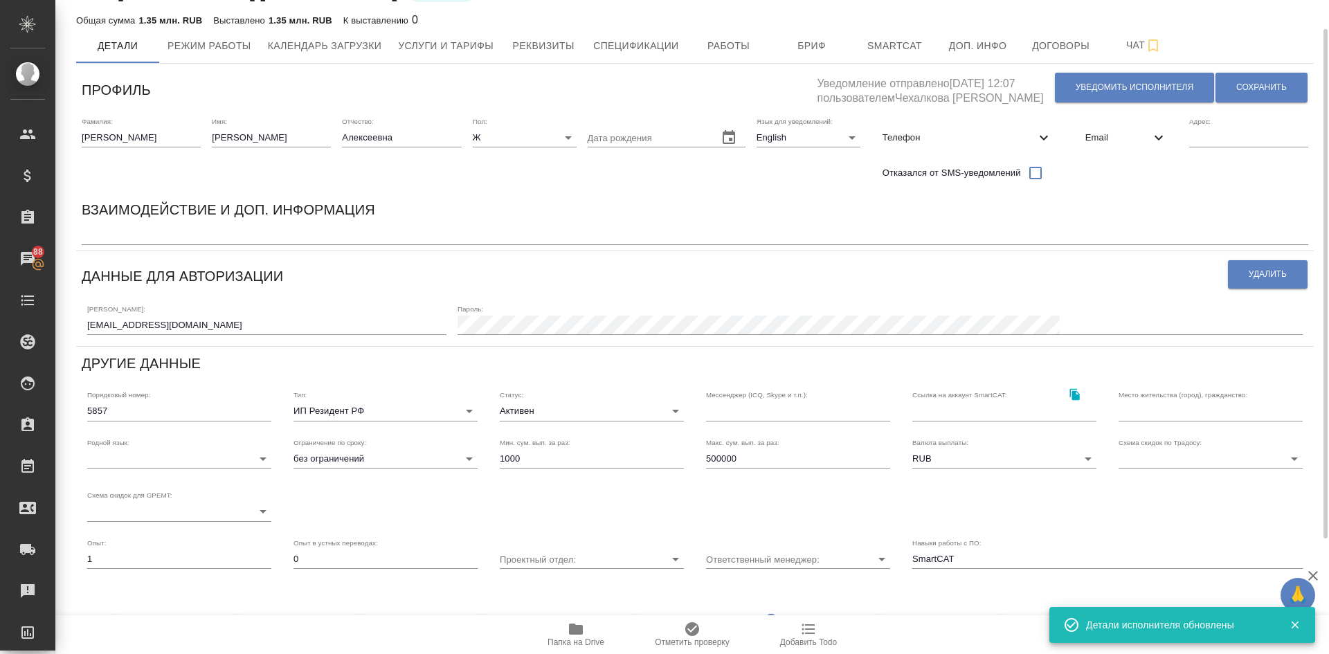
scroll to position [185, 0]
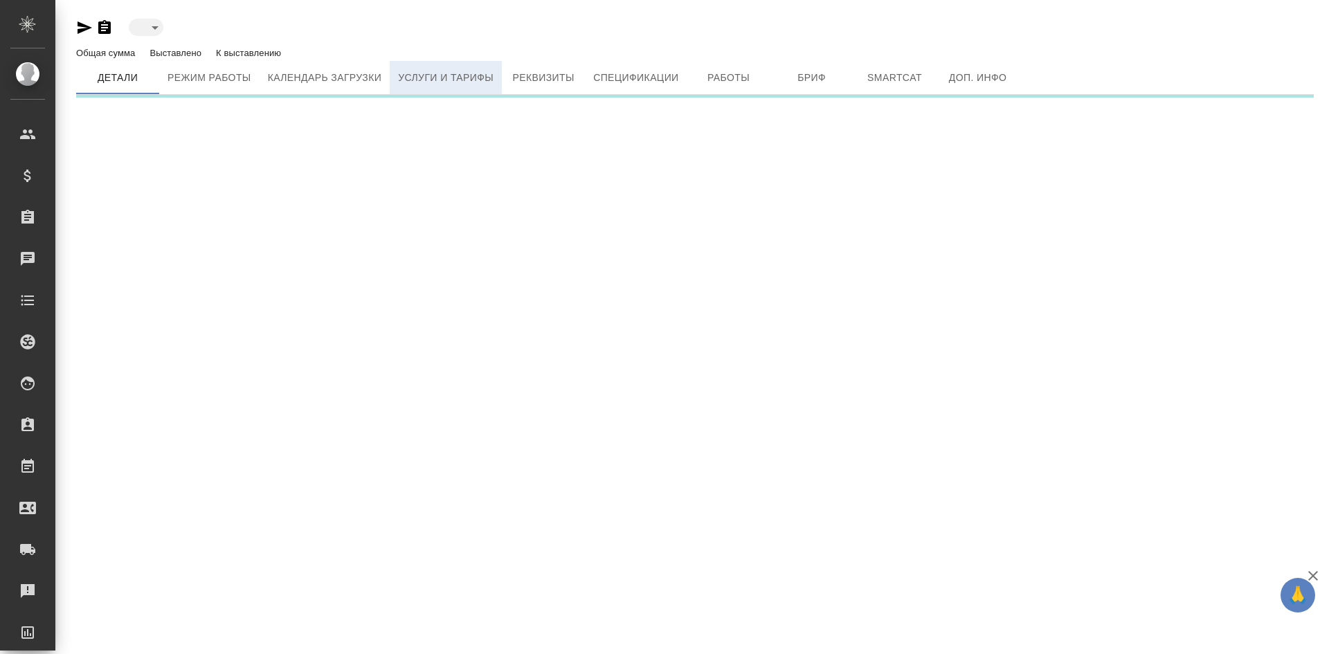
type input "active"
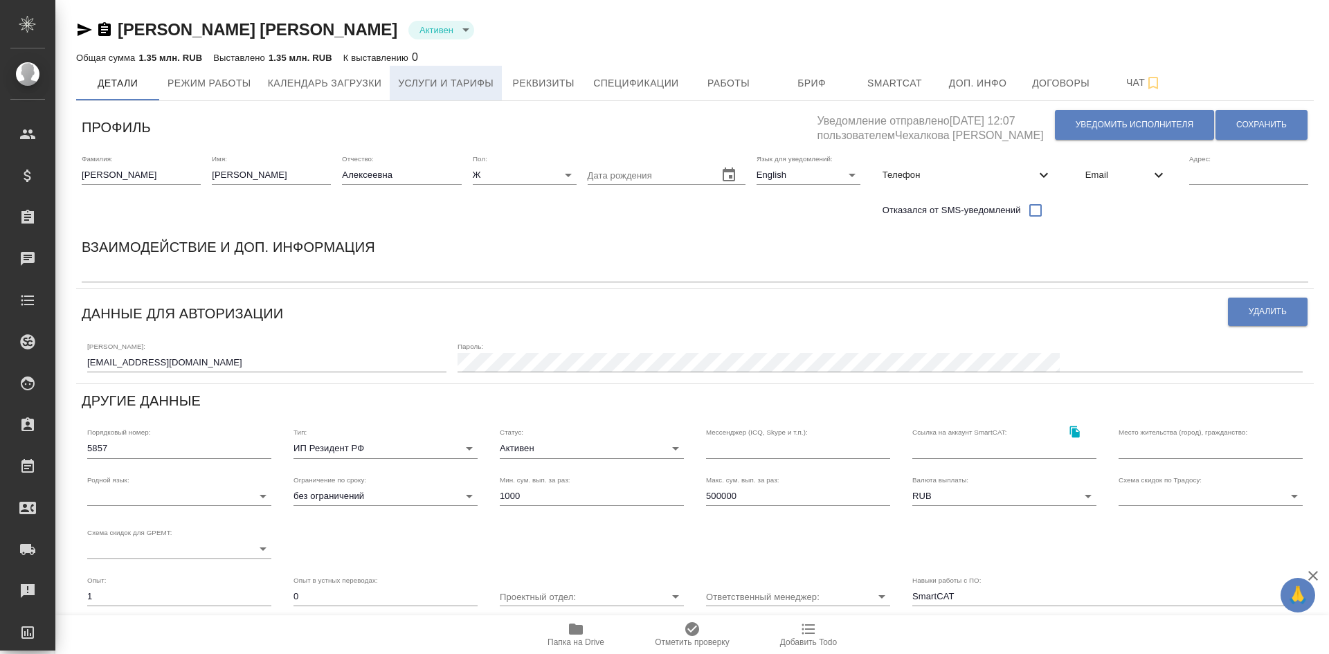
click at [449, 82] on span "Услуги и тарифы" at bounding box center [446, 83] width 96 height 17
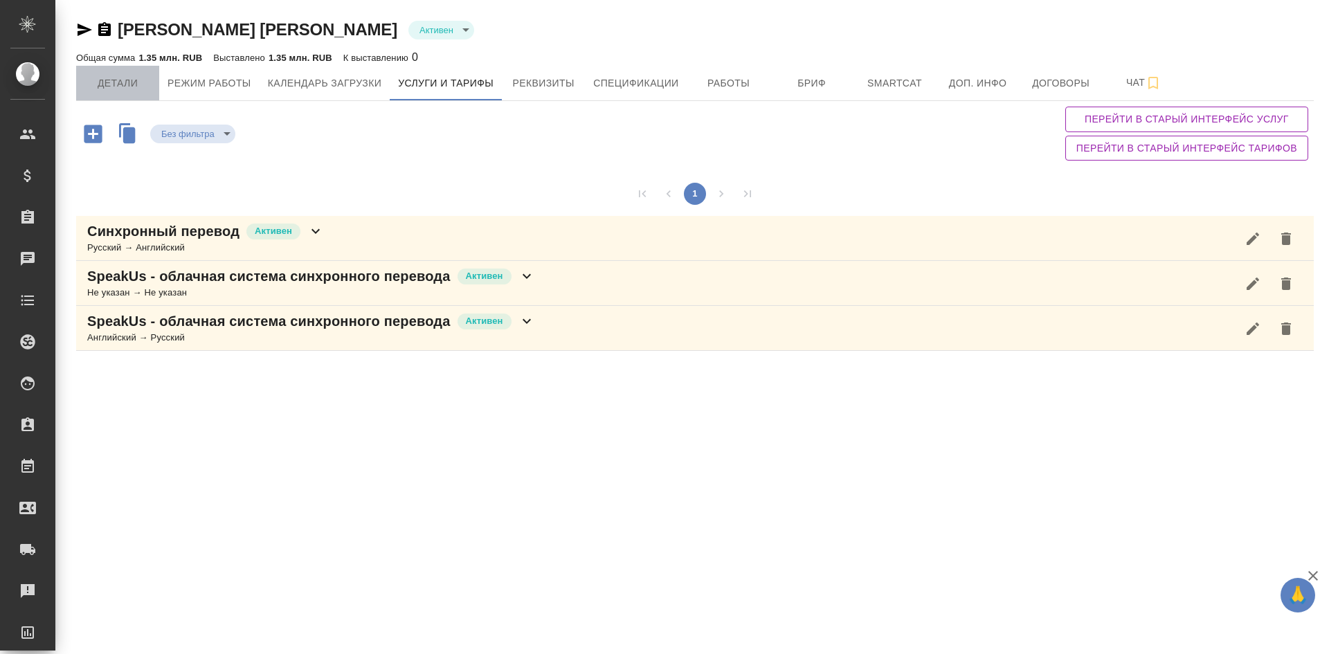
click at [125, 84] on span "Детали" at bounding box center [117, 83] width 66 height 17
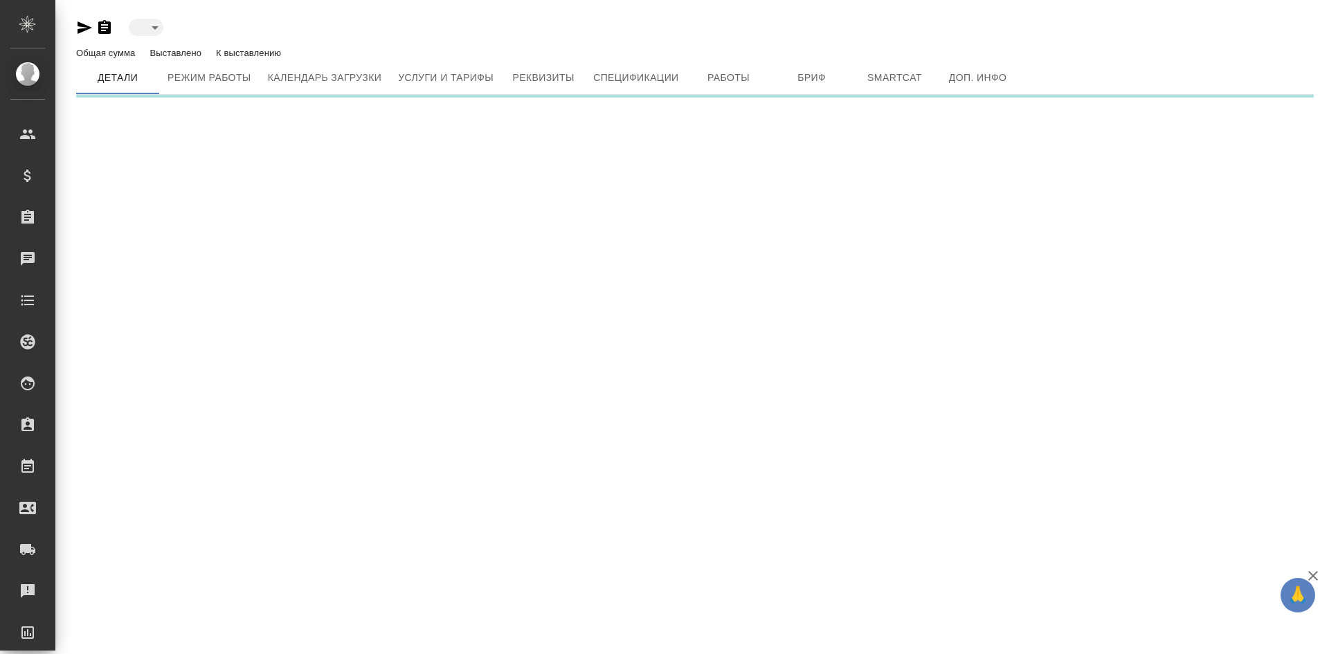
type input "active"
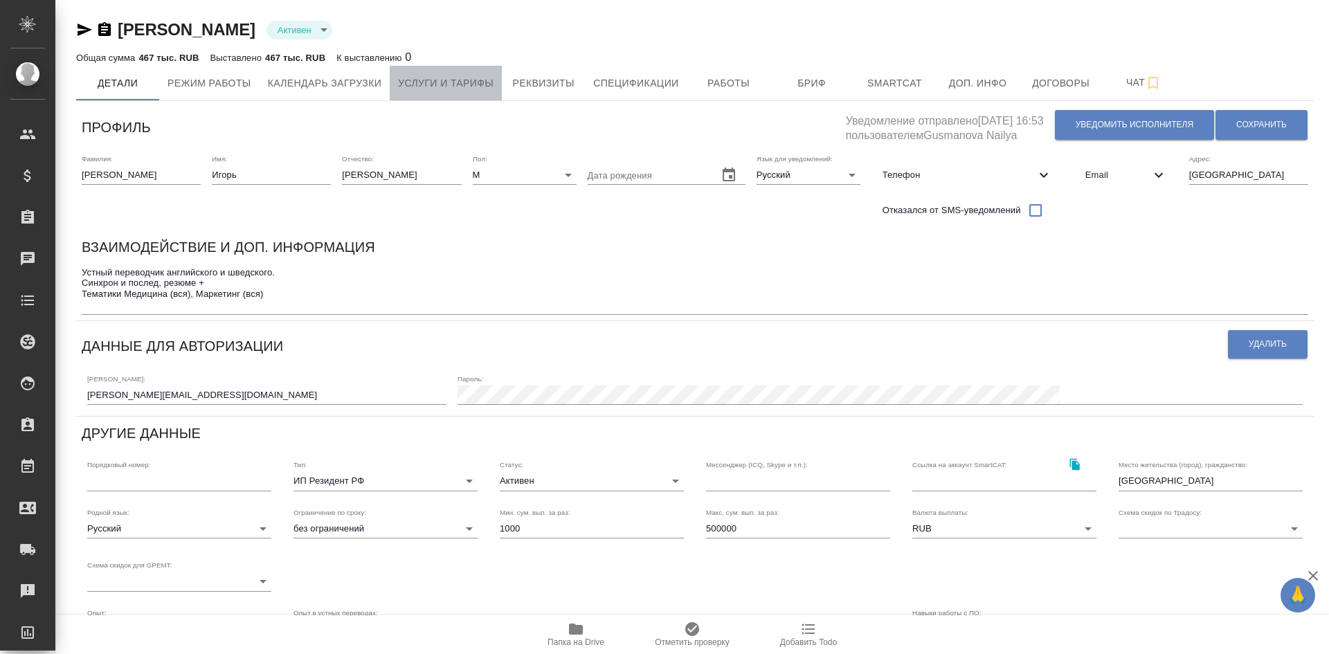
click at [437, 78] on span "Услуги и тарифы" at bounding box center [446, 83] width 96 height 17
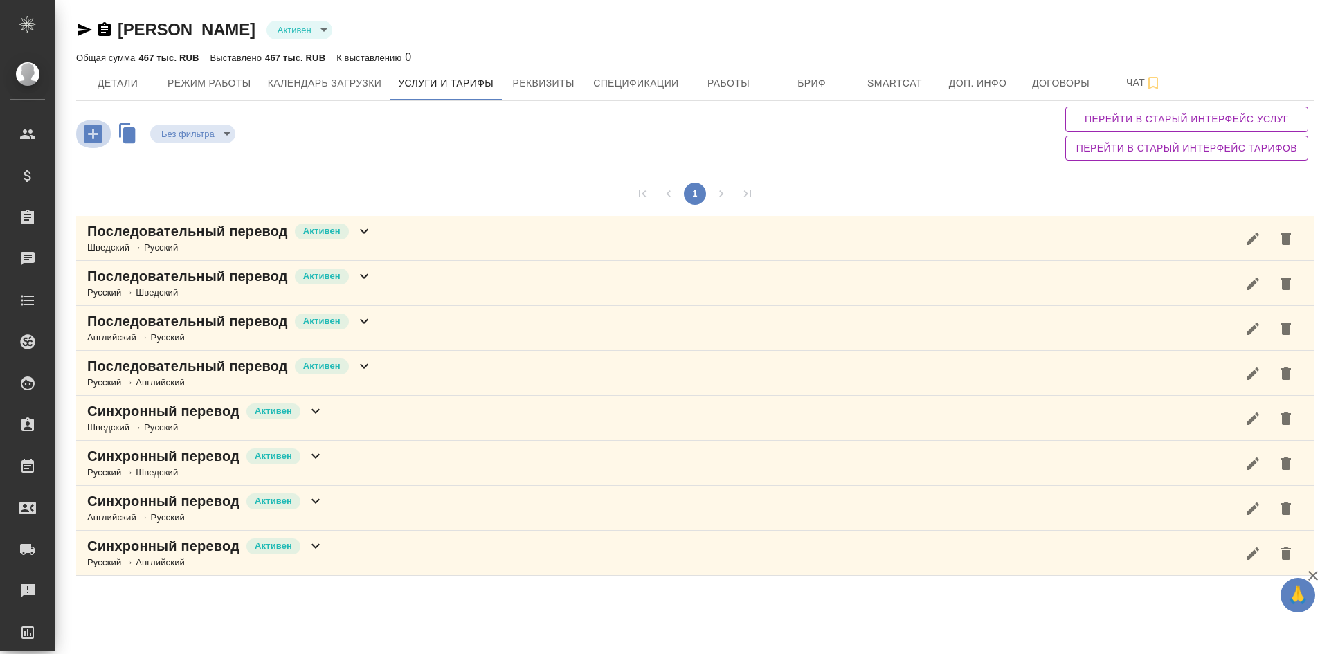
click at [95, 133] on icon "button" at bounding box center [93, 134] width 24 height 24
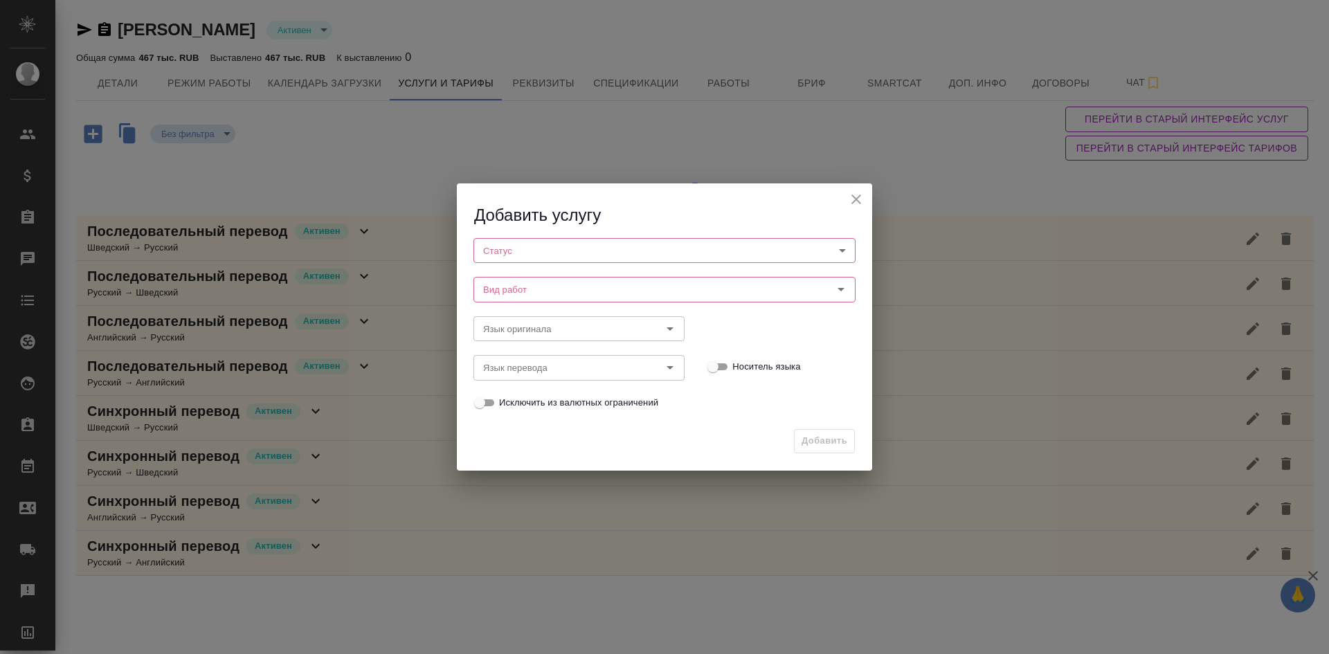
click at [497, 250] on body "🙏 .cls-1 fill:#fff; AWATERA Demidova Tatyana Клиенты Спецификации Заказы Чаты T…" at bounding box center [664, 327] width 1329 height 654
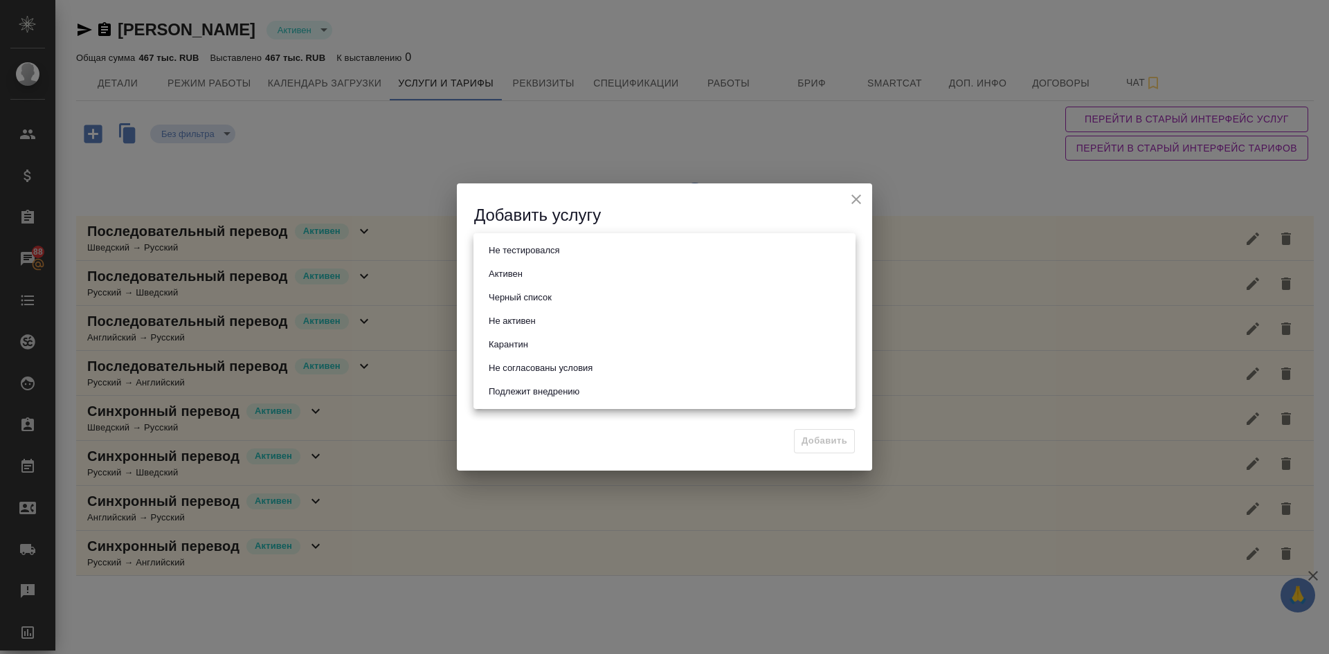
click at [507, 273] on button "Активен" at bounding box center [506, 274] width 42 height 15
type input "active"
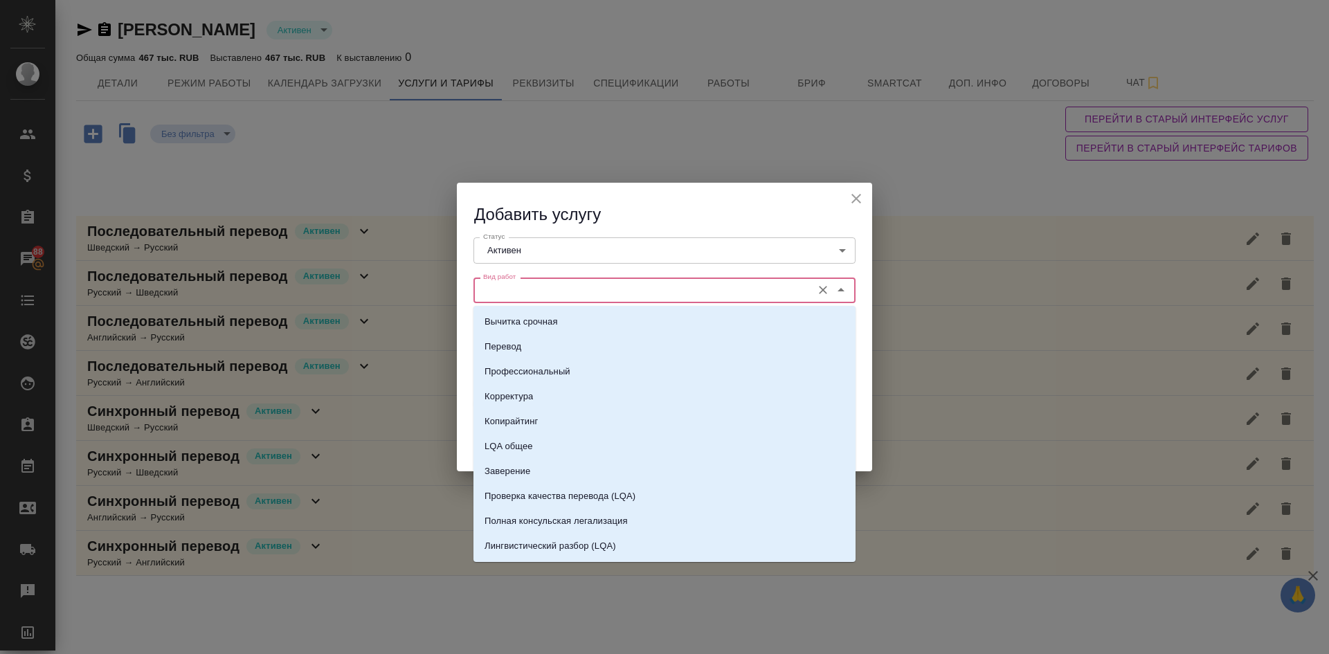
click at [504, 295] on input "Вид работ" at bounding box center [641, 290] width 327 height 17
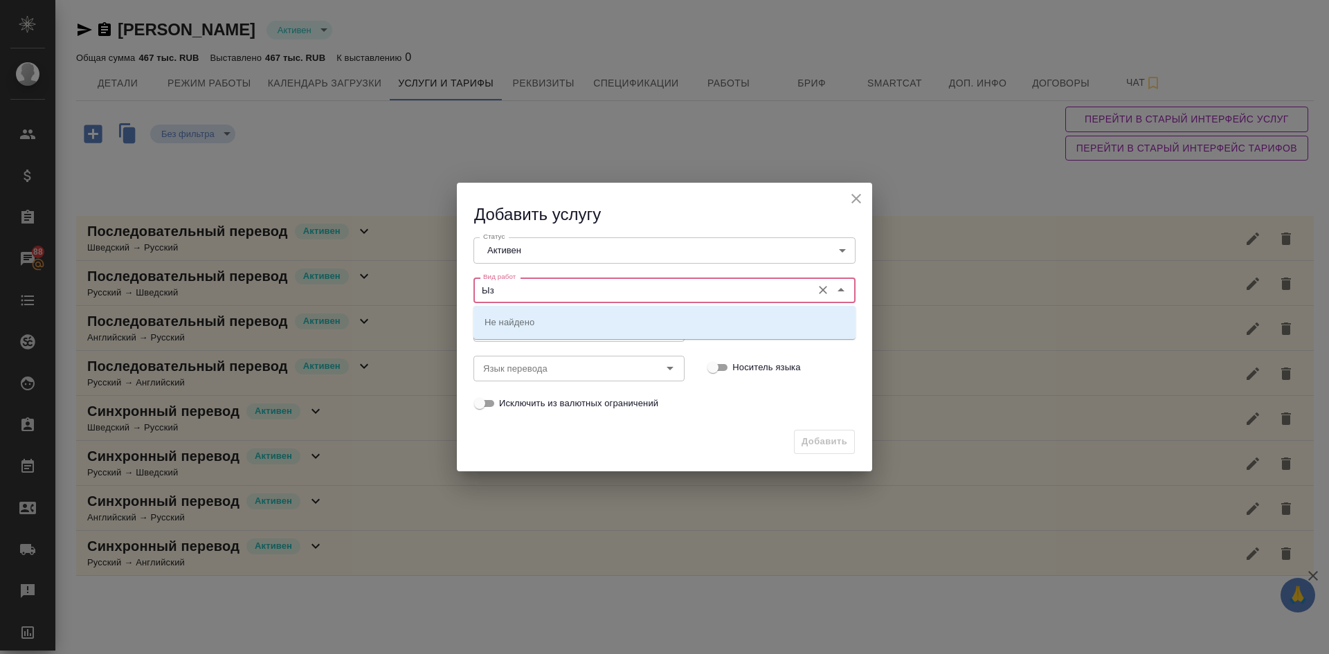
type input "Ы"
click at [577, 323] on p "SpeakUs - облачная система синхронного перевода" at bounding box center [596, 322] width 222 height 14
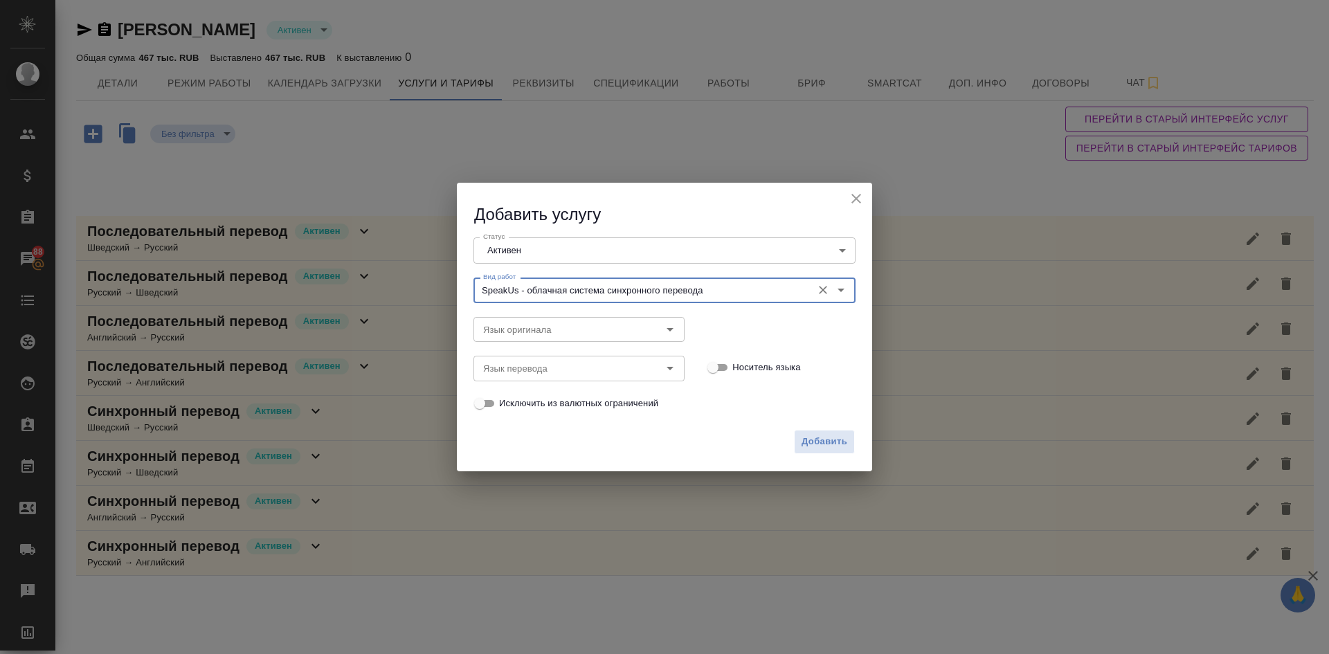
type input "SpeakUs - облачная система синхронного перевода"
click at [527, 329] on input "Язык оригинала" at bounding box center [556, 329] width 156 height 17
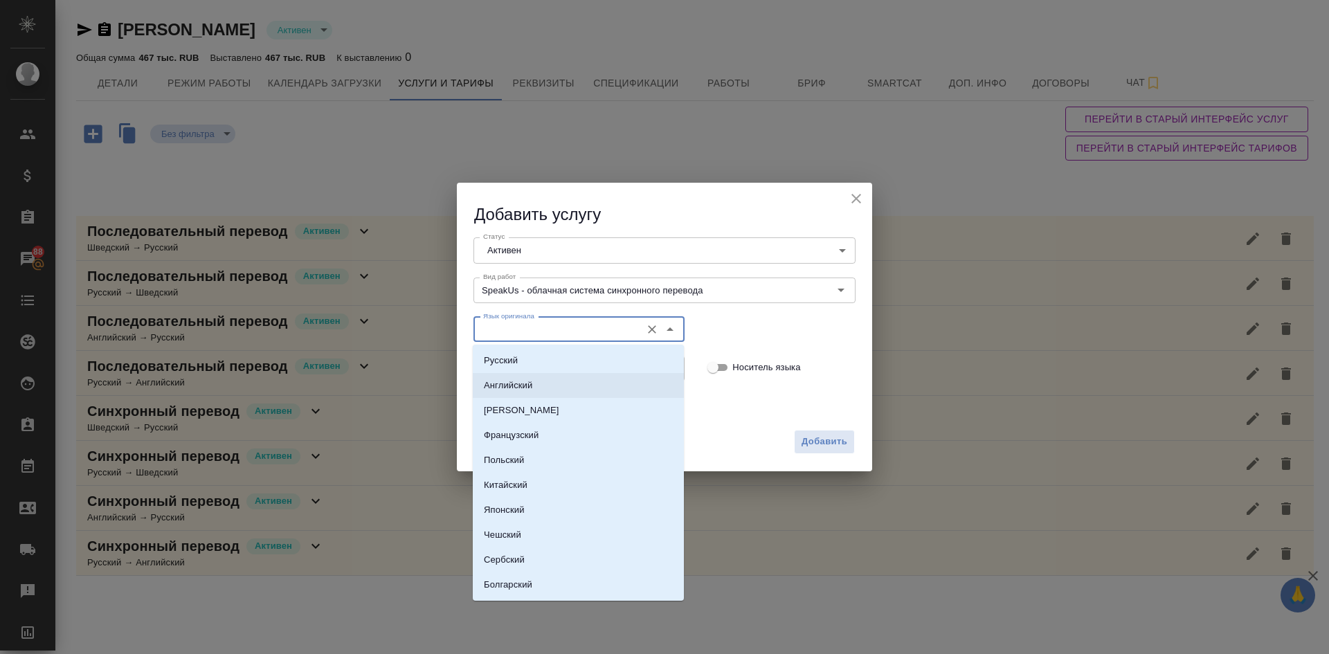
click at [506, 387] on p "Английский" at bounding box center [508, 386] width 48 height 14
type input "Английский"
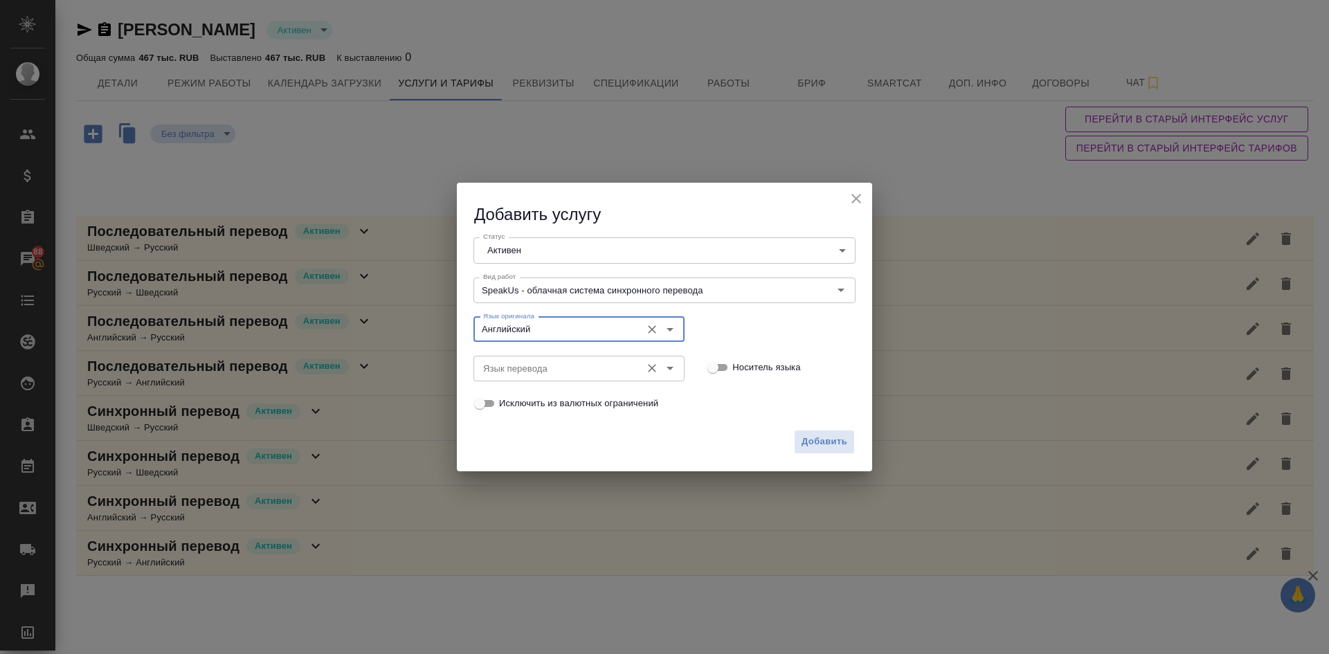
click at [514, 377] on div "Язык перевода" at bounding box center [579, 368] width 211 height 25
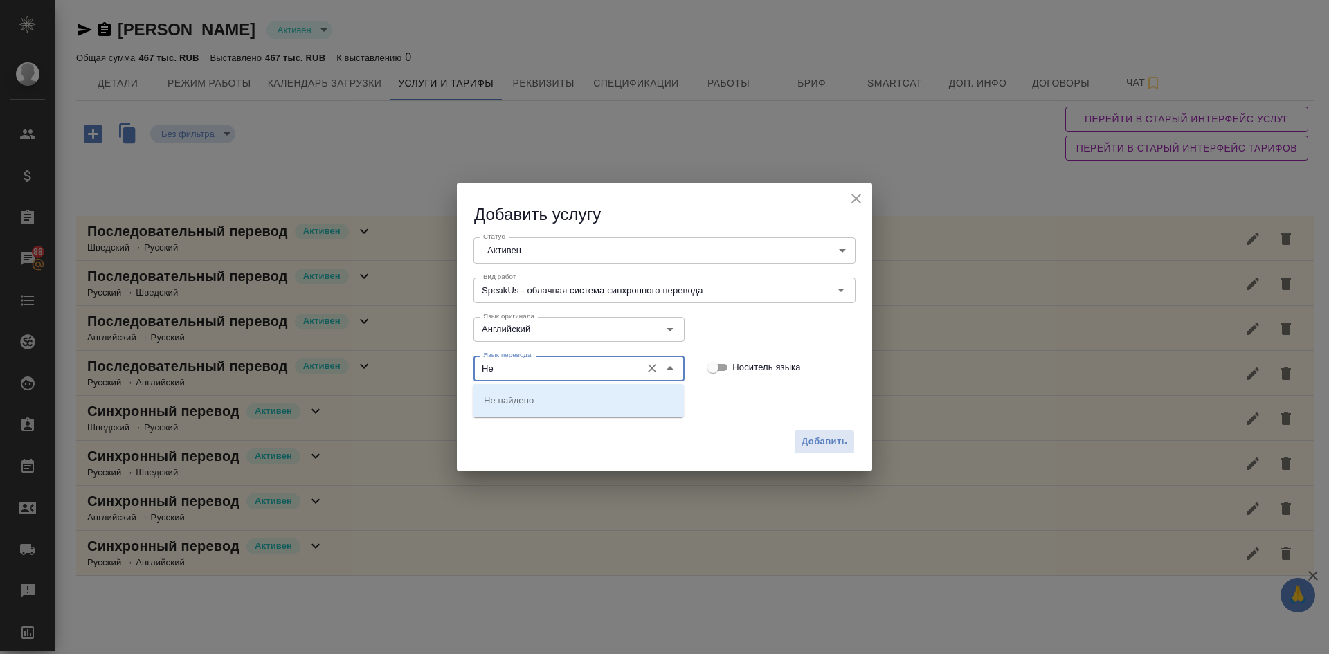
type input "H"
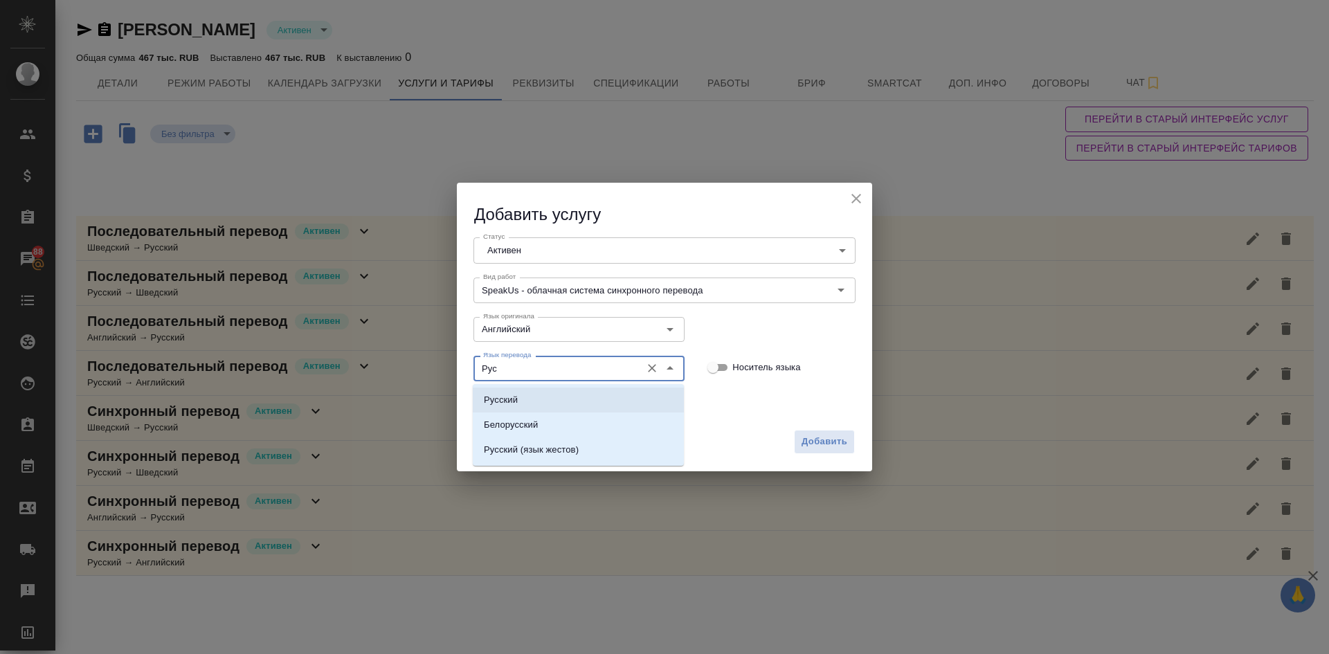
click at [527, 397] on li "Русский" at bounding box center [578, 400] width 211 height 25
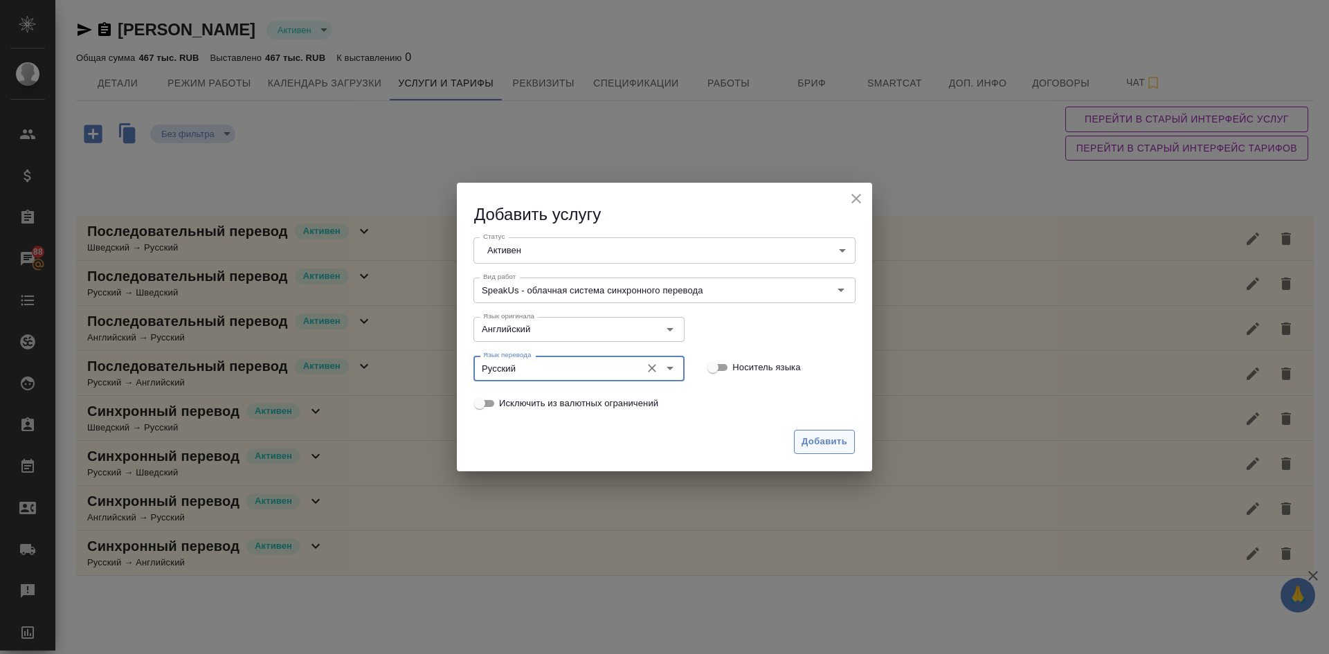
type input "Русский"
click at [824, 435] on span "Добавить" at bounding box center [825, 442] width 46 height 16
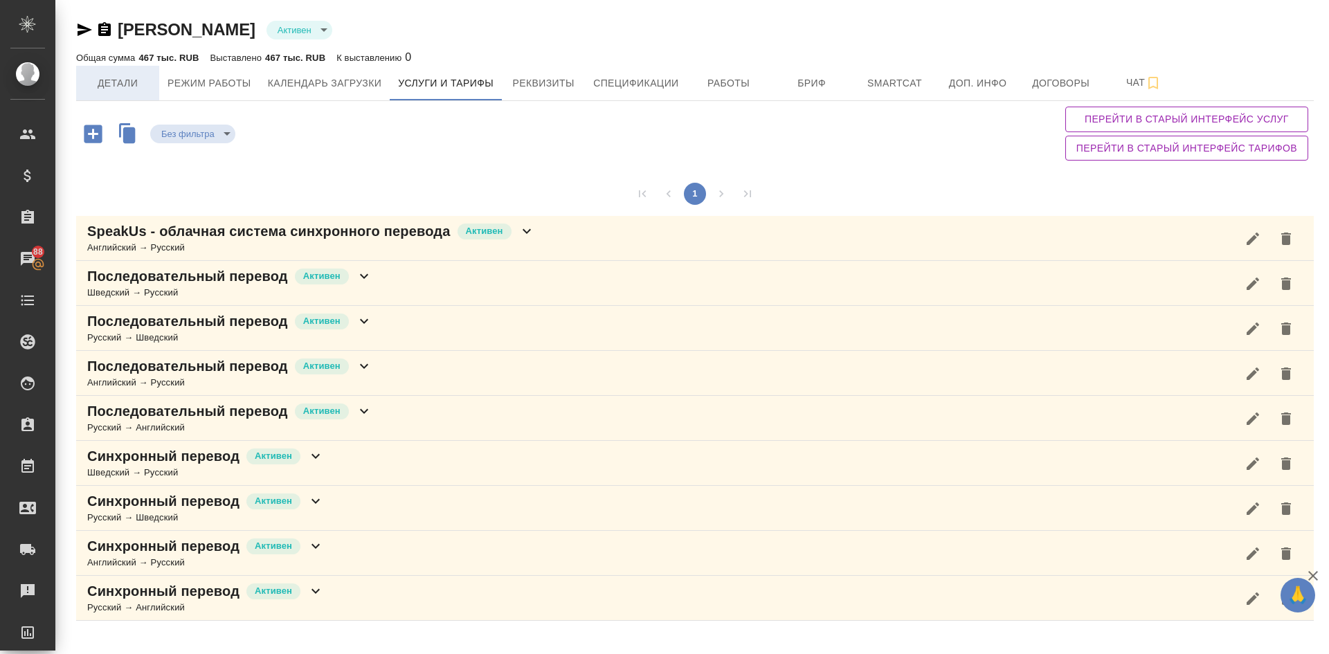
click at [103, 80] on span "Детали" at bounding box center [117, 83] width 66 height 17
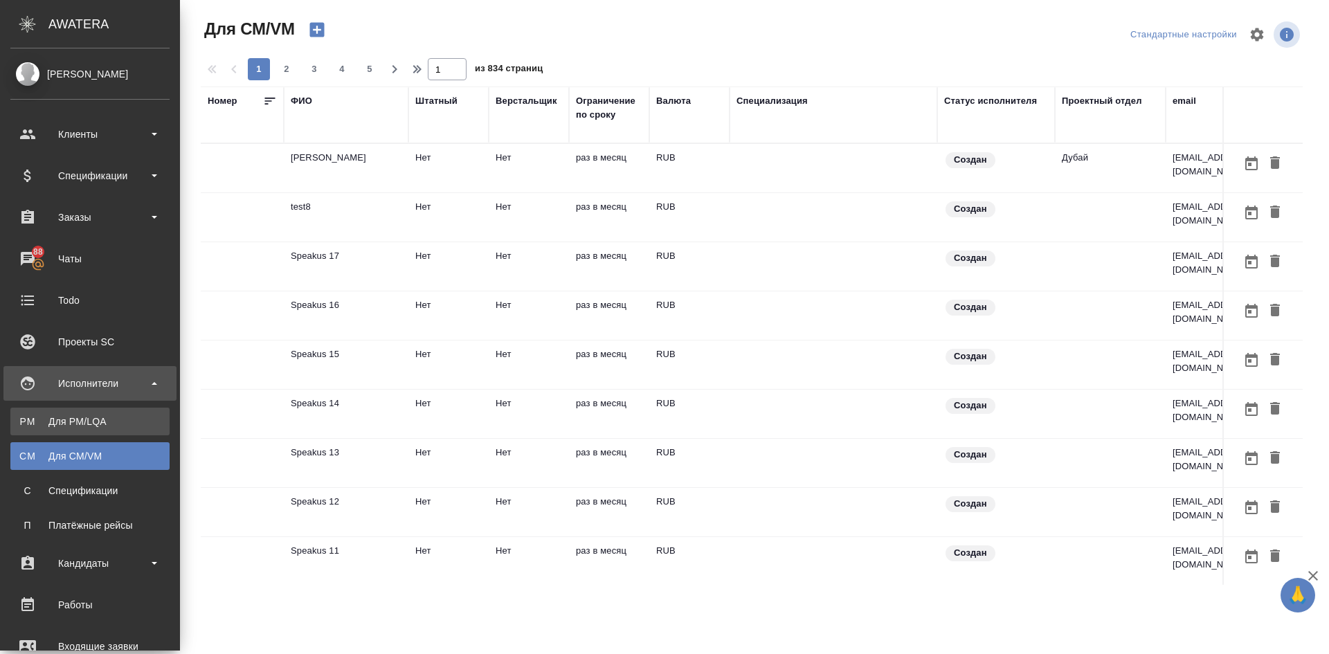
click at [78, 424] on div "Для PM/LQA" at bounding box center [89, 422] width 145 height 14
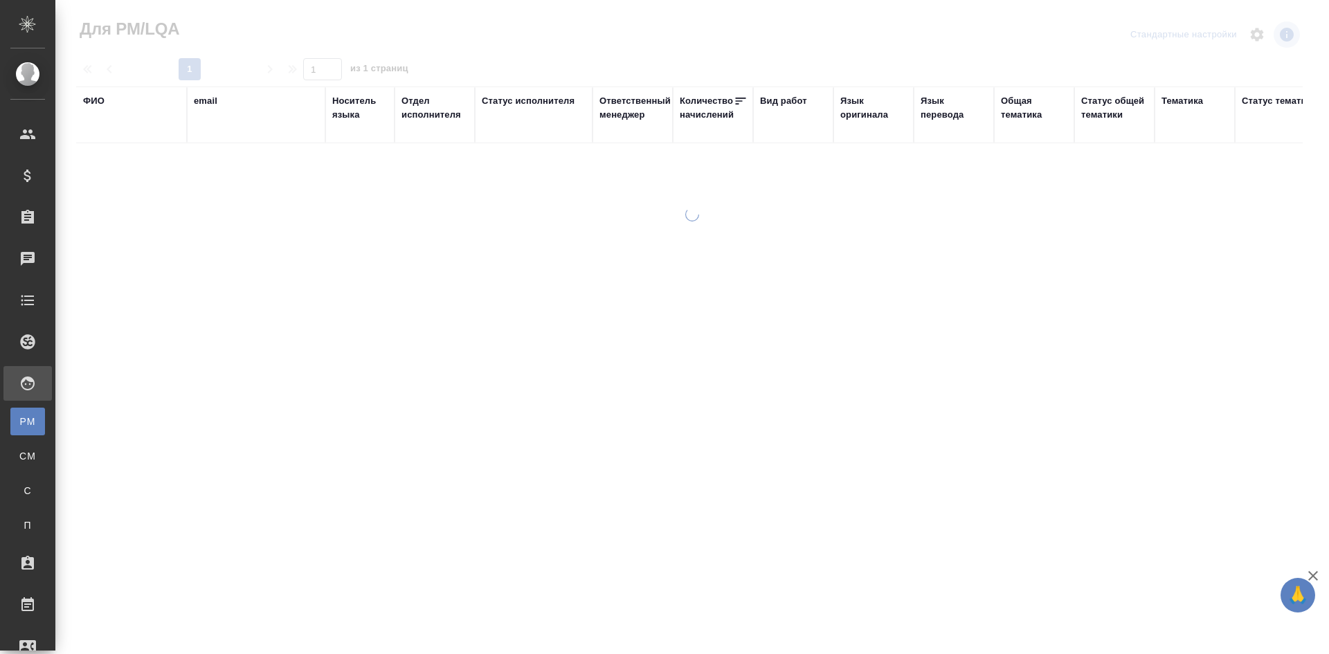
click at [942, 113] on div "Язык перевода" at bounding box center [954, 108] width 66 height 28
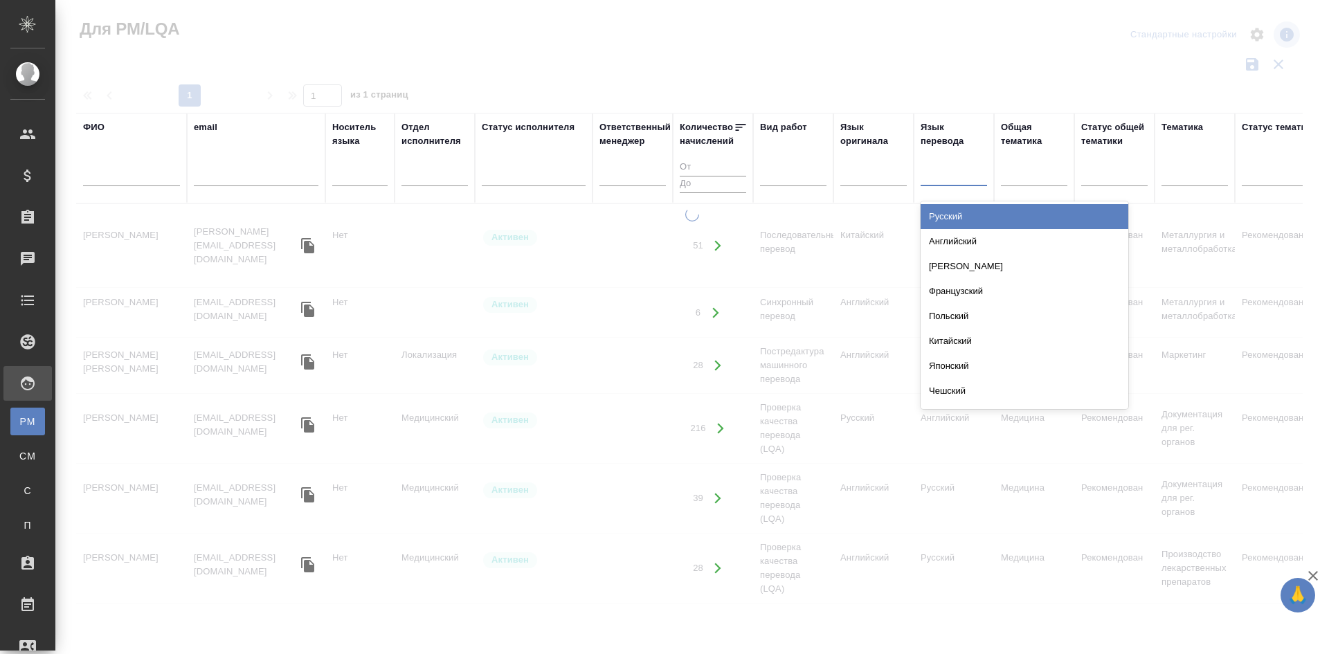
click at [944, 178] on div at bounding box center [954, 173] width 66 height 20
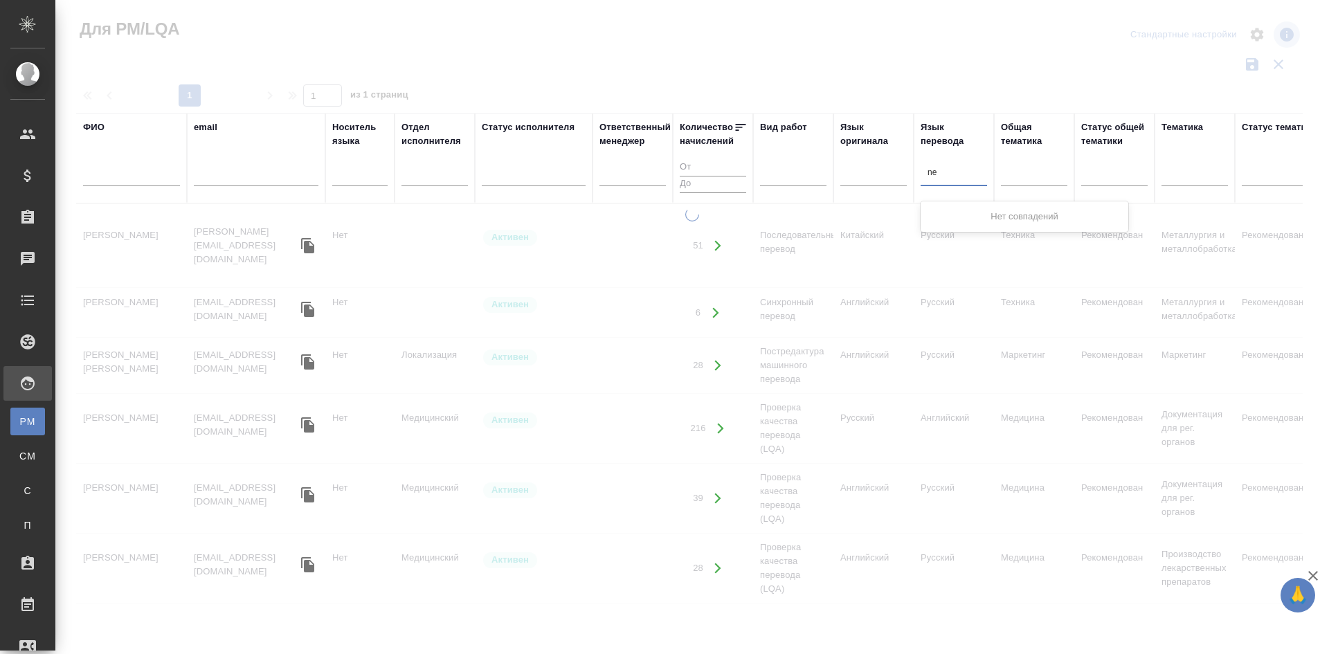
type input "n"
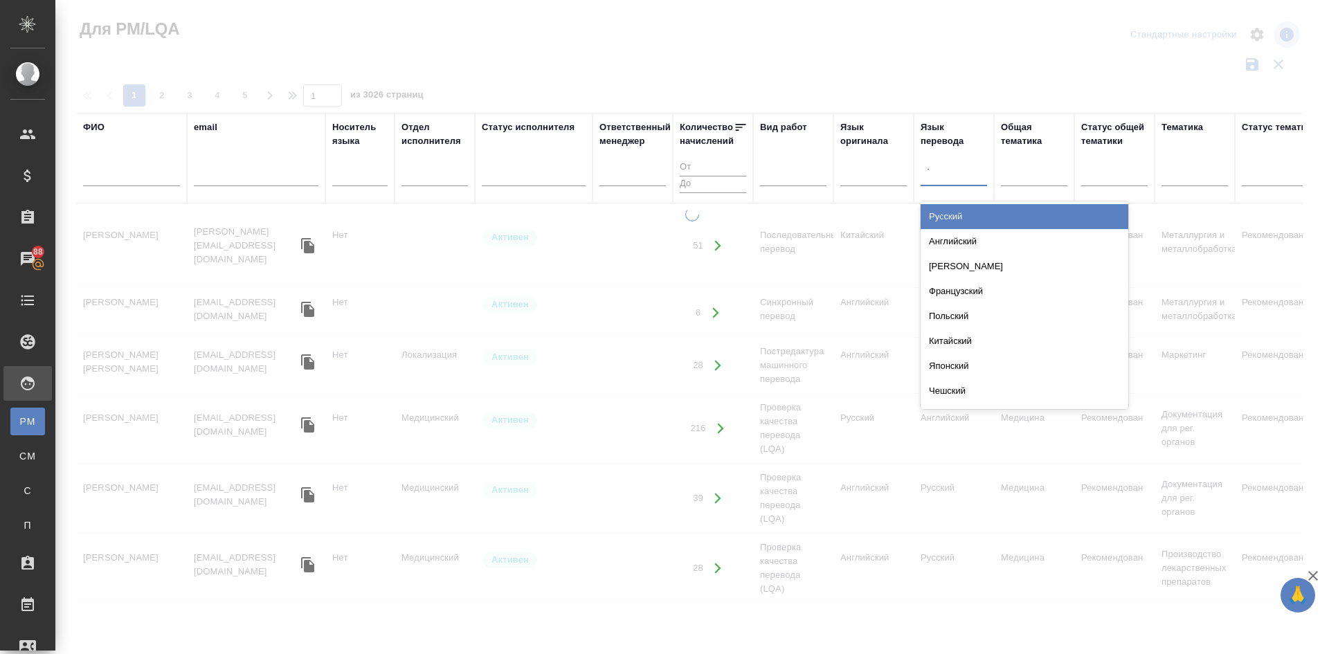
type input "Т"
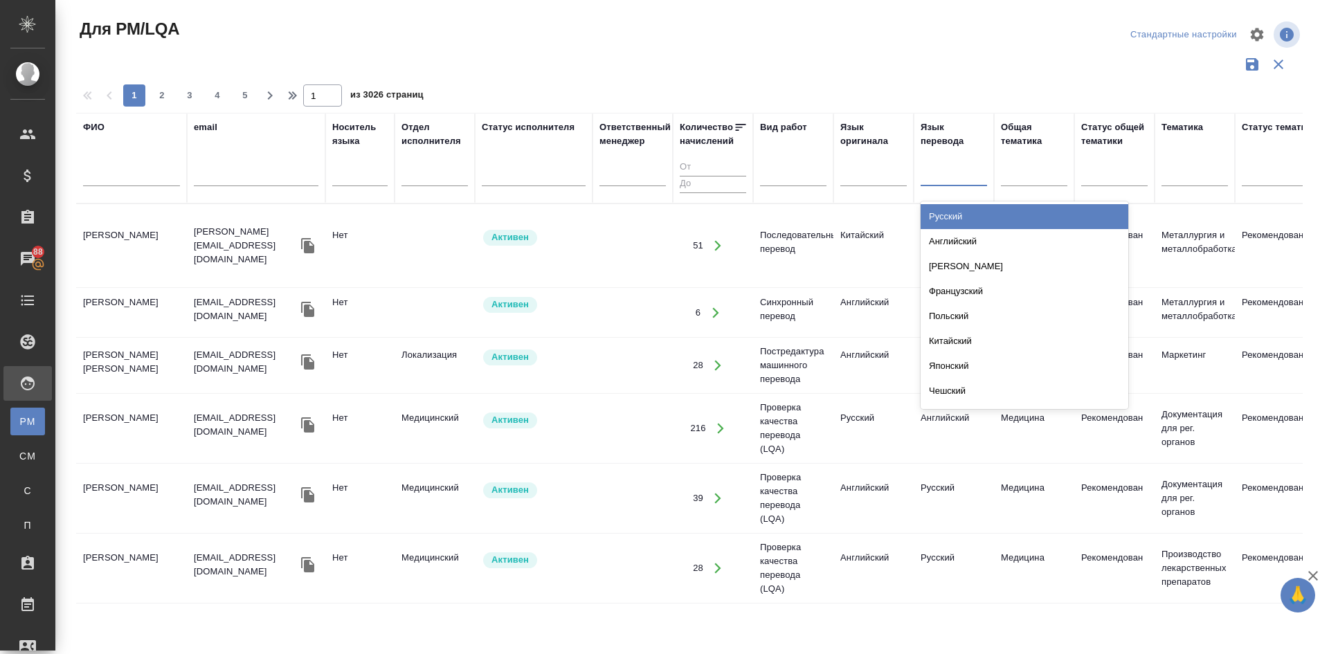
click at [962, 169] on div at bounding box center [954, 173] width 66 height 20
type input "тур"
click at [945, 209] on div "Турецкий" at bounding box center [1025, 216] width 208 height 25
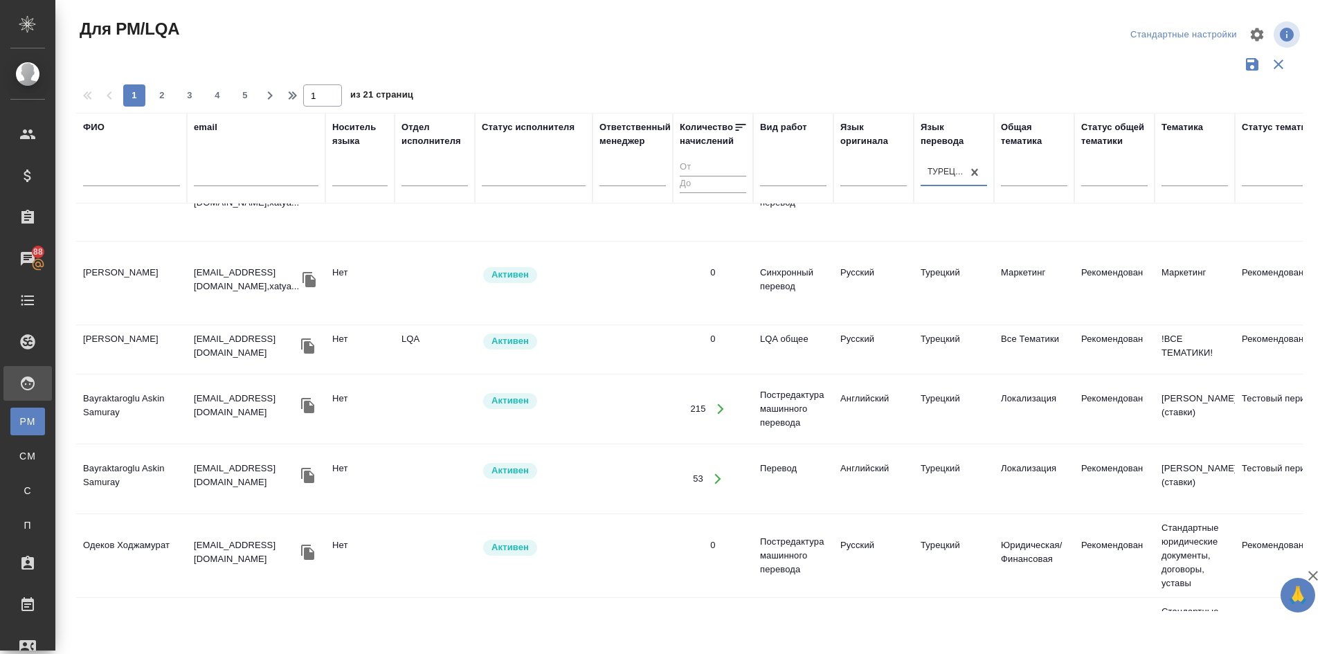
scroll to position [1224, 0]
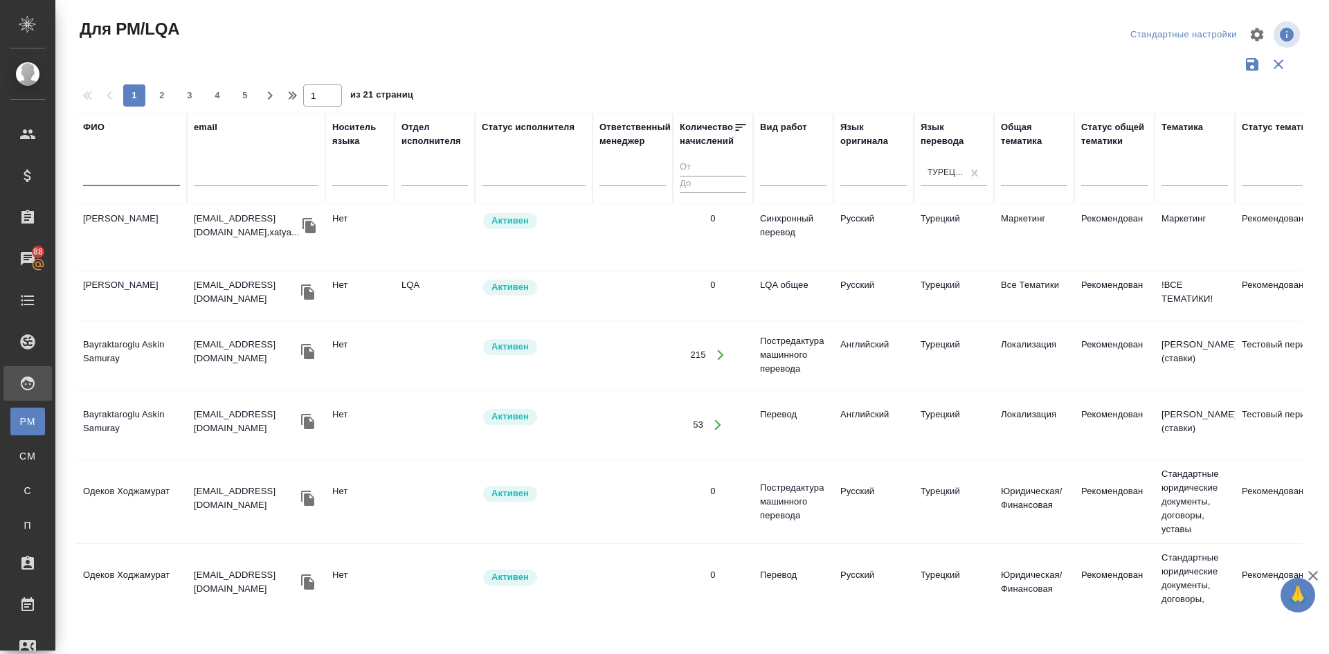
click at [125, 181] on input "text" at bounding box center [131, 177] width 97 height 17
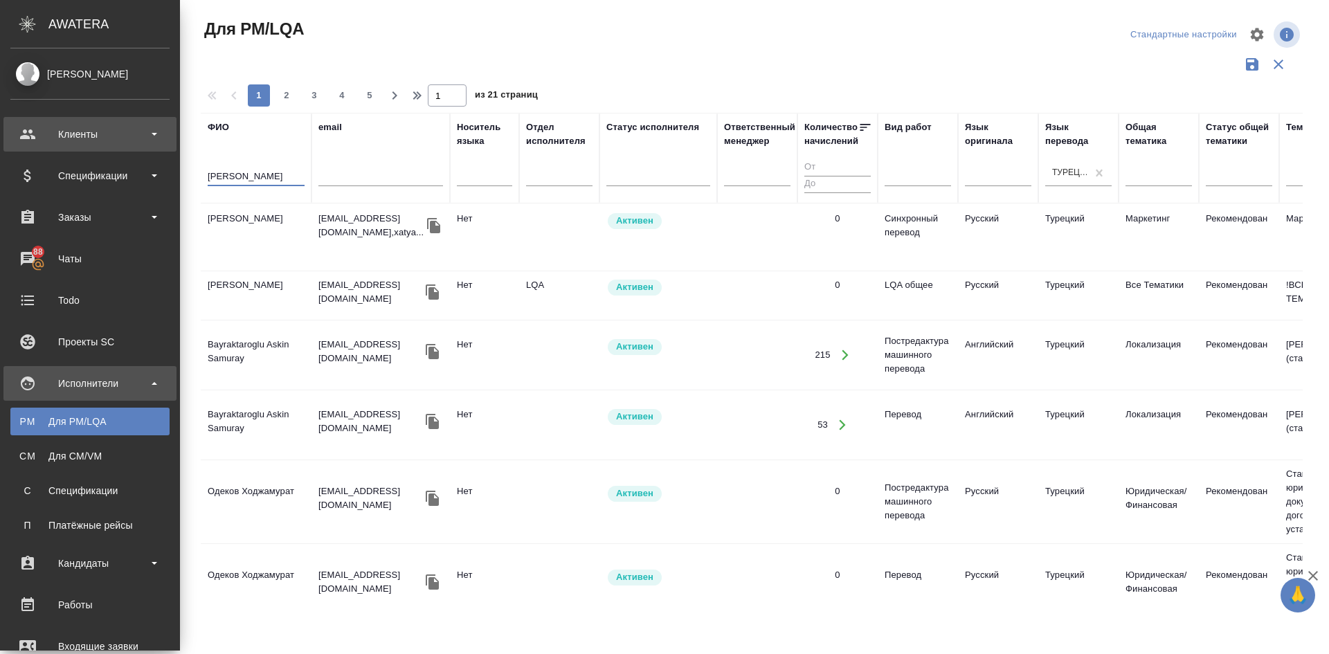
type input "[PERSON_NAME]"
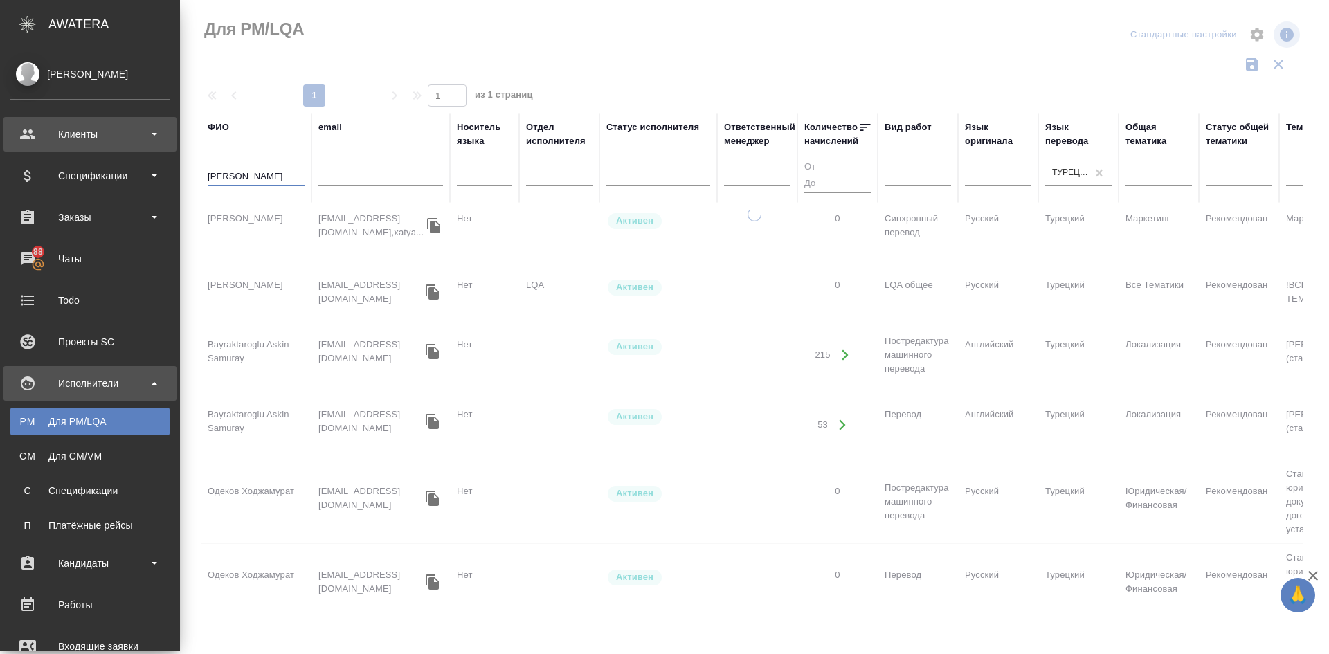
scroll to position [0, 0]
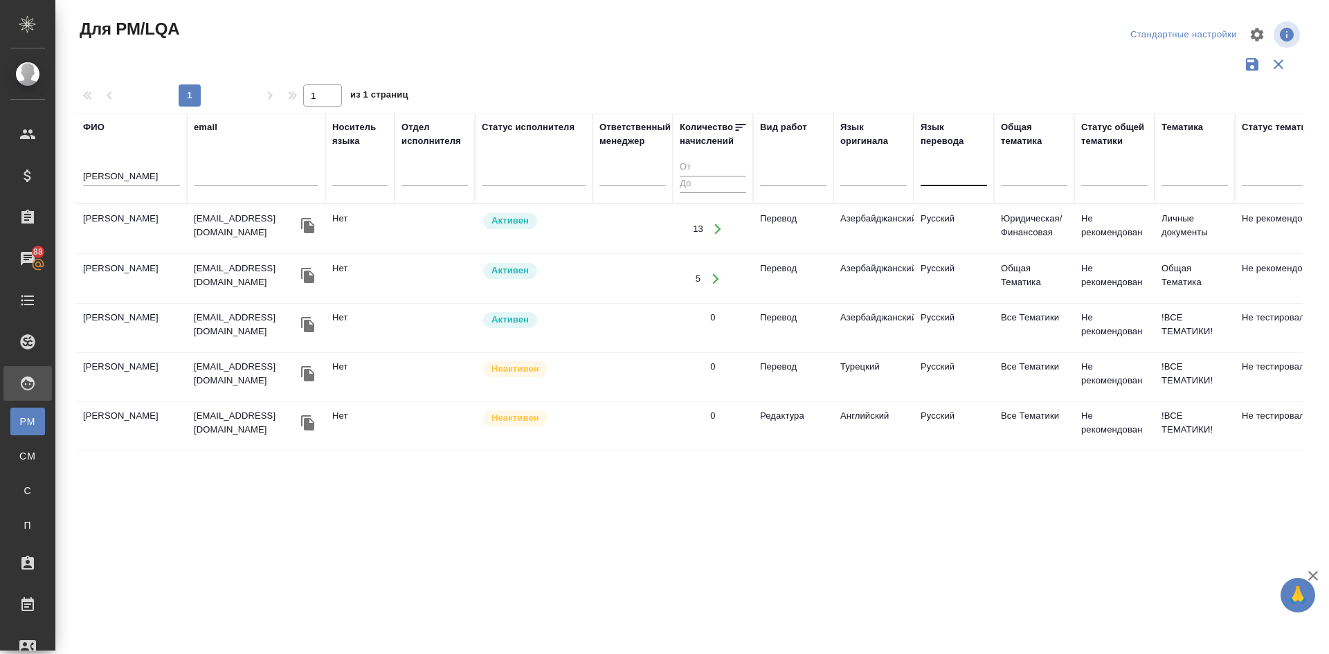
click at [111, 215] on td "[PERSON_NAME]" at bounding box center [131, 229] width 111 height 48
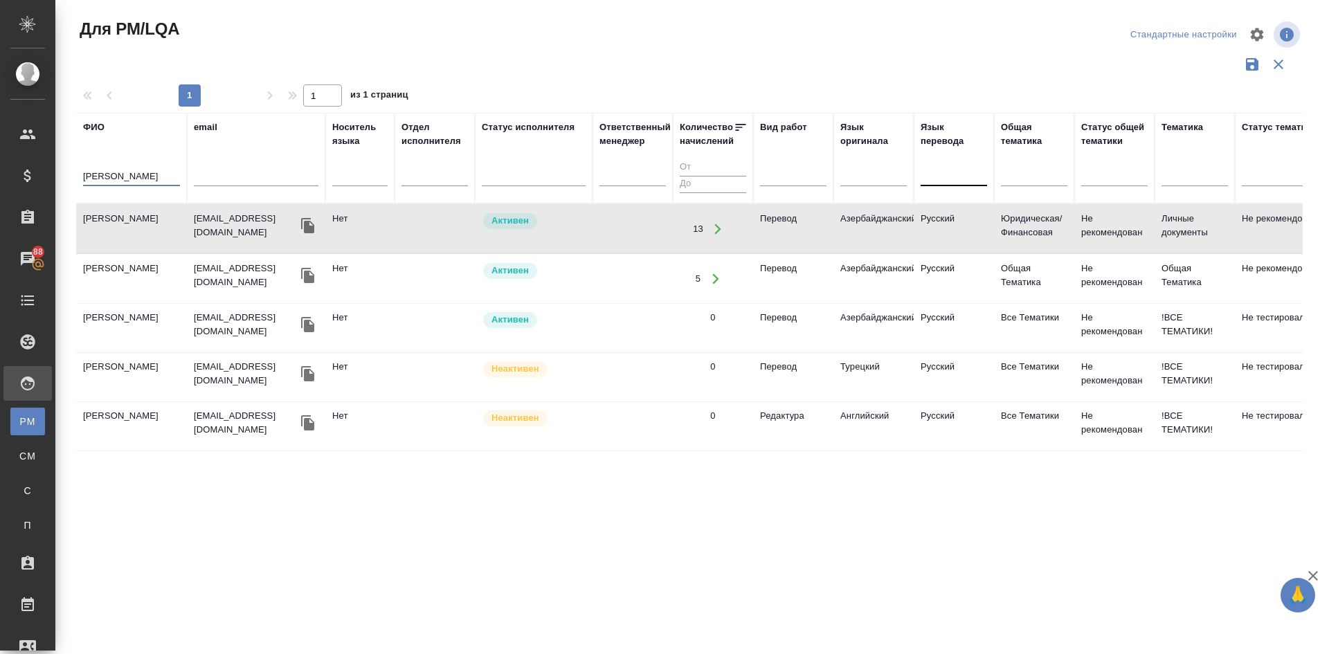
drag, startPoint x: 125, startPoint y: 177, endPoint x: 60, endPoint y: 177, distance: 65.1
click at [60, 177] on div "Для PM/LQA Стандартные настройки 1 1 из 1 страниц ФИО мусаева email Носитель яз…" at bounding box center [692, 309] width 1274 height 619
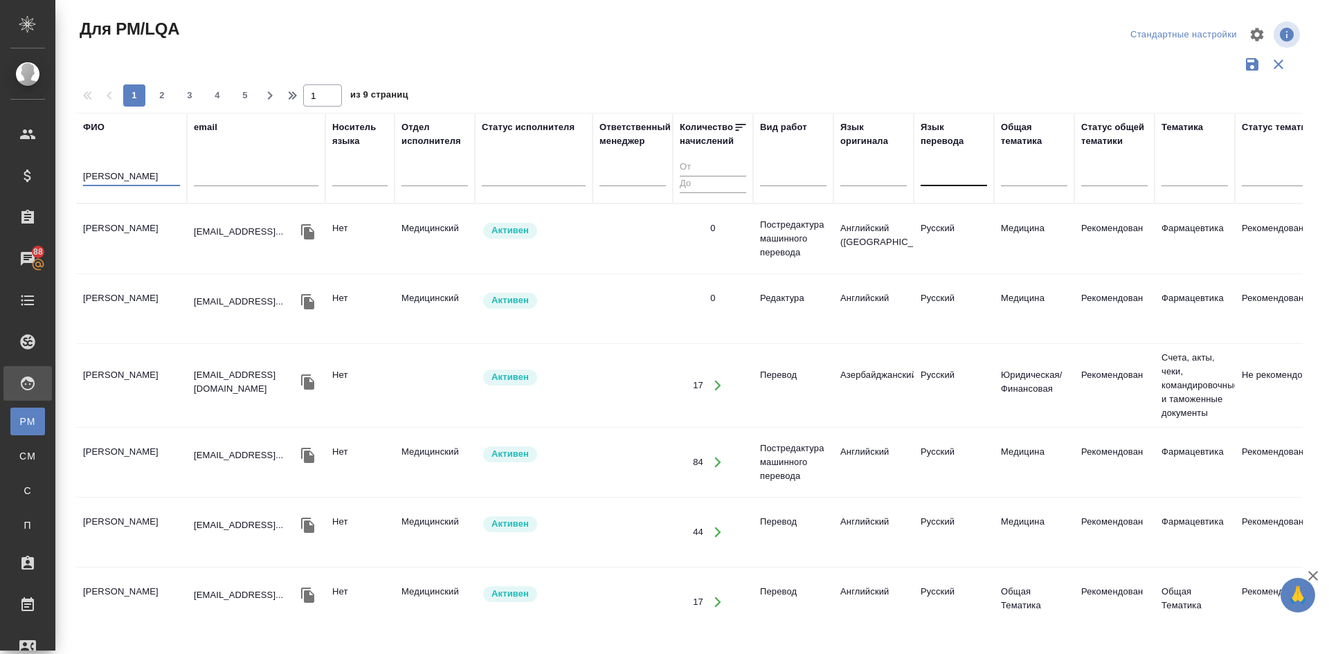
click at [128, 376] on td "[PERSON_NAME]" at bounding box center [131, 385] width 111 height 48
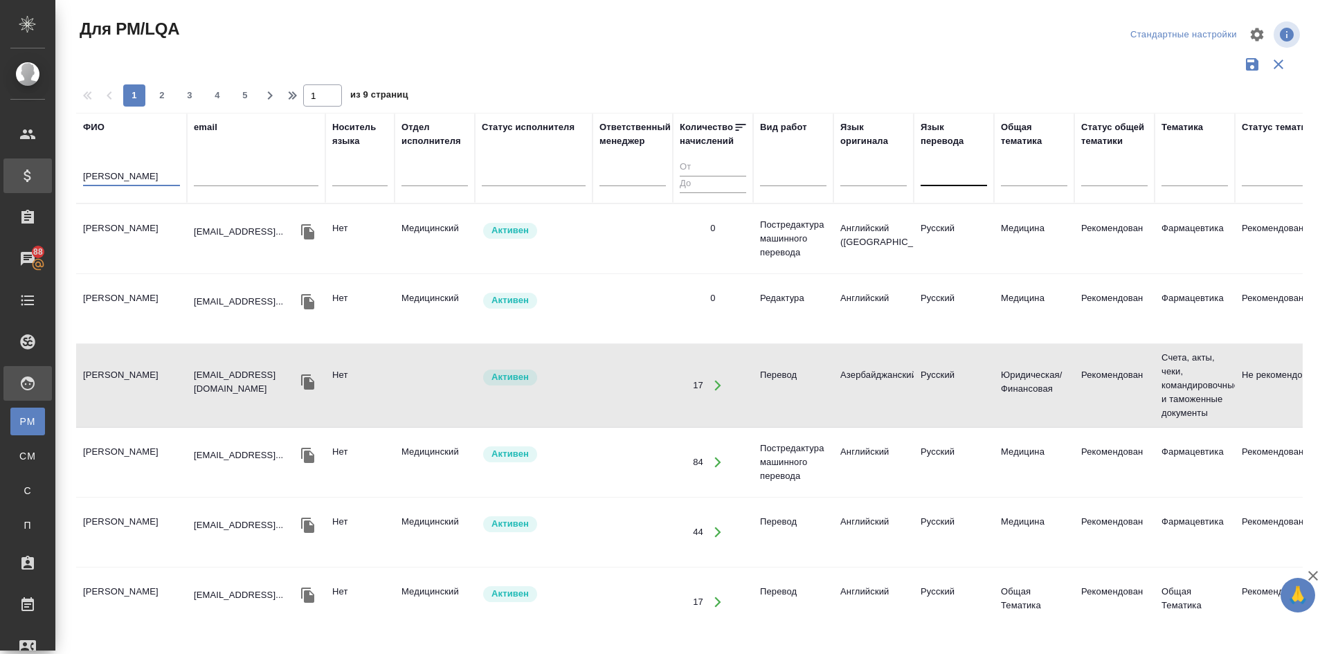
drag, startPoint x: 124, startPoint y: 179, endPoint x: 12, endPoint y: 171, distance: 112.4
click at [0, 172] on div ".cls-1 fill:#fff; AWATERA Demidova Tatyana Клиенты Спецификации Заказы 88 Чаты …" at bounding box center [664, 327] width 1329 height 654
type input "агмалова"
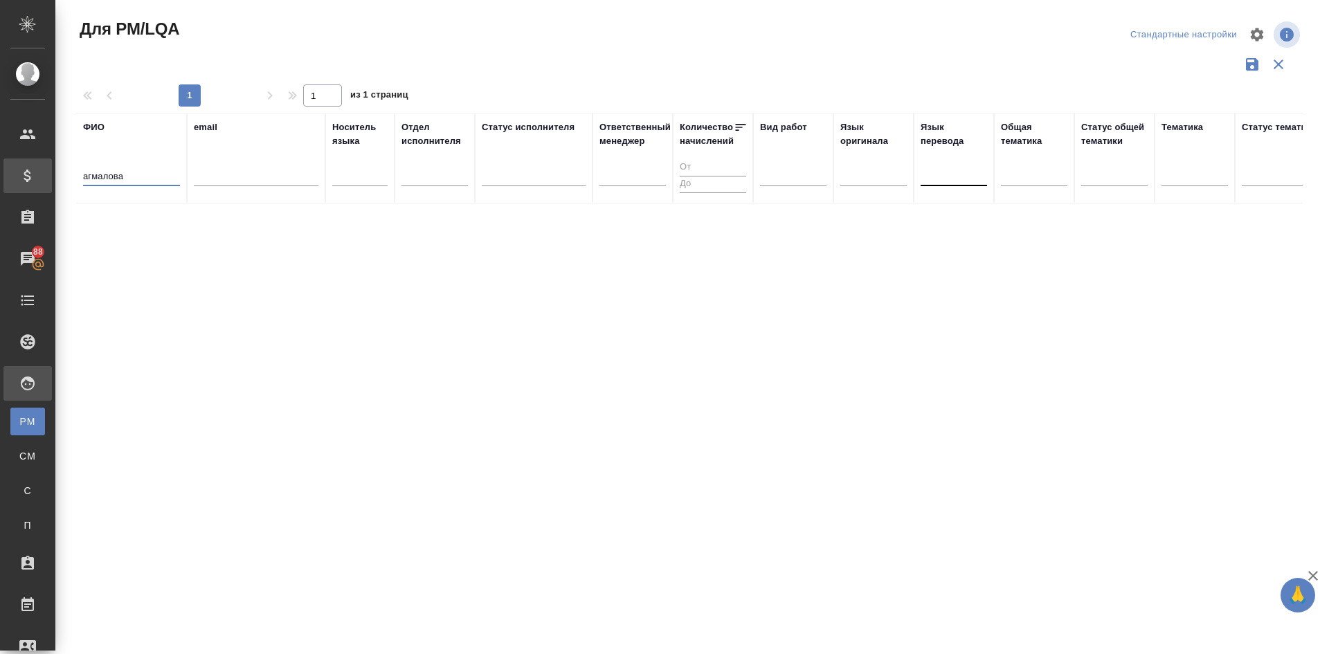
drag, startPoint x: 147, startPoint y: 179, endPoint x: 39, endPoint y: 174, distance: 108.1
click at [49, 175] on div ".cls-1 fill:#fff; AWATERA Demidova Tatyana Клиенты Спецификации Заказы 88 Чаты …" at bounding box center [664, 327] width 1329 height 654
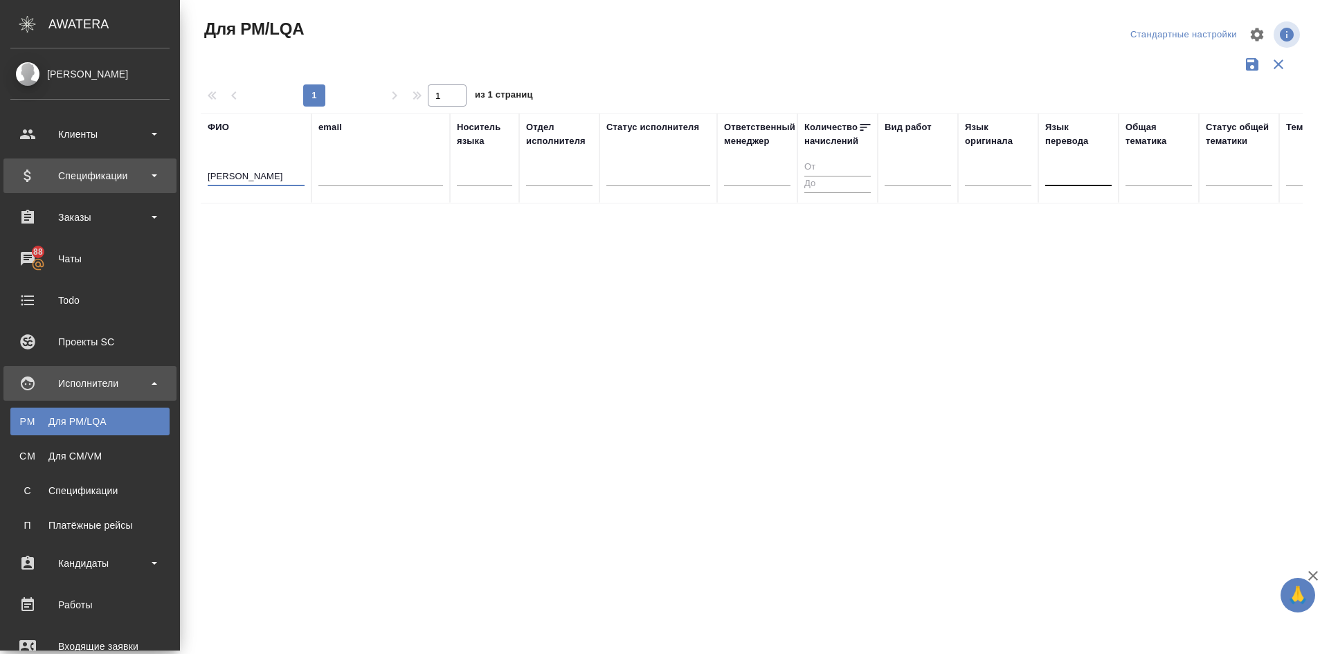
type input "попова яна"
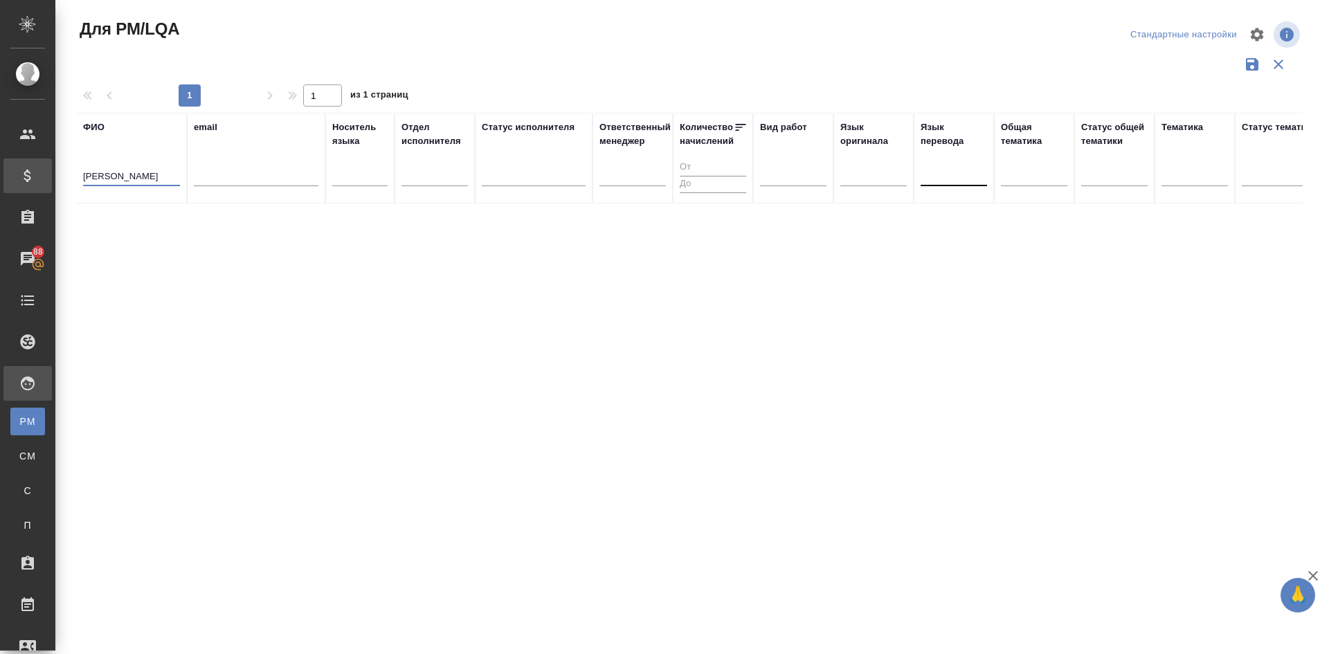
drag, startPoint x: 132, startPoint y: 175, endPoint x: 1, endPoint y: 170, distance: 130.9
click at [1, 172] on div ".cls-1 fill:#fff; AWATERA Demidova Tatyana Клиенты Спецификации Заказы 88 Чаты …" at bounding box center [664, 327] width 1329 height 654
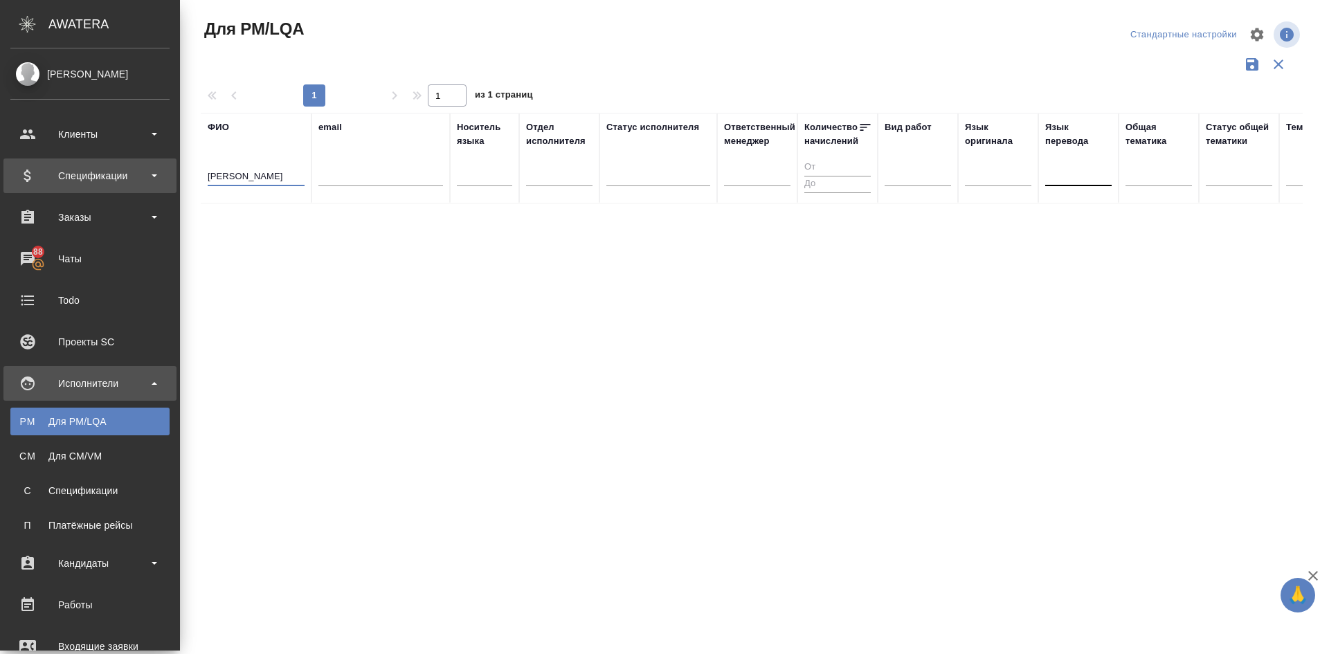
type input "попова яна"
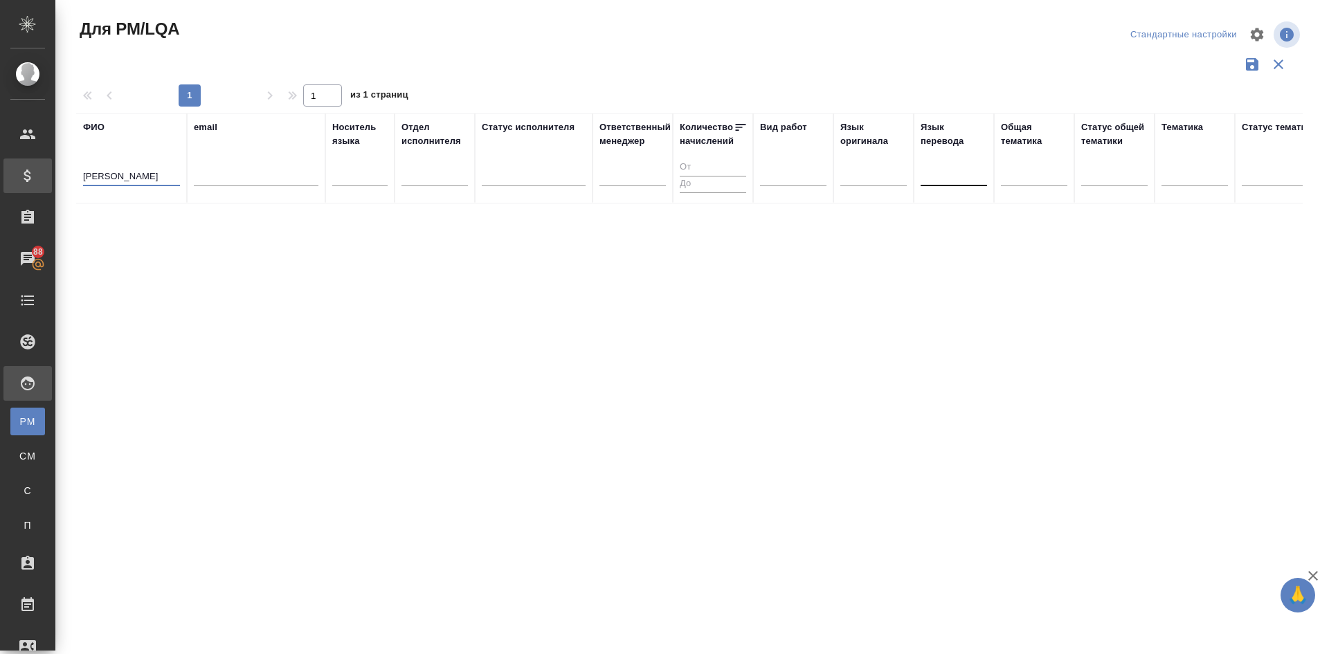
drag, startPoint x: 140, startPoint y: 180, endPoint x: 16, endPoint y: 168, distance: 124.5
click at [34, 168] on div ".cls-1 fill:#fff; AWATERA Demidova Tatyana Клиенты Спецификации Заказы 88 Чаты …" at bounding box center [664, 327] width 1329 height 654
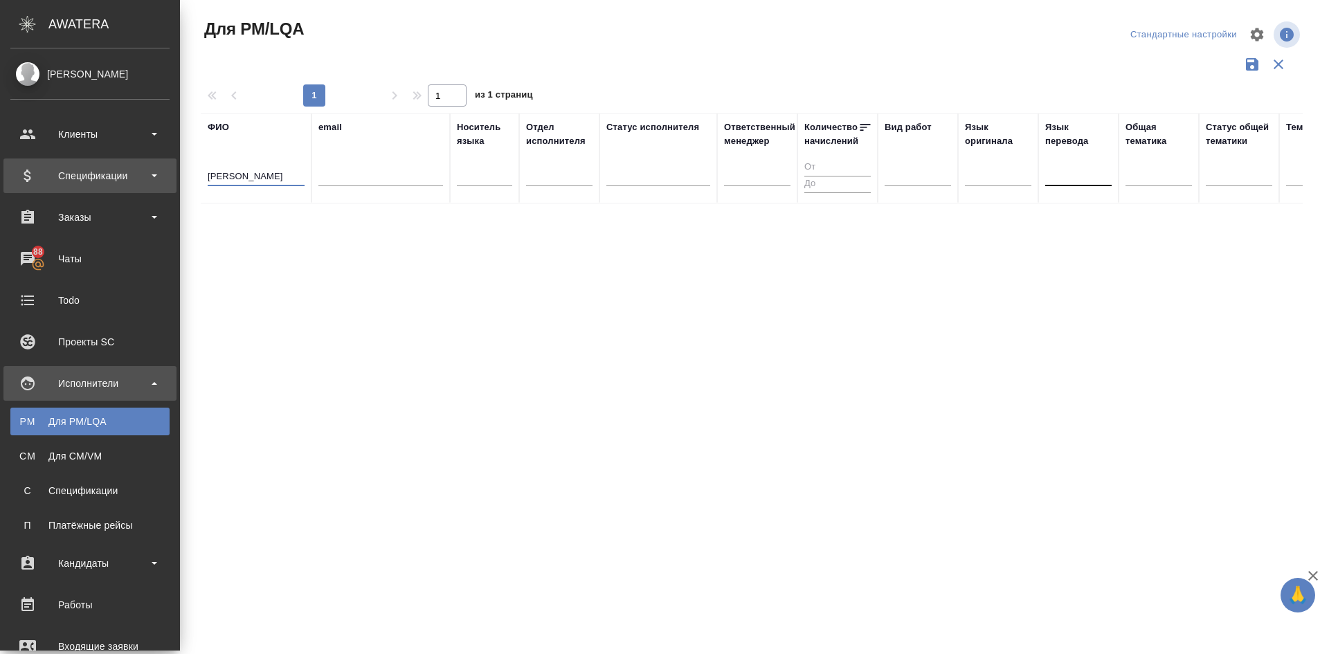
type input "степанова светлана"
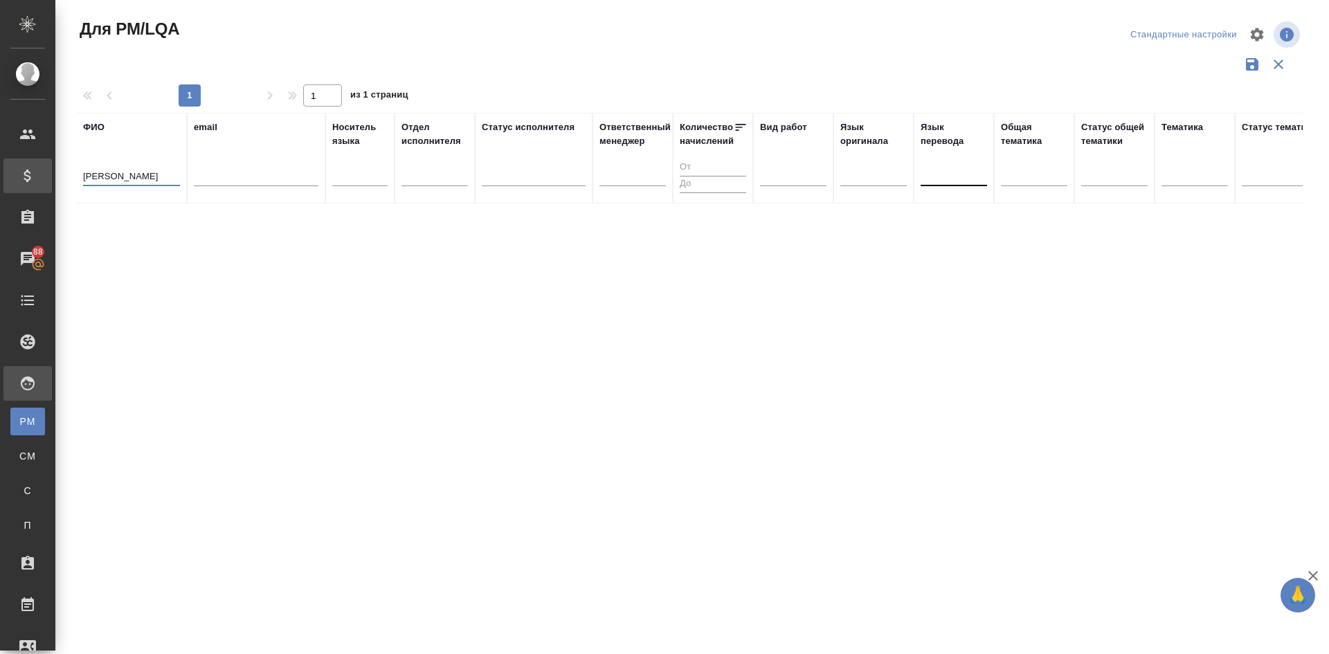
drag, startPoint x: 170, startPoint y: 177, endPoint x: 39, endPoint y: 171, distance: 131.0
click at [0, 184] on div ".cls-1 fill:#fff; AWATERA Demidova Tatyana Клиенты Спецификации Заказы 88 Чаты …" at bounding box center [664, 327] width 1329 height 654
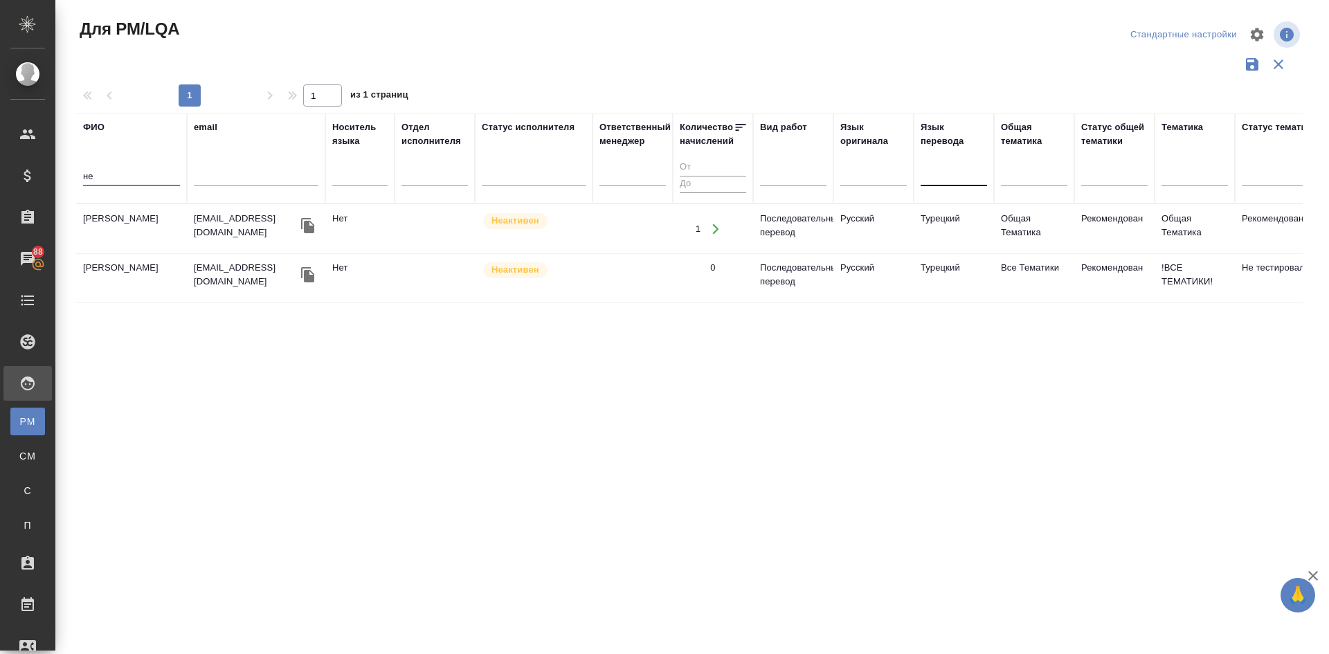
type input "н"
type input "булава"
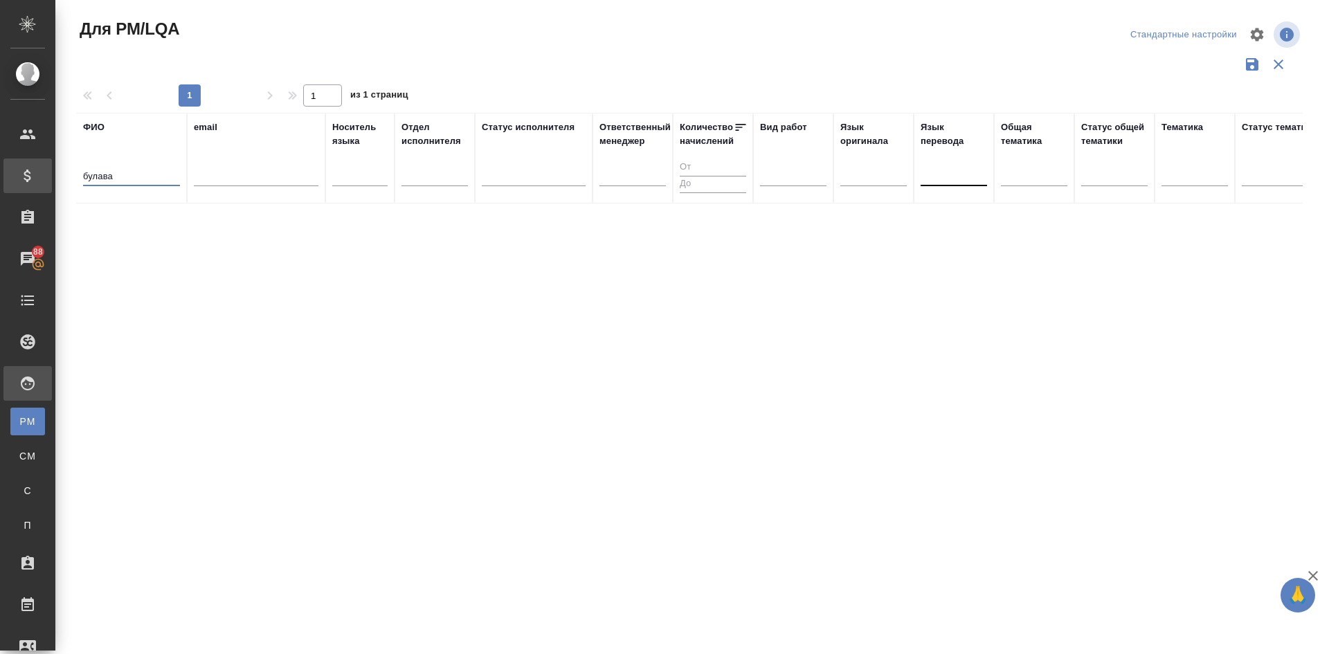
drag, startPoint x: 116, startPoint y: 174, endPoint x: 30, endPoint y: 176, distance: 85.2
click at [31, 176] on div ".cls-1 fill:#fff; AWATERA Demidova Tatyana Клиенты Спецификации Заказы 88 Чаты …" at bounding box center [664, 327] width 1329 height 654
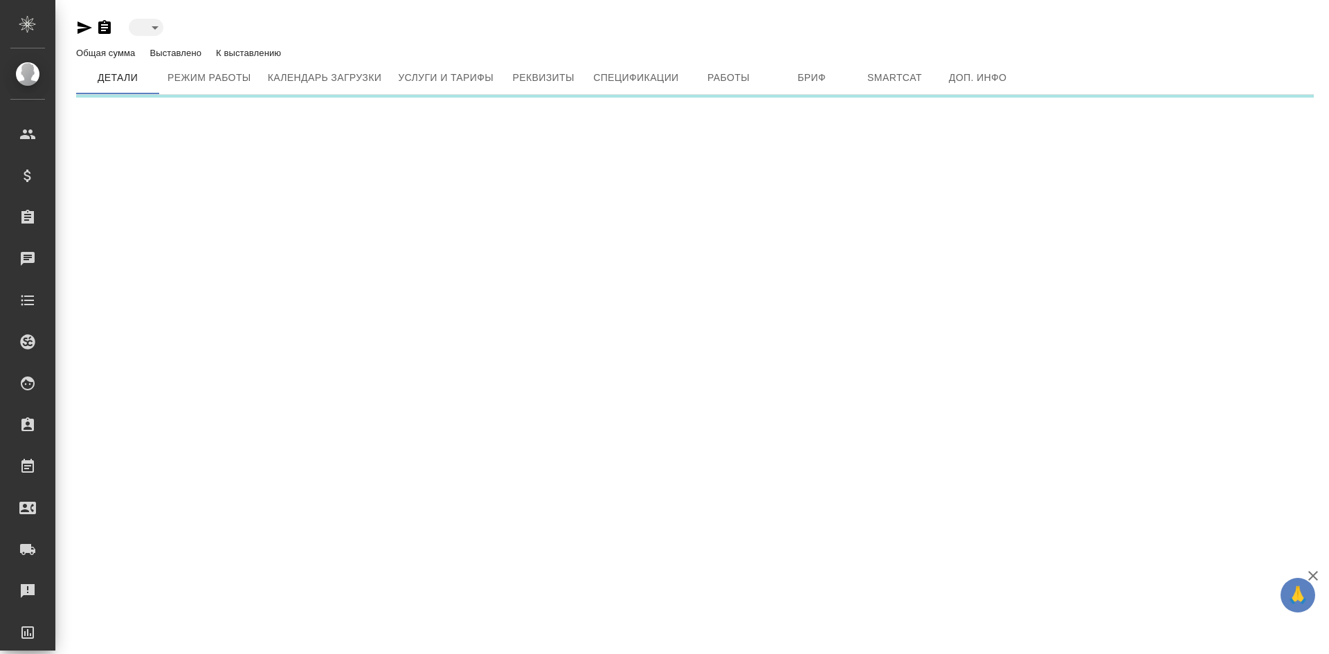
type input "active"
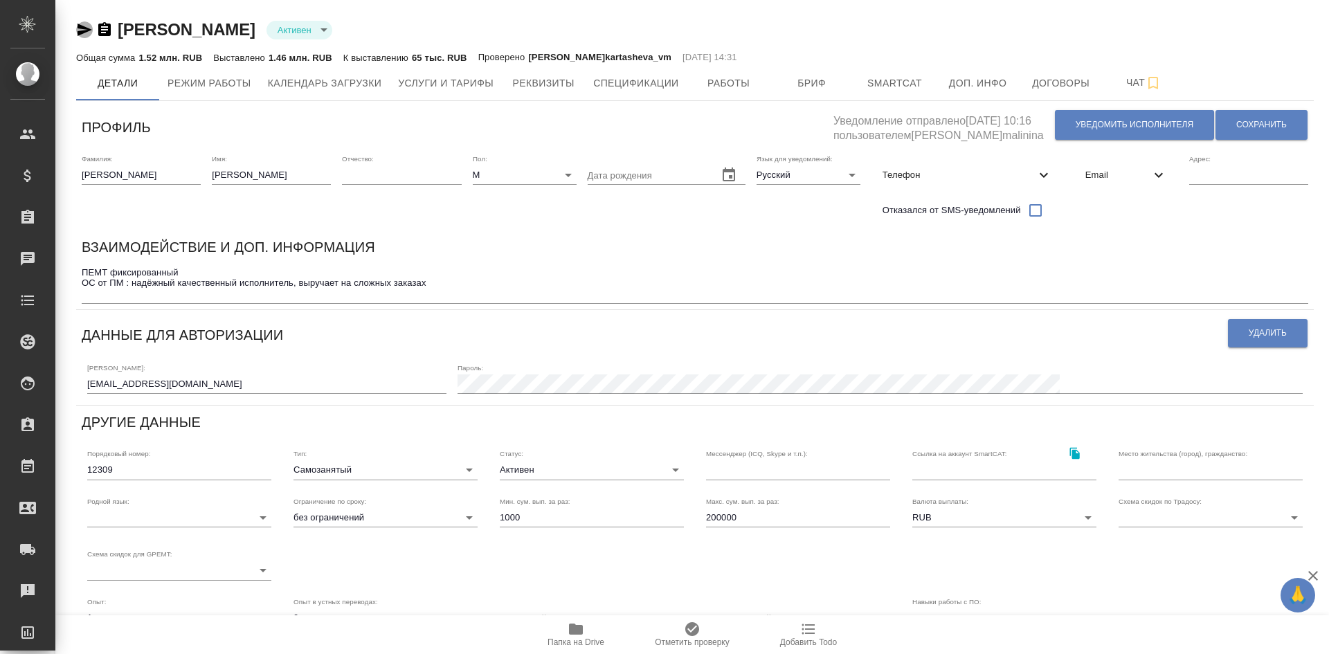
click at [80, 28] on icon "button" at bounding box center [85, 30] width 15 height 12
click at [78, 30] on icon "button" at bounding box center [84, 29] width 17 height 17
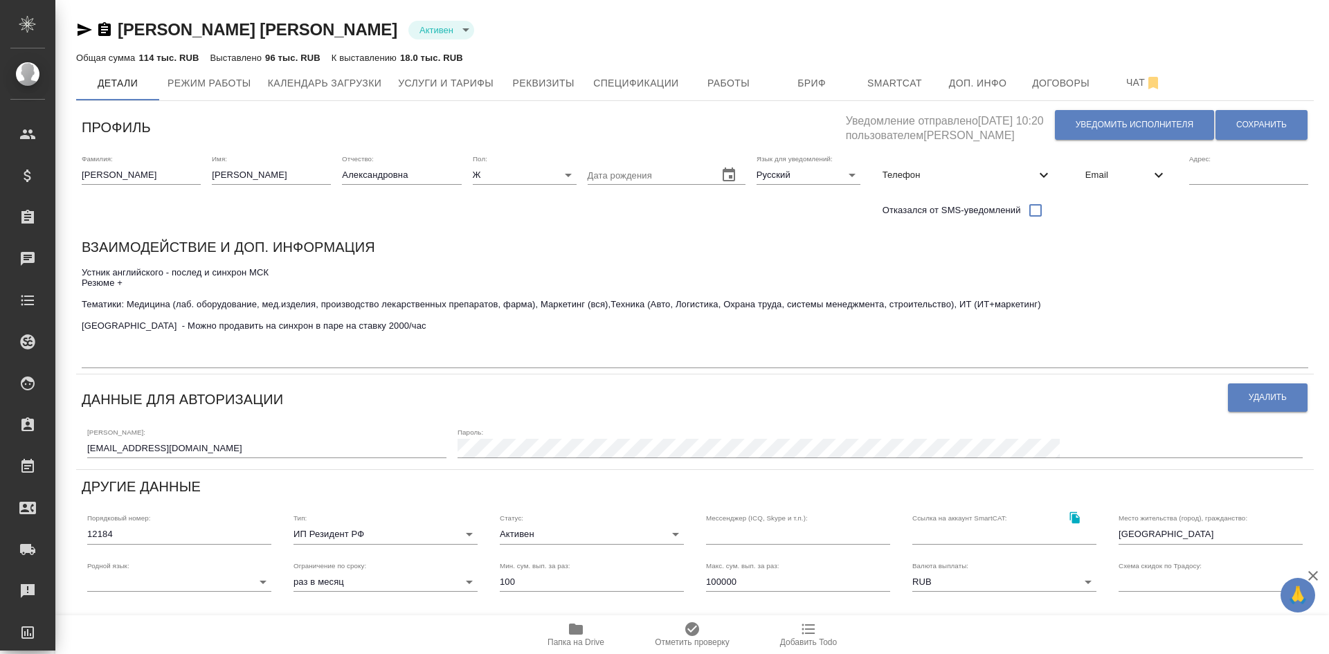
click at [1237, 37] on div "[PERSON_NAME] [PERSON_NAME] active" at bounding box center [695, 30] width 1238 height 22
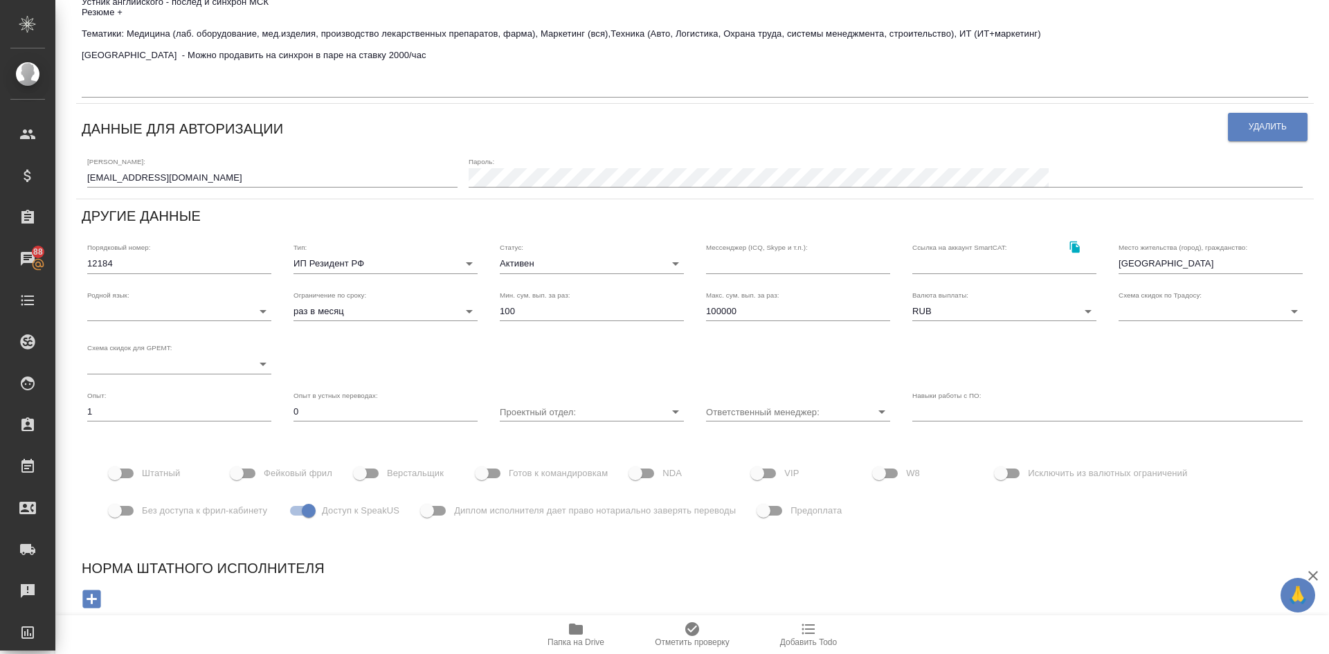
scroll to position [271, 0]
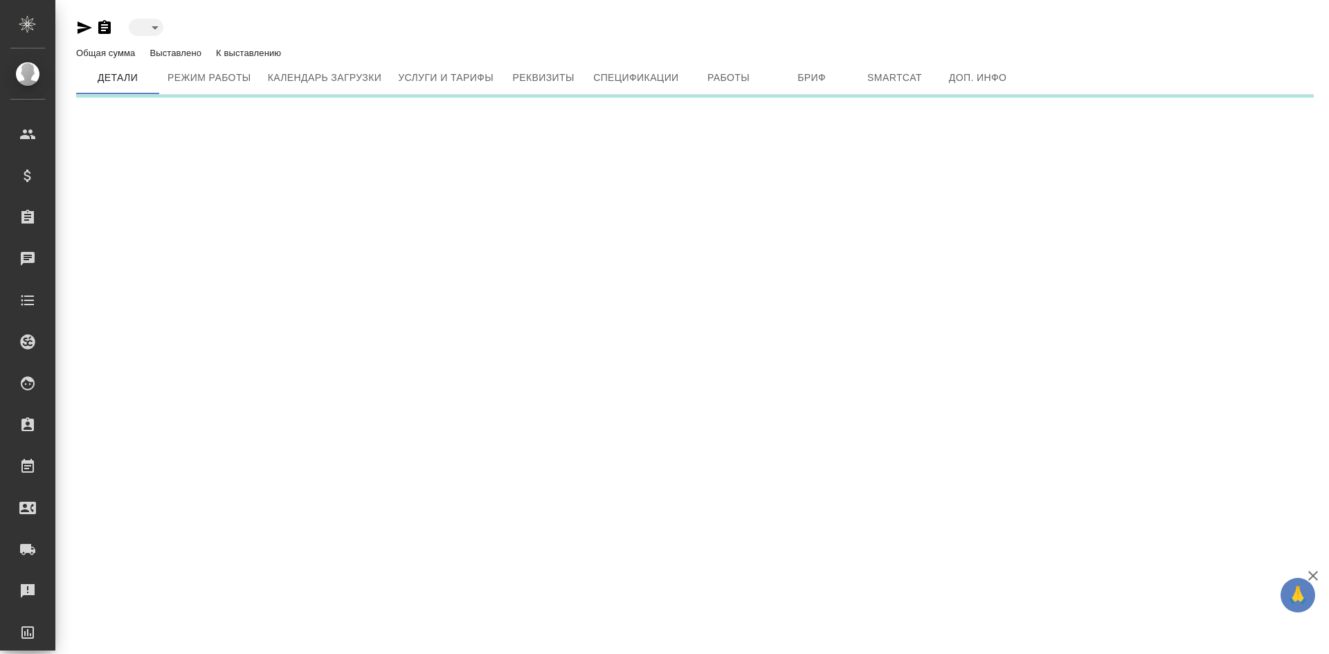
type input "active"
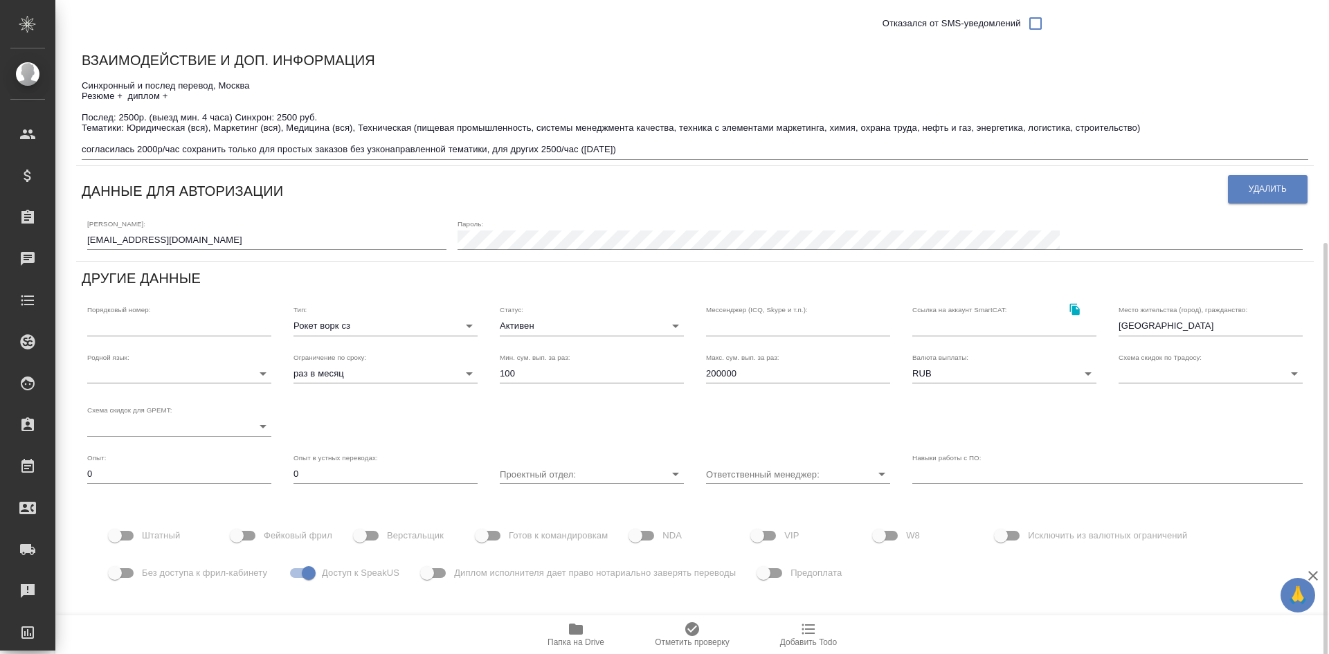
scroll to position [249, 0]
